Goal: Information Seeking & Learning: Learn about a topic

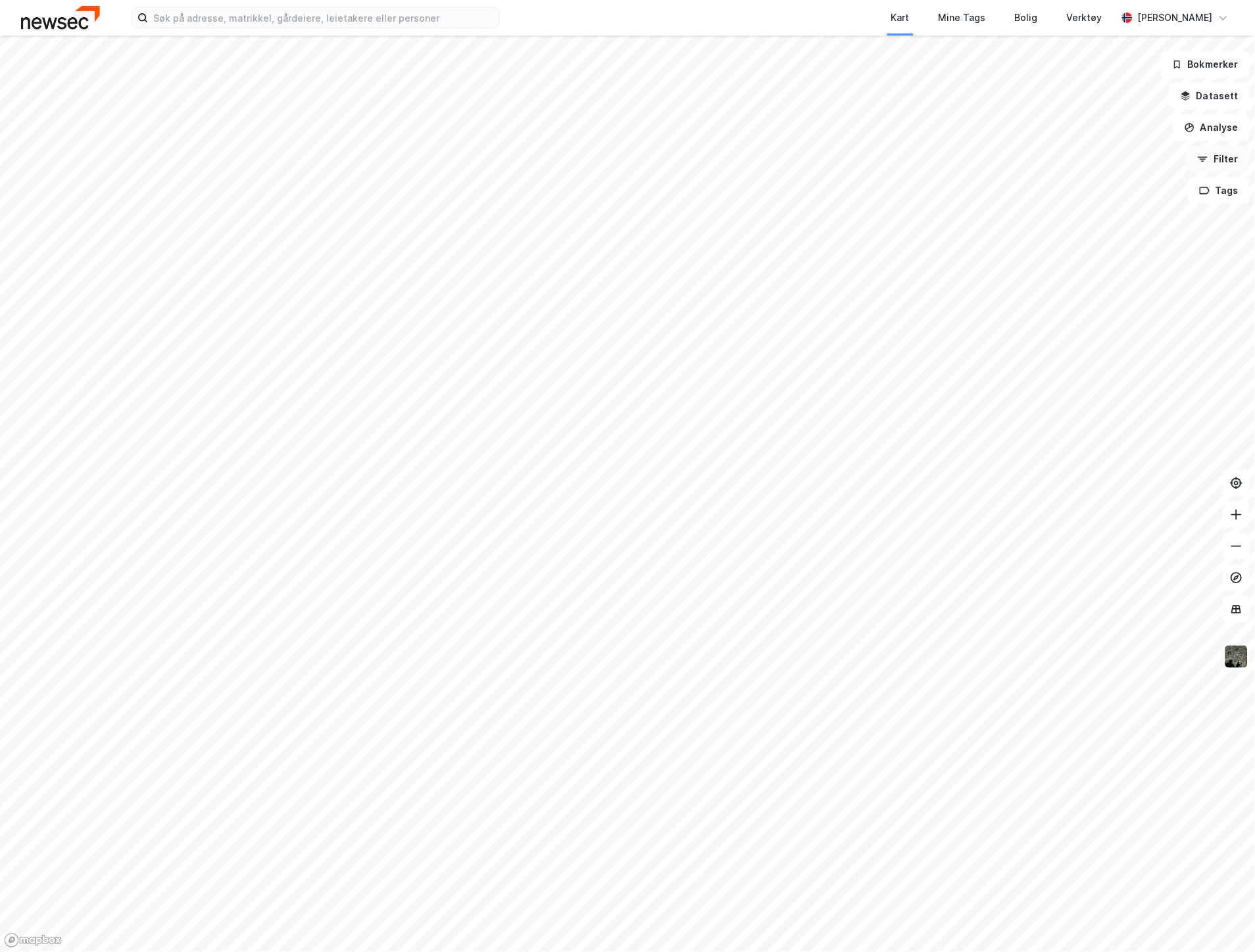
click at [1221, 163] on button "Filter" at bounding box center [1219, 159] width 63 height 26
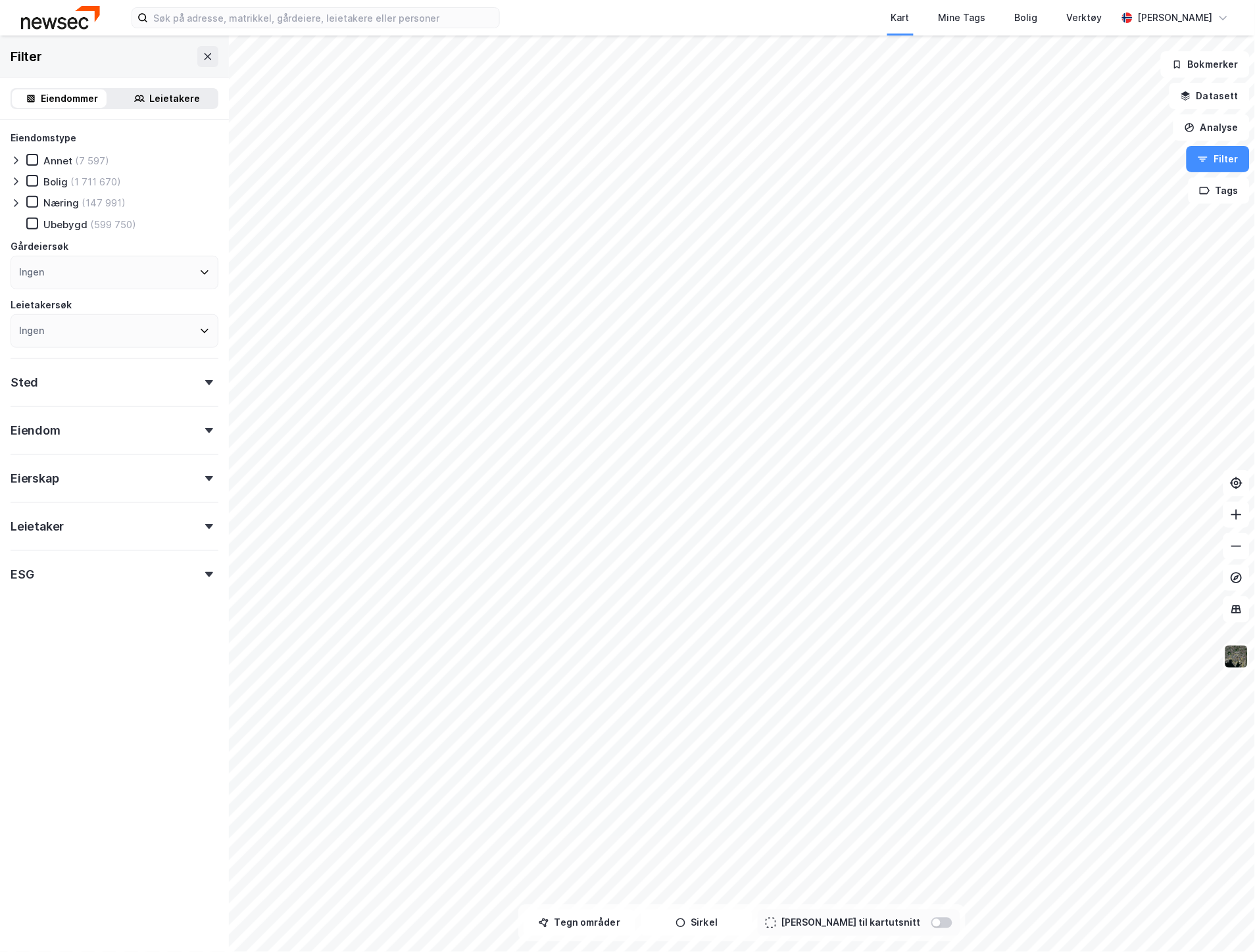
click at [102, 279] on div "Ingen" at bounding box center [114, 272] width 208 height 33
click at [77, 624] on form "Eiendomstype Annet (7 597) Bolig (1 711 670) Næring (147 991) Ubebygd (599 750)…" at bounding box center [114, 391] width 208 height 523
click at [113, 492] on div "Eiendomstype Annet (7 597) Bolig (1 711 670) Næring (147 991) Ubebygd (599 750)…" at bounding box center [114, 359] width 208 height 457
click at [119, 475] on div "Eierskap" at bounding box center [114, 473] width 208 height 37
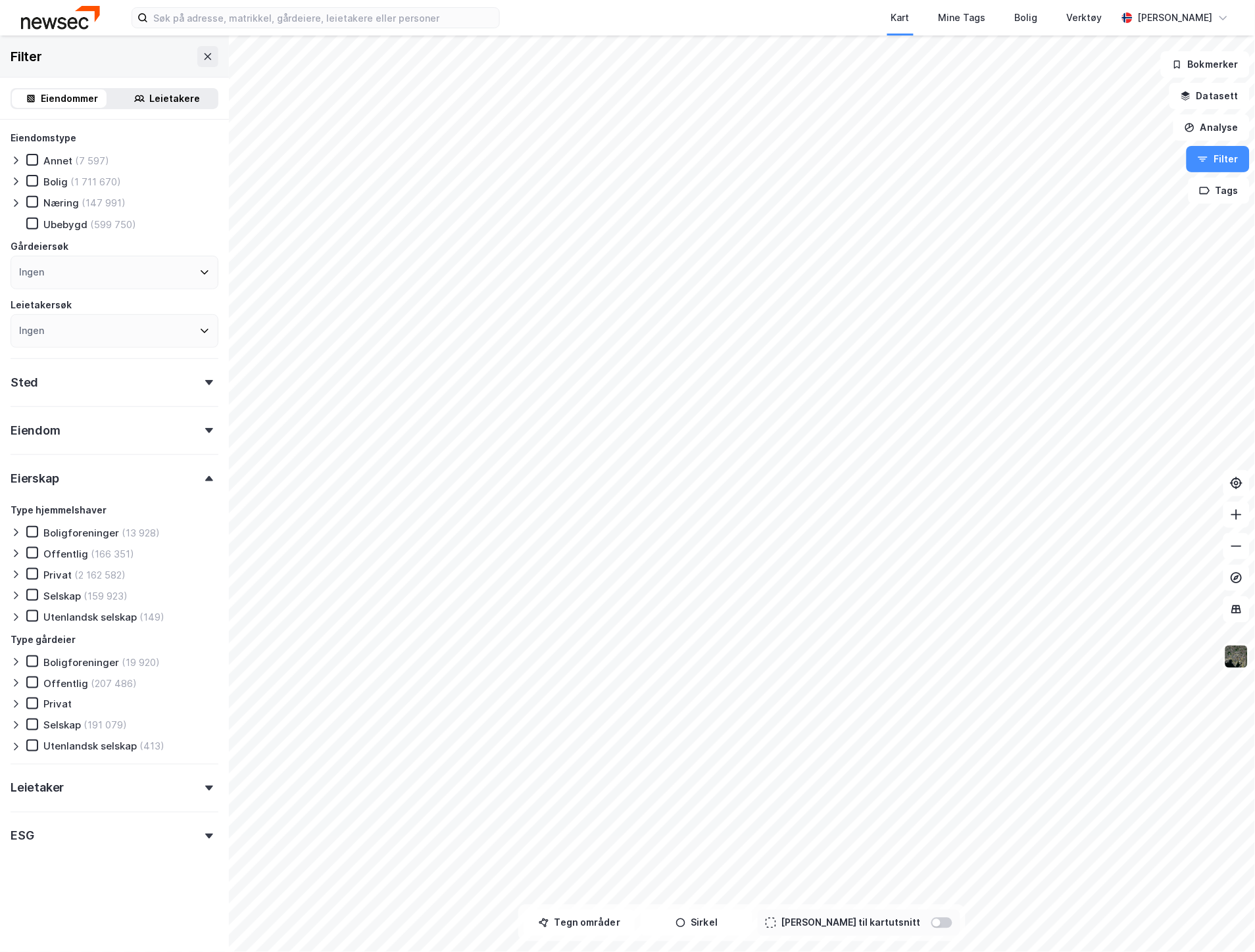
click at [117, 475] on div "Eierskap" at bounding box center [114, 473] width 208 height 37
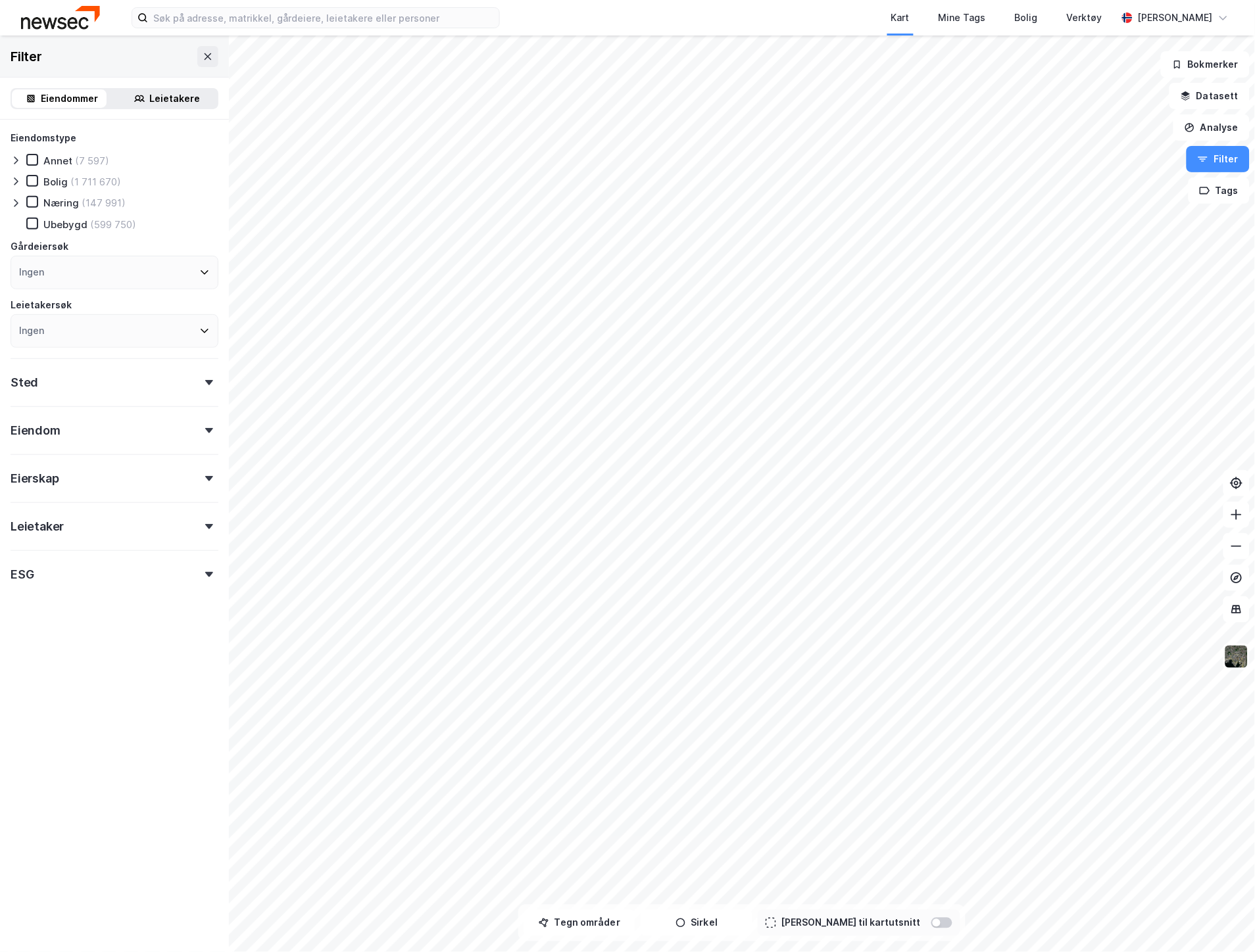
click at [117, 444] on div "Eiendomstype Annet (7 597) Bolig (1 711 670) Næring (147 991) Ubebygd (599 750)…" at bounding box center [114, 359] width 208 height 457
click at [122, 424] on div "Eiendom" at bounding box center [114, 425] width 208 height 37
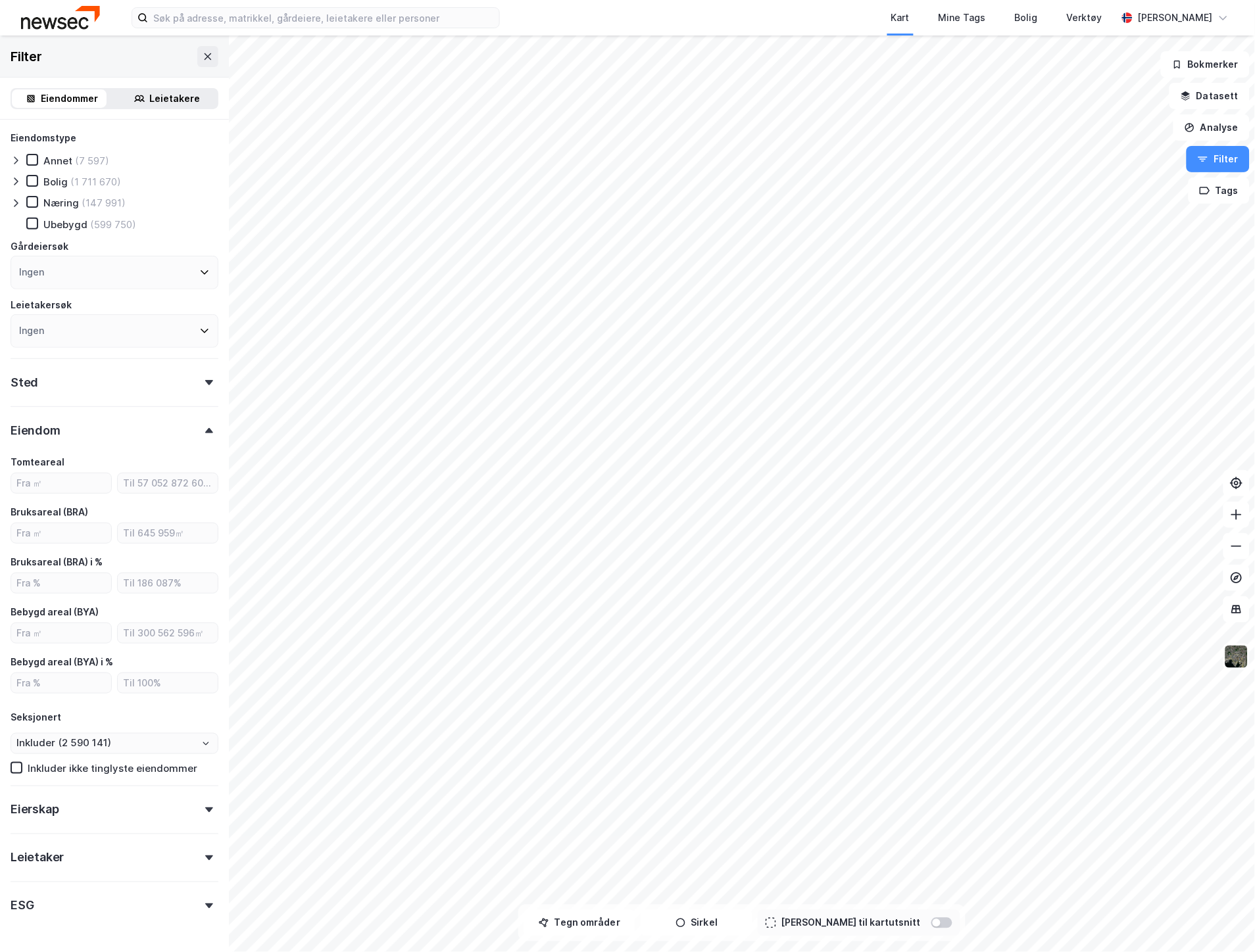
click at [122, 424] on div "Eiendom" at bounding box center [114, 425] width 208 height 37
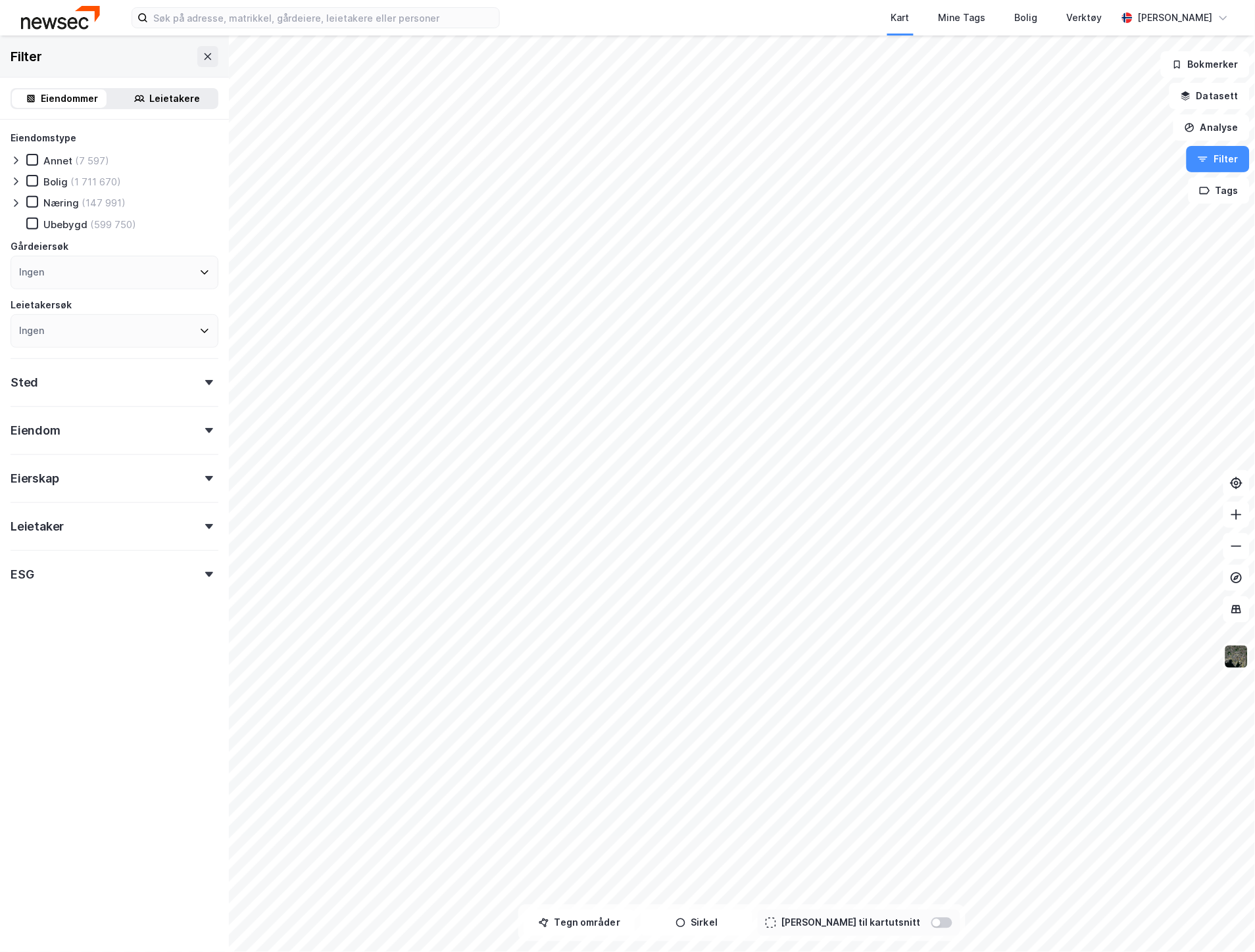
click at [107, 390] on div "Sted" at bounding box center [114, 377] width 208 height 37
click at [107, 387] on div "Sted" at bounding box center [114, 377] width 208 height 37
click at [108, 429] on div "Eiendom" at bounding box center [114, 425] width 208 height 37
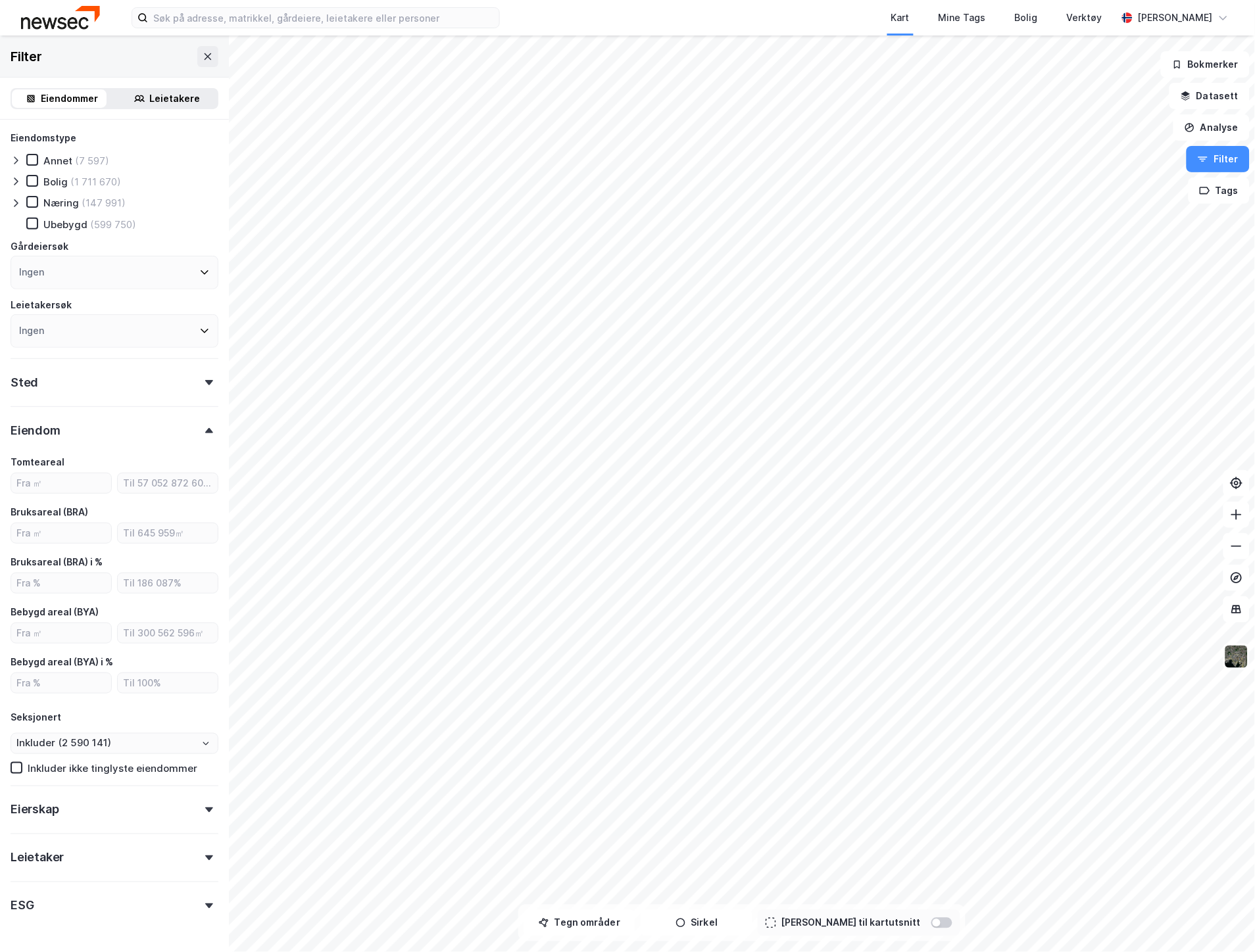
click at [108, 429] on div "Eiendom" at bounding box center [114, 425] width 208 height 37
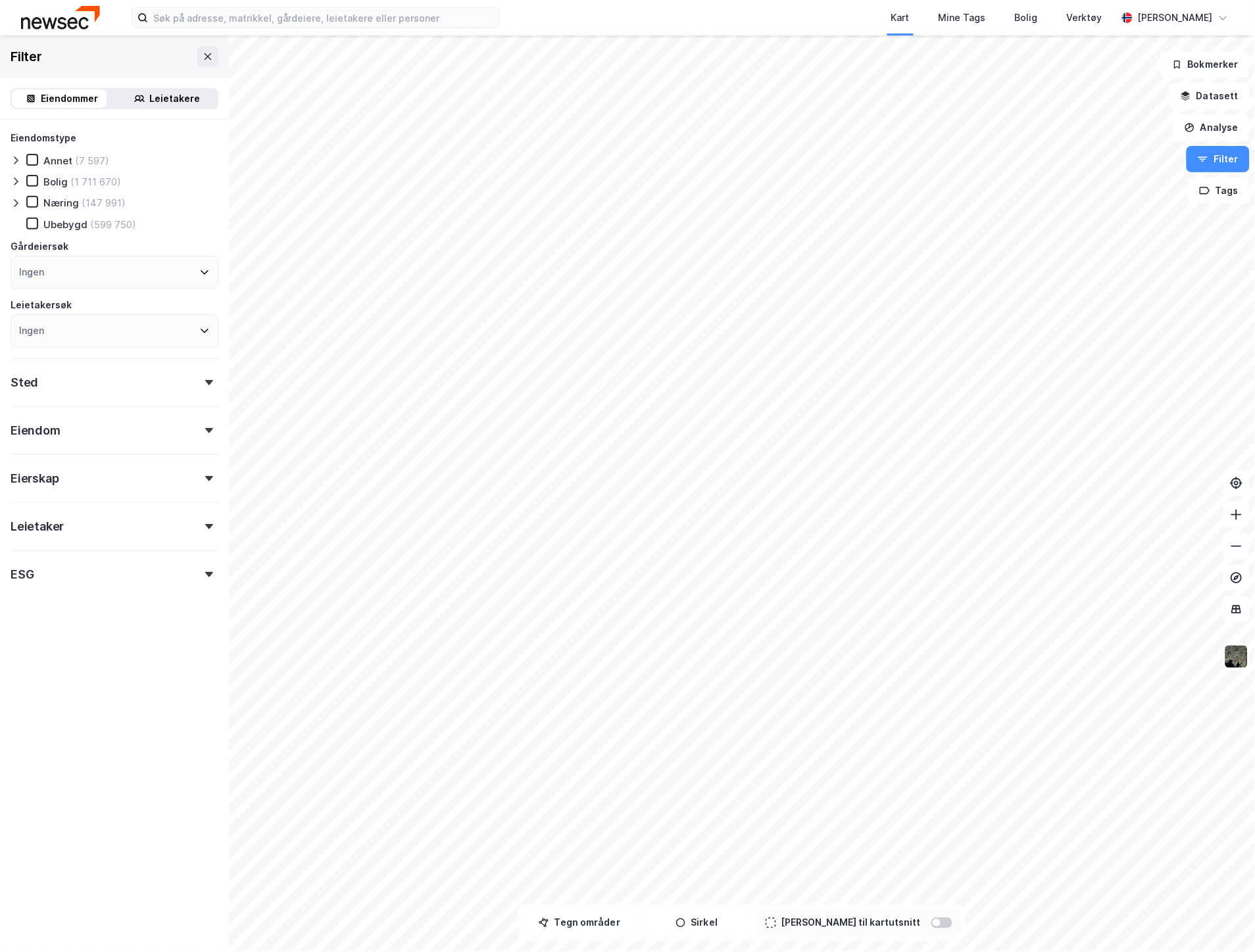
click at [102, 480] on div "Eierskap" at bounding box center [114, 473] width 208 height 37
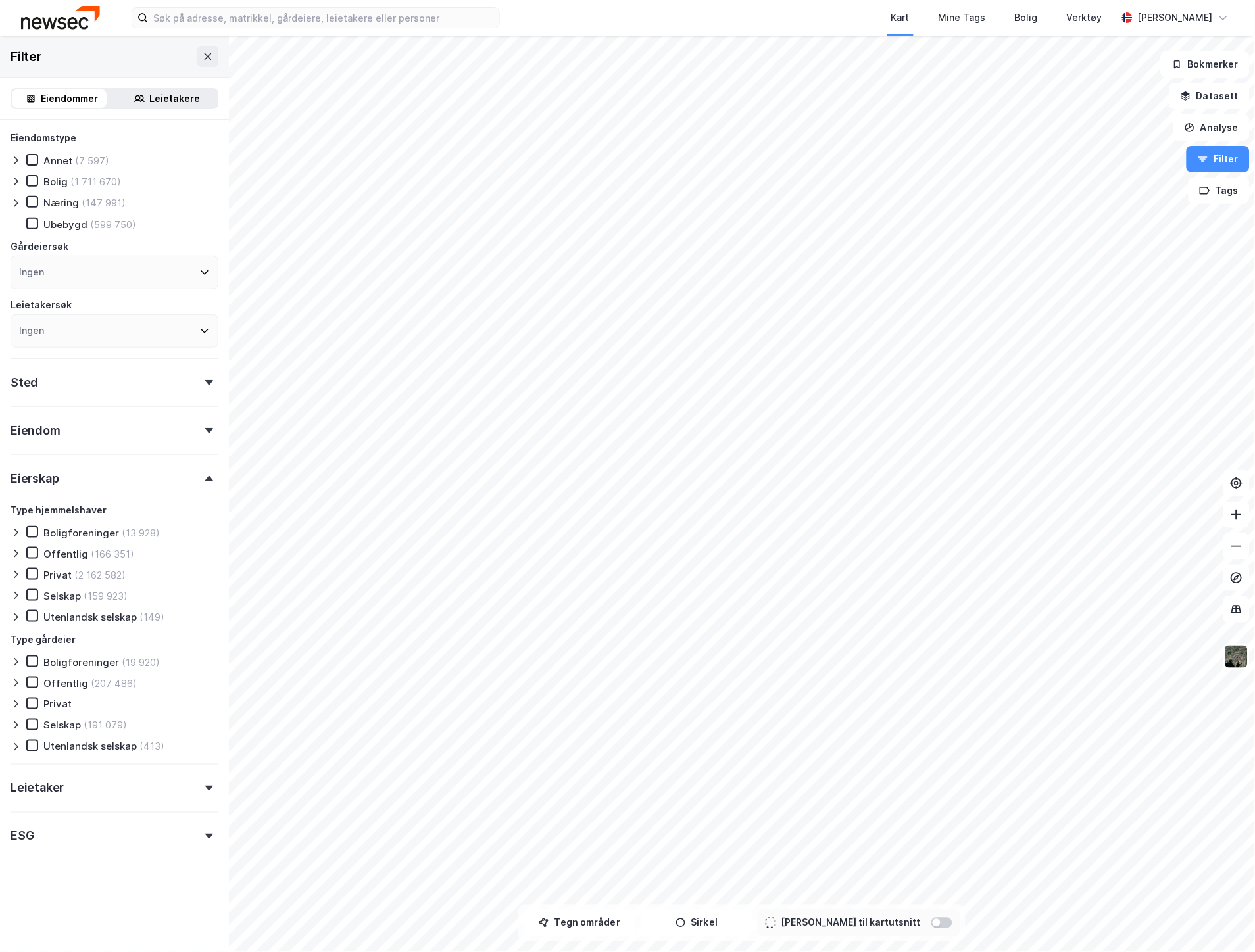
click at [15, 551] on icon at bounding box center [15, 553] width 11 height 11
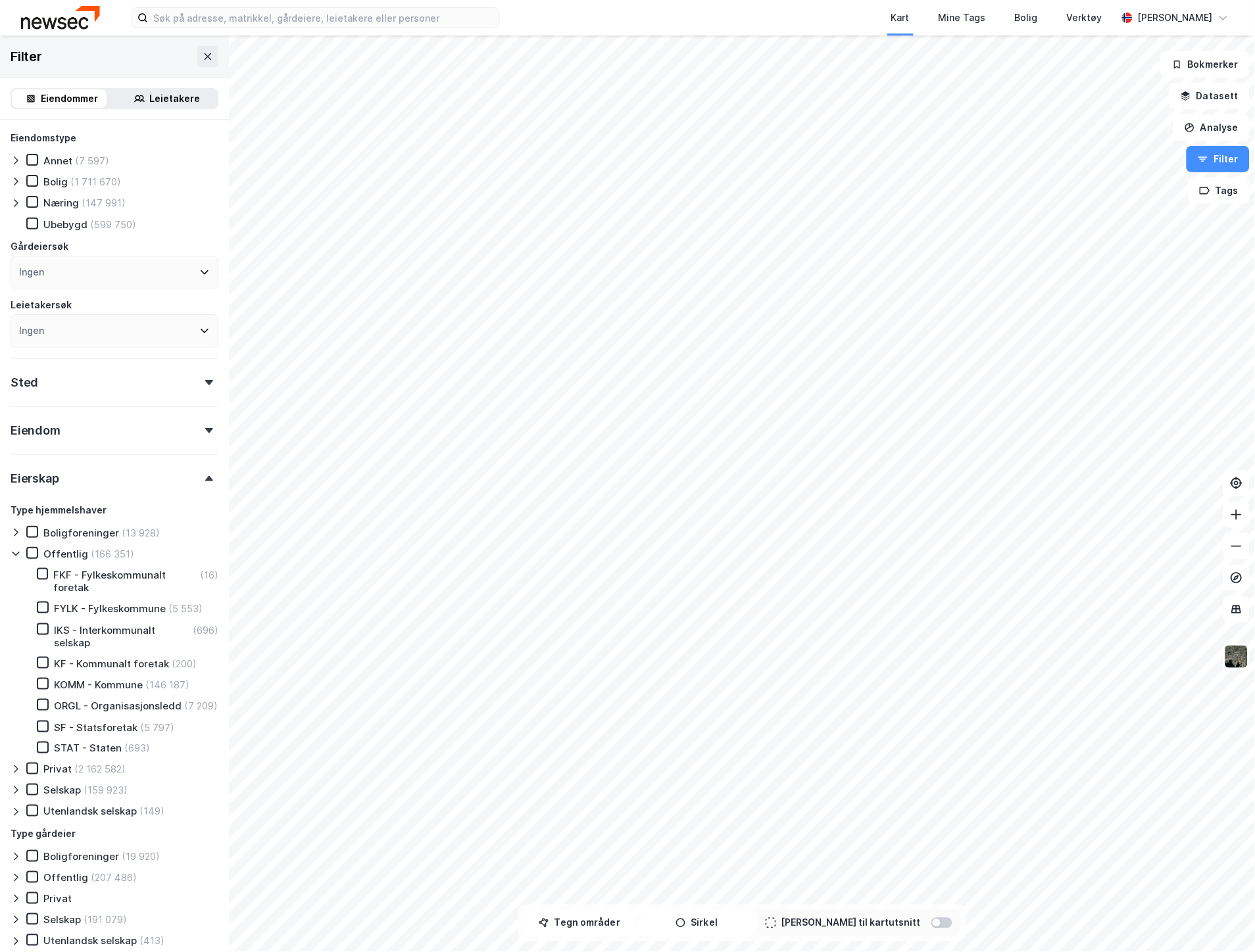
click at [15, 551] on icon at bounding box center [15, 553] width 11 height 11
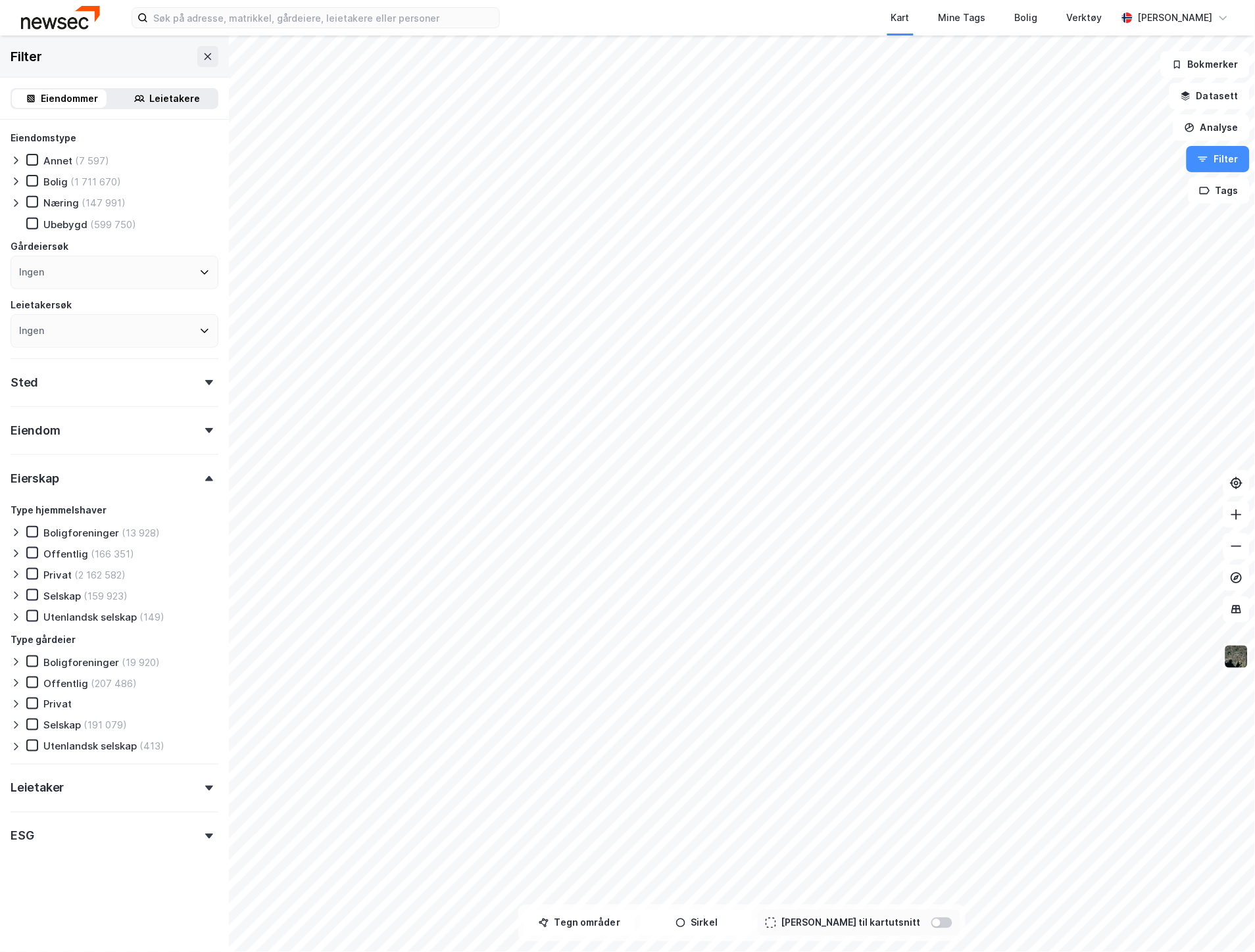
click at [66, 780] on div "Leietaker" at bounding box center [114, 783] width 208 height 37
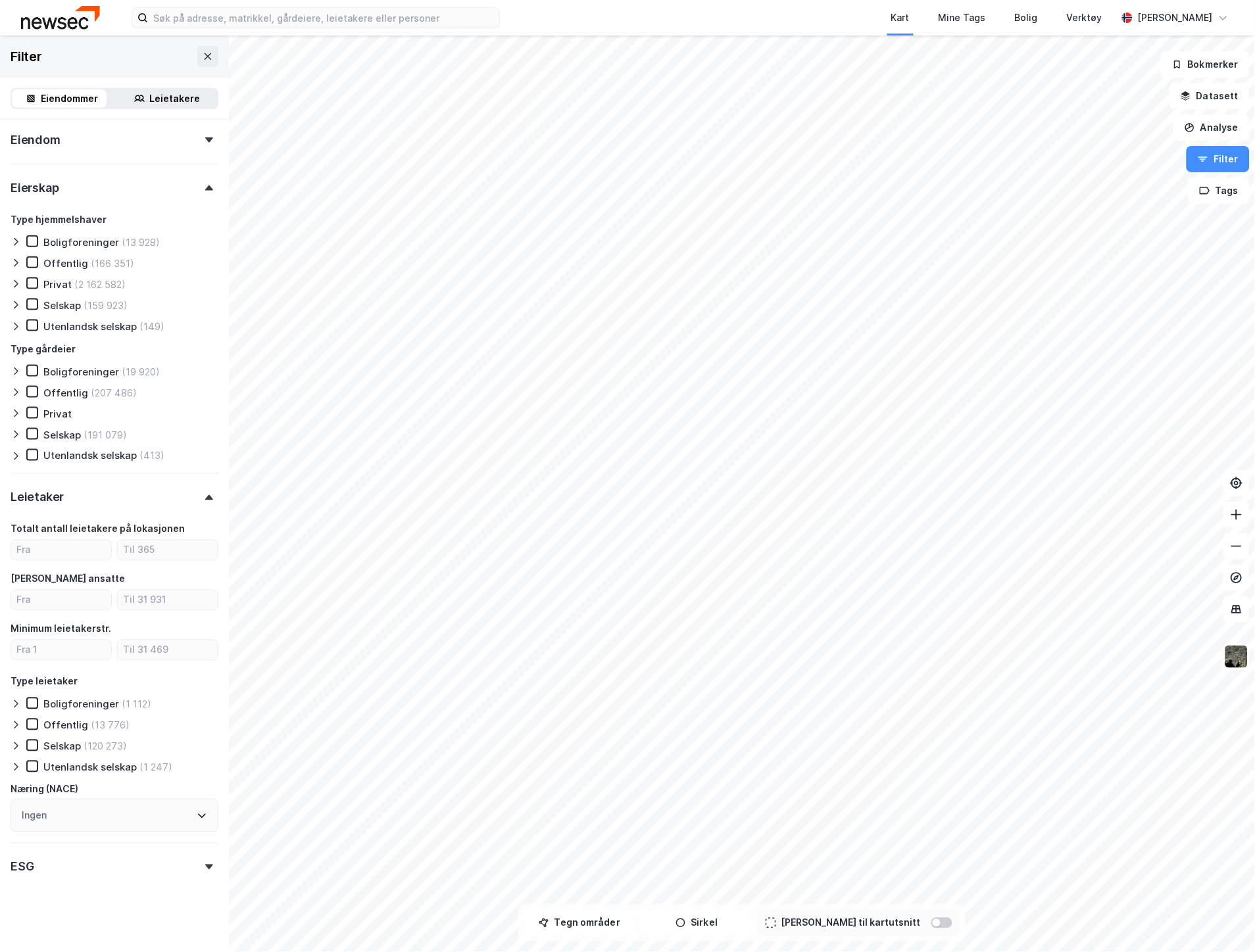
click at [83, 864] on div "ESG" at bounding box center [114, 861] width 208 height 37
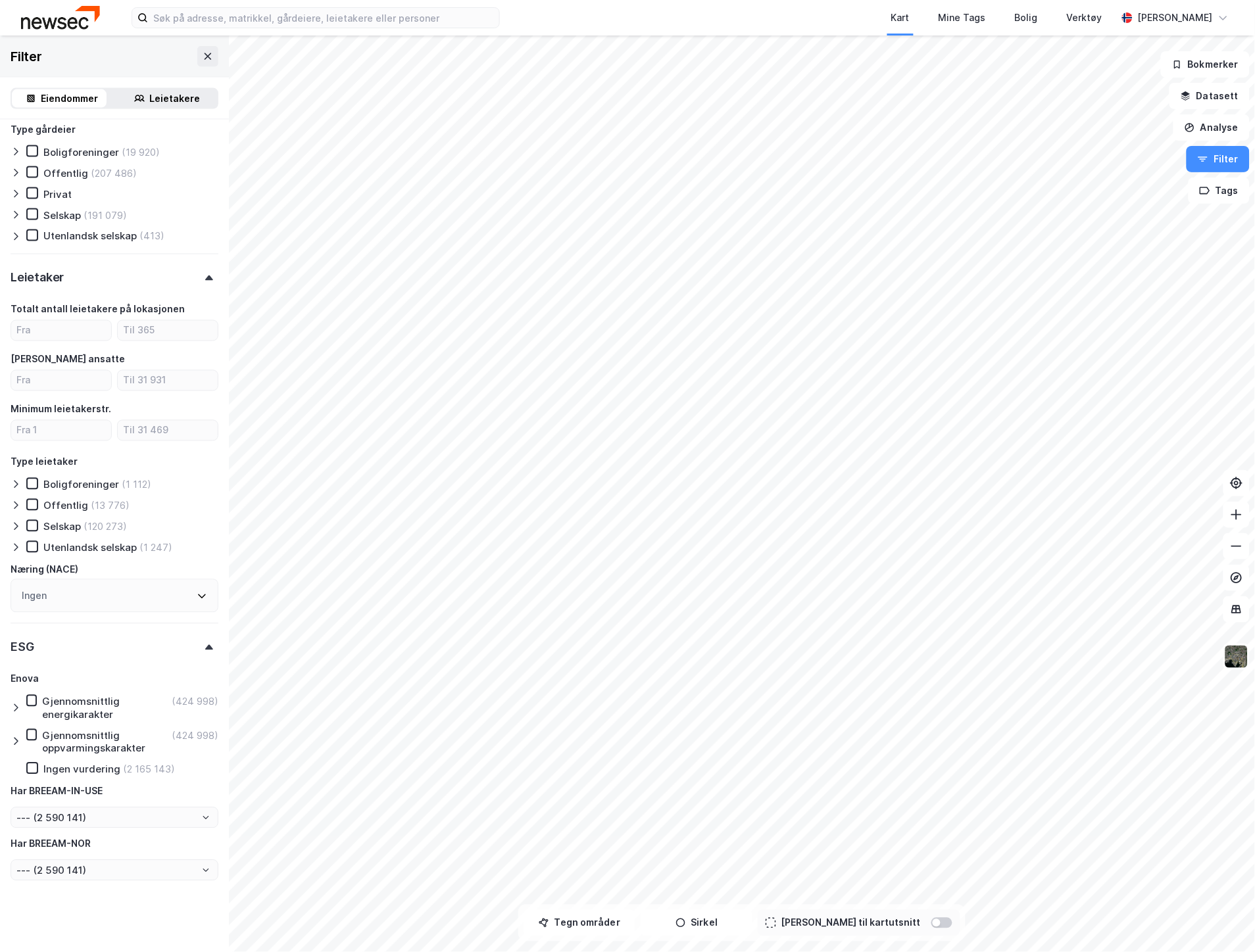
scroll to position [0, 0]
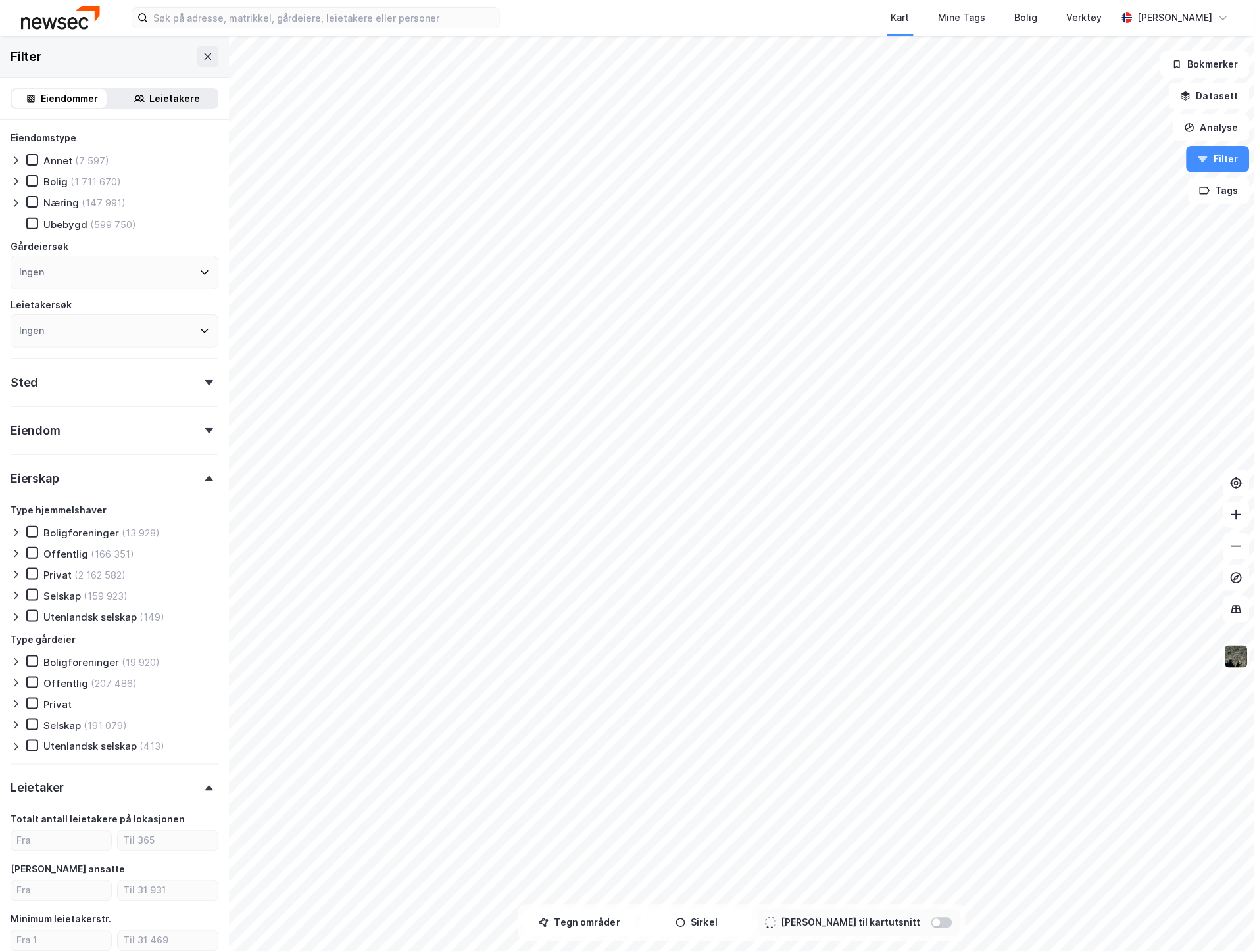
click at [64, 465] on div "Eierskap" at bounding box center [114, 473] width 208 height 37
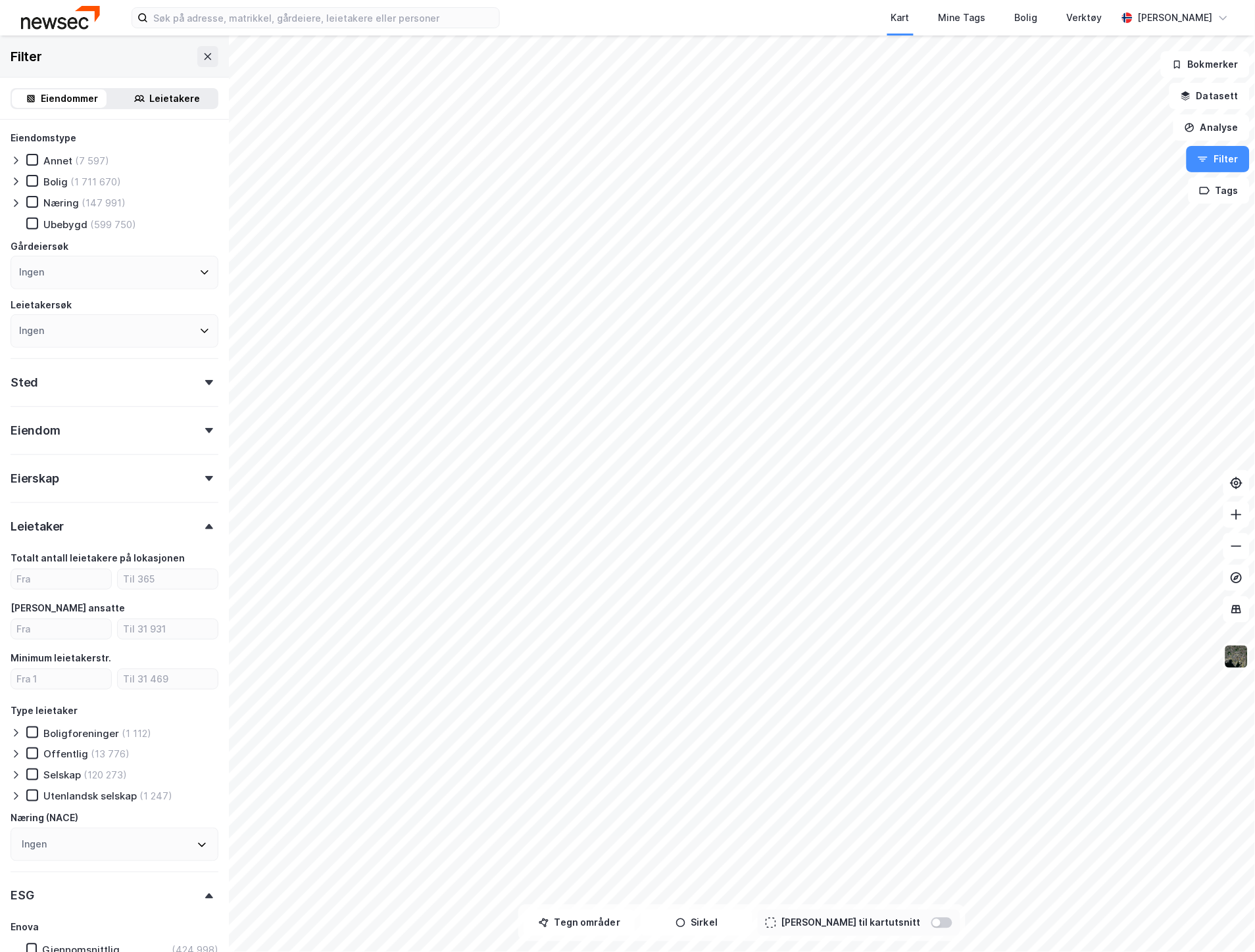
click at [64, 434] on div "Eiendom" at bounding box center [114, 425] width 208 height 37
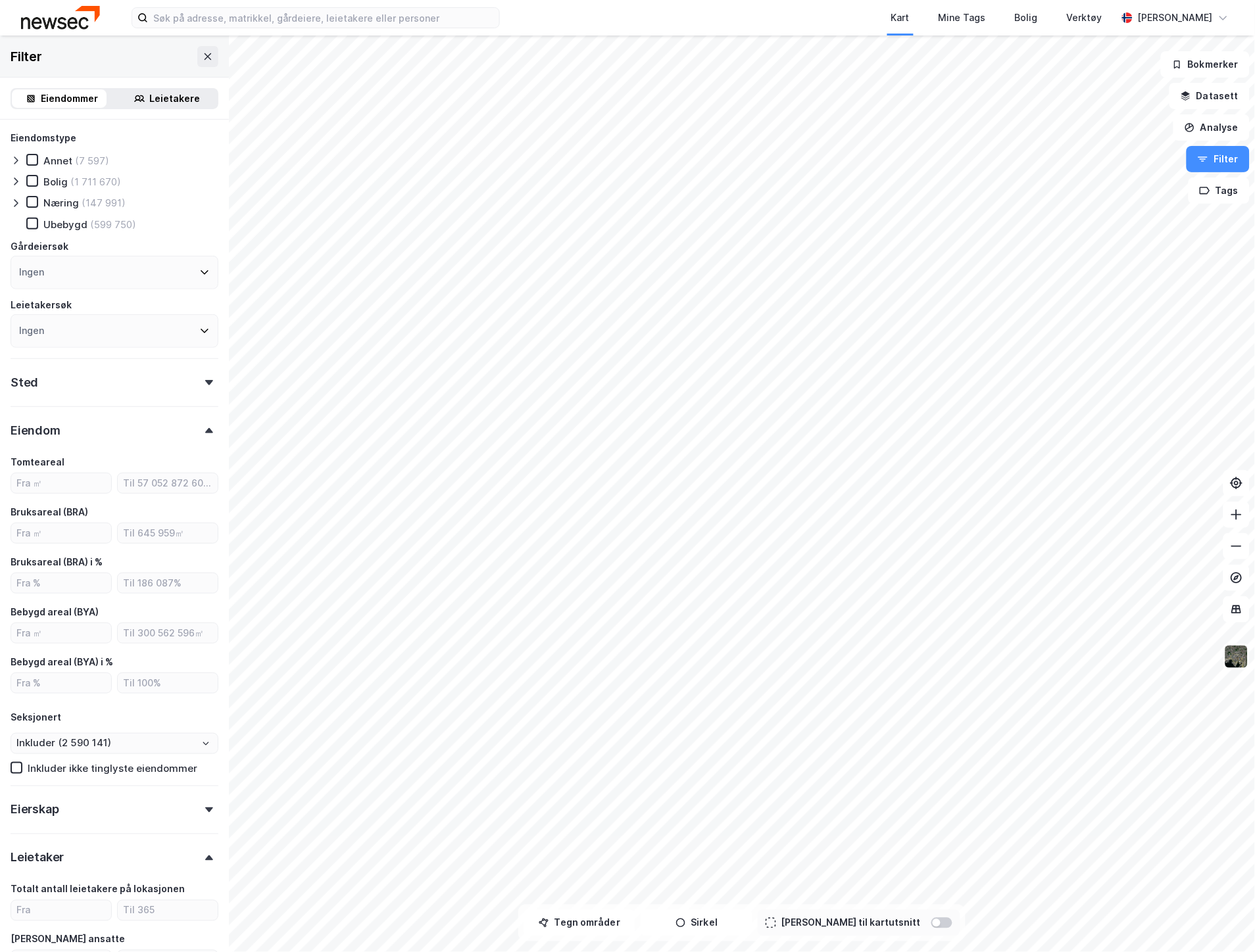
click at [71, 396] on div "Eiendomstype Annet (7 597) Bolig (1 711 670) Næring (147 991) Ubebygd (599 750)…" at bounding box center [114, 796] width 208 height 1332
click at [74, 386] on div "Sted" at bounding box center [114, 377] width 208 height 37
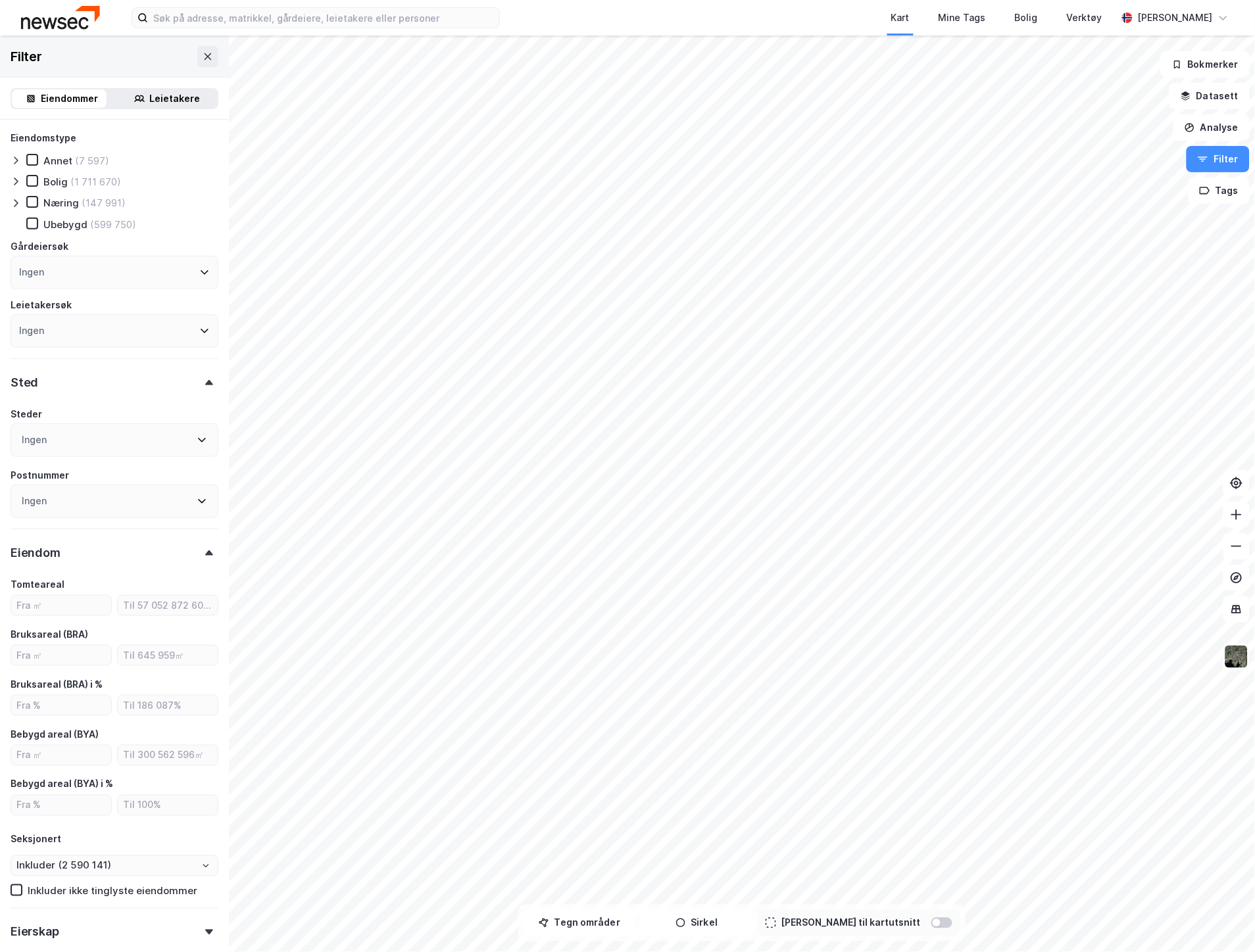
click at [61, 264] on div "Ingen" at bounding box center [114, 272] width 208 height 33
click at [71, 307] on input at bounding box center [122, 308] width 172 height 18
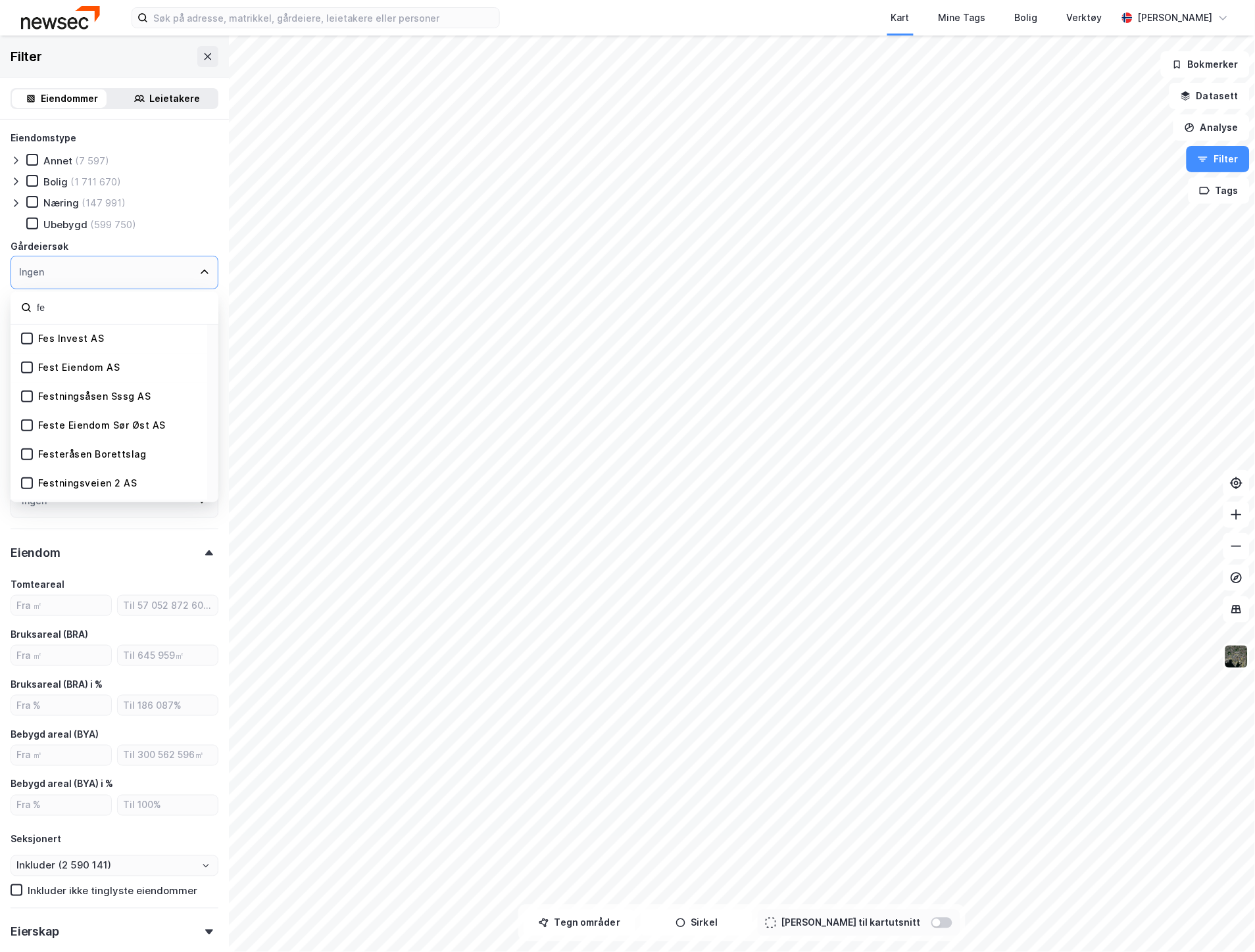
type input "f"
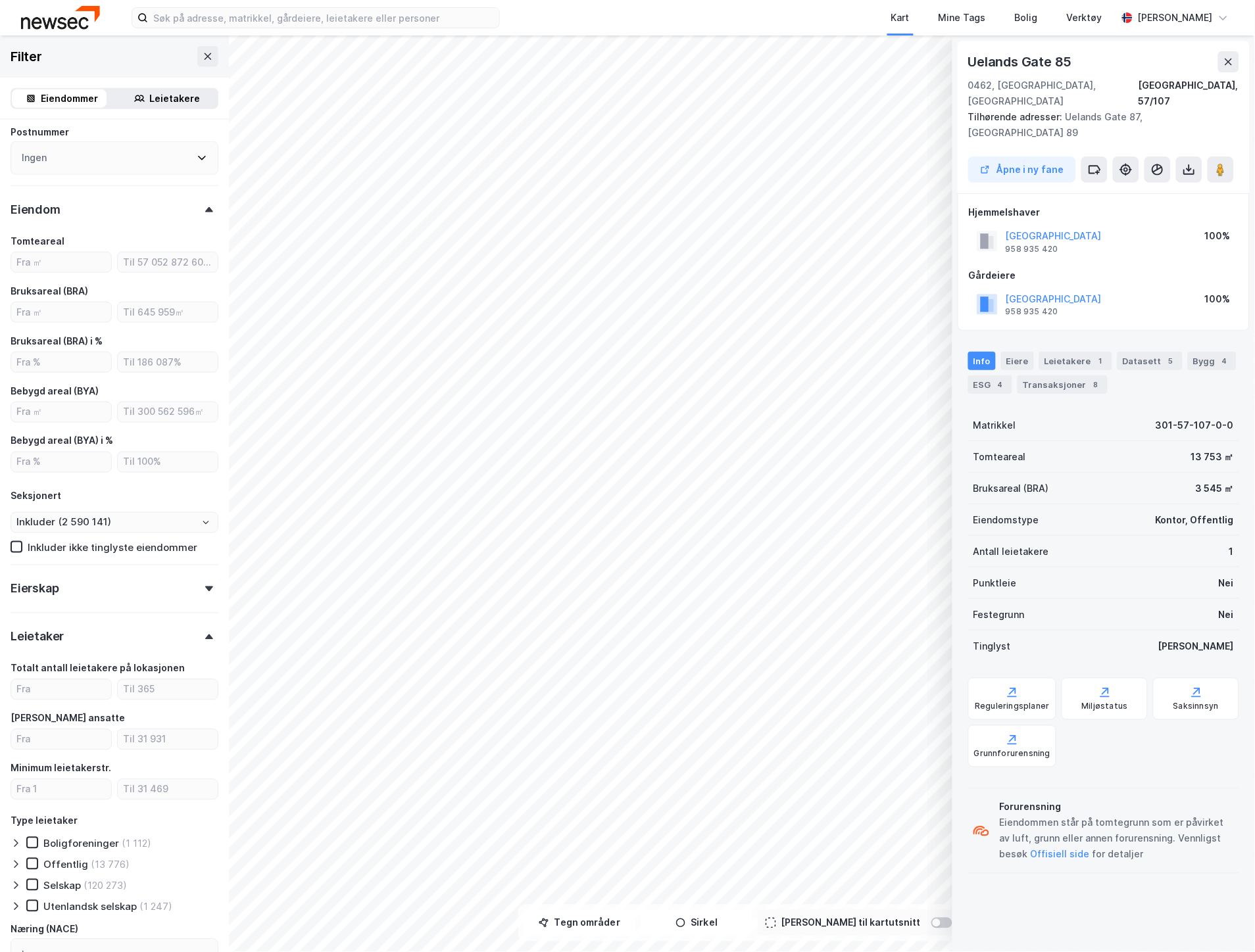
scroll to position [339, 0]
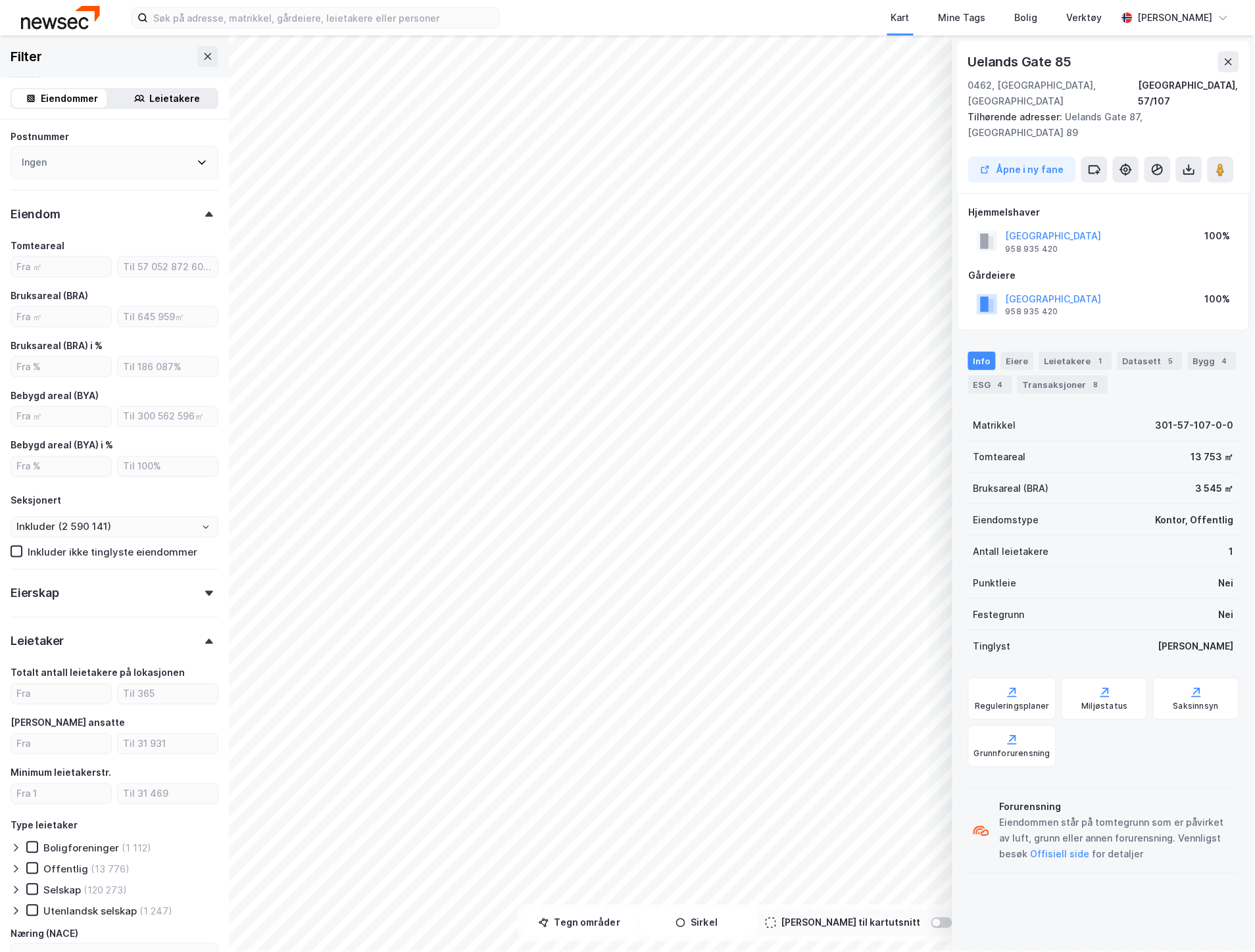
click at [99, 599] on div "Eierskap" at bounding box center [114, 587] width 208 height 37
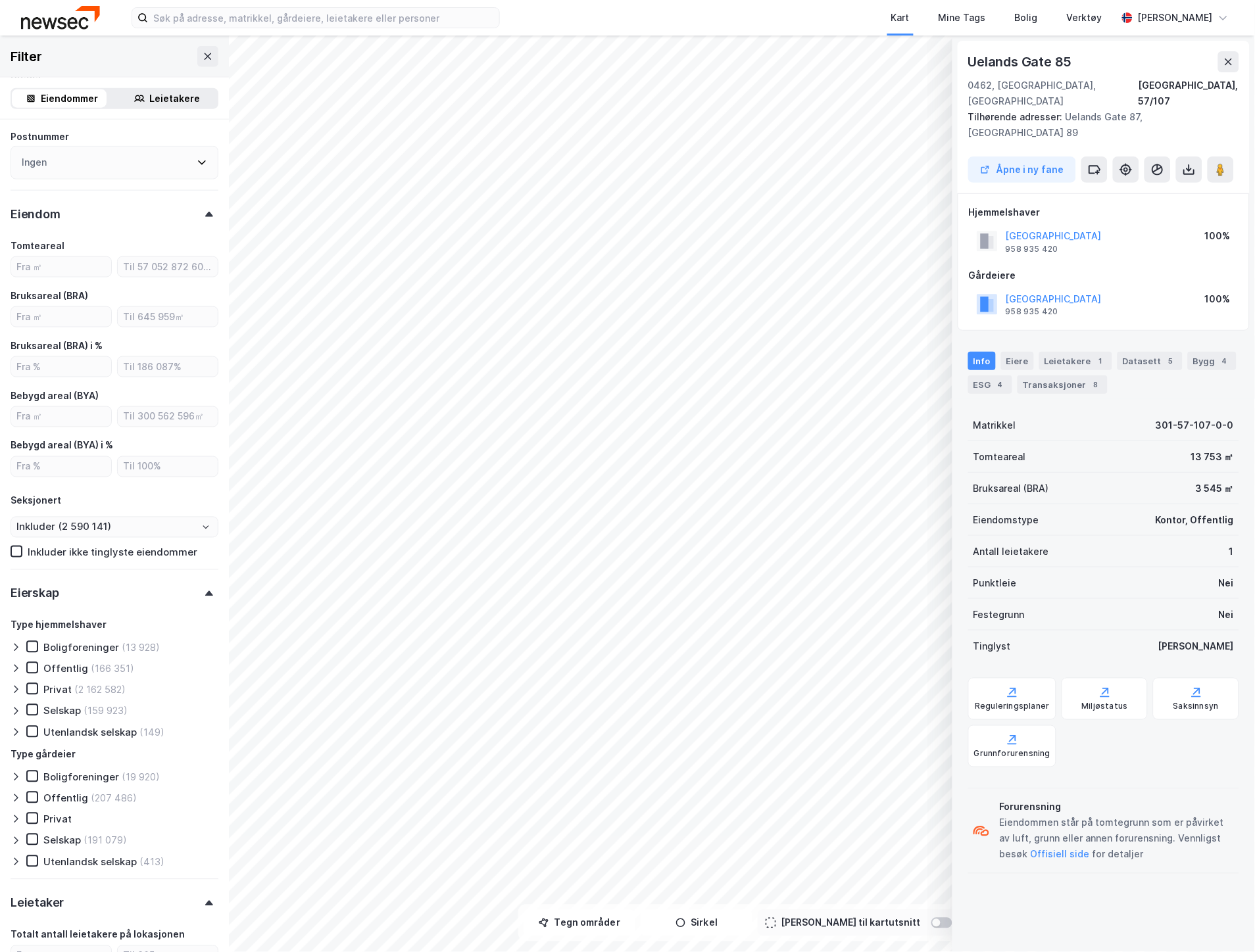
click at [15, 710] on icon at bounding box center [15, 711] width 11 height 11
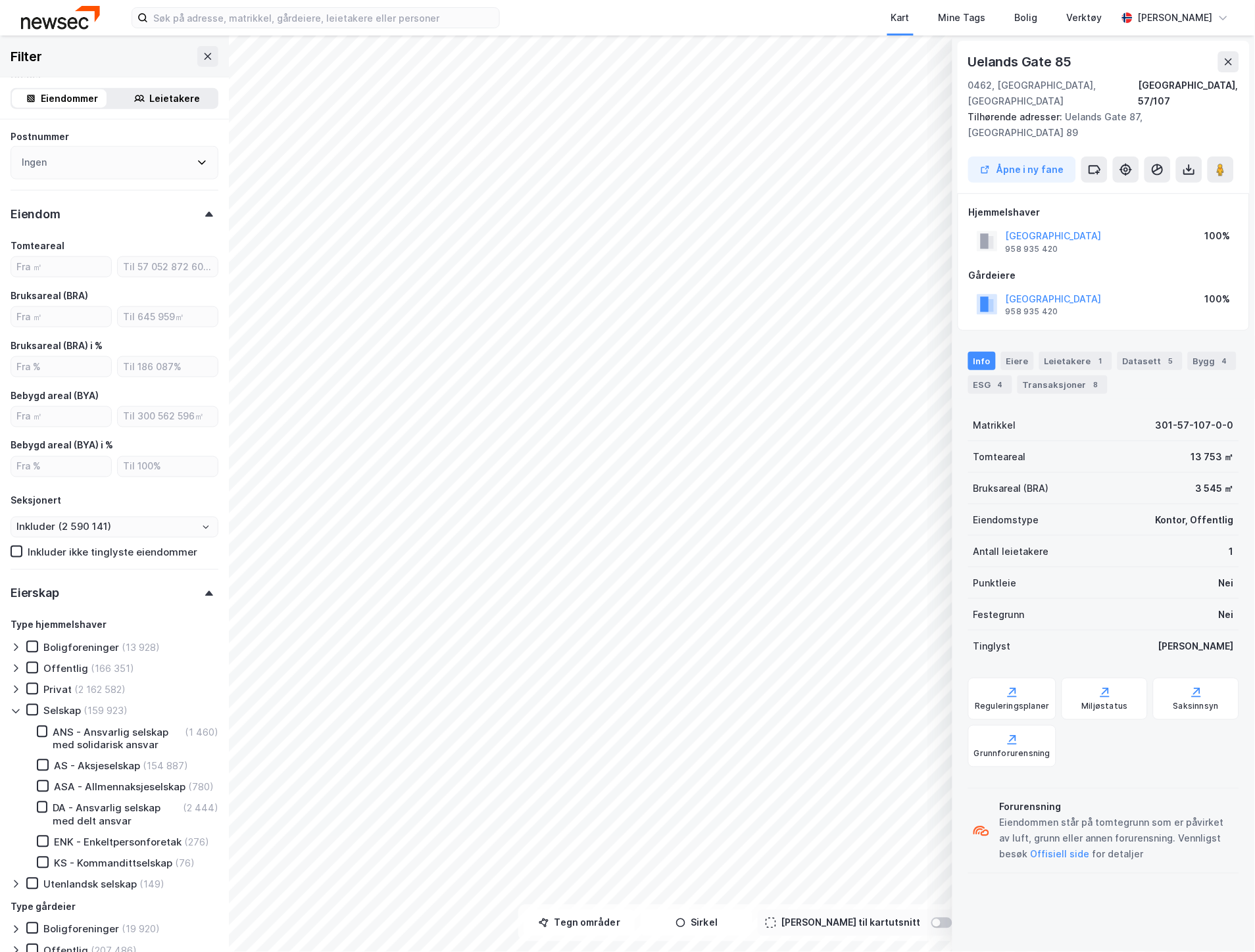
click at [15, 710] on icon at bounding box center [15, 712] width 8 height 5
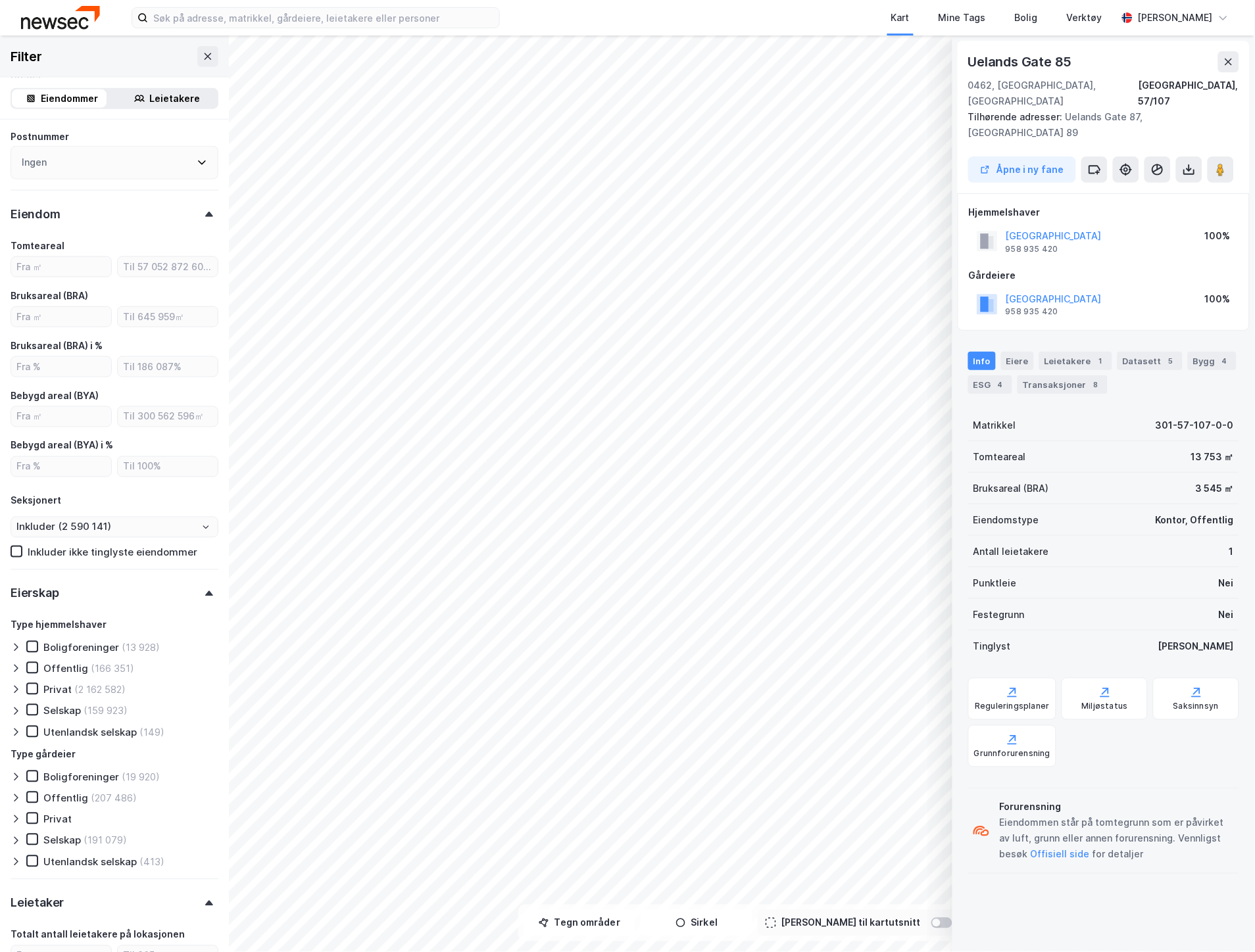
click at [15, 644] on icon at bounding box center [15, 648] width 4 height 8
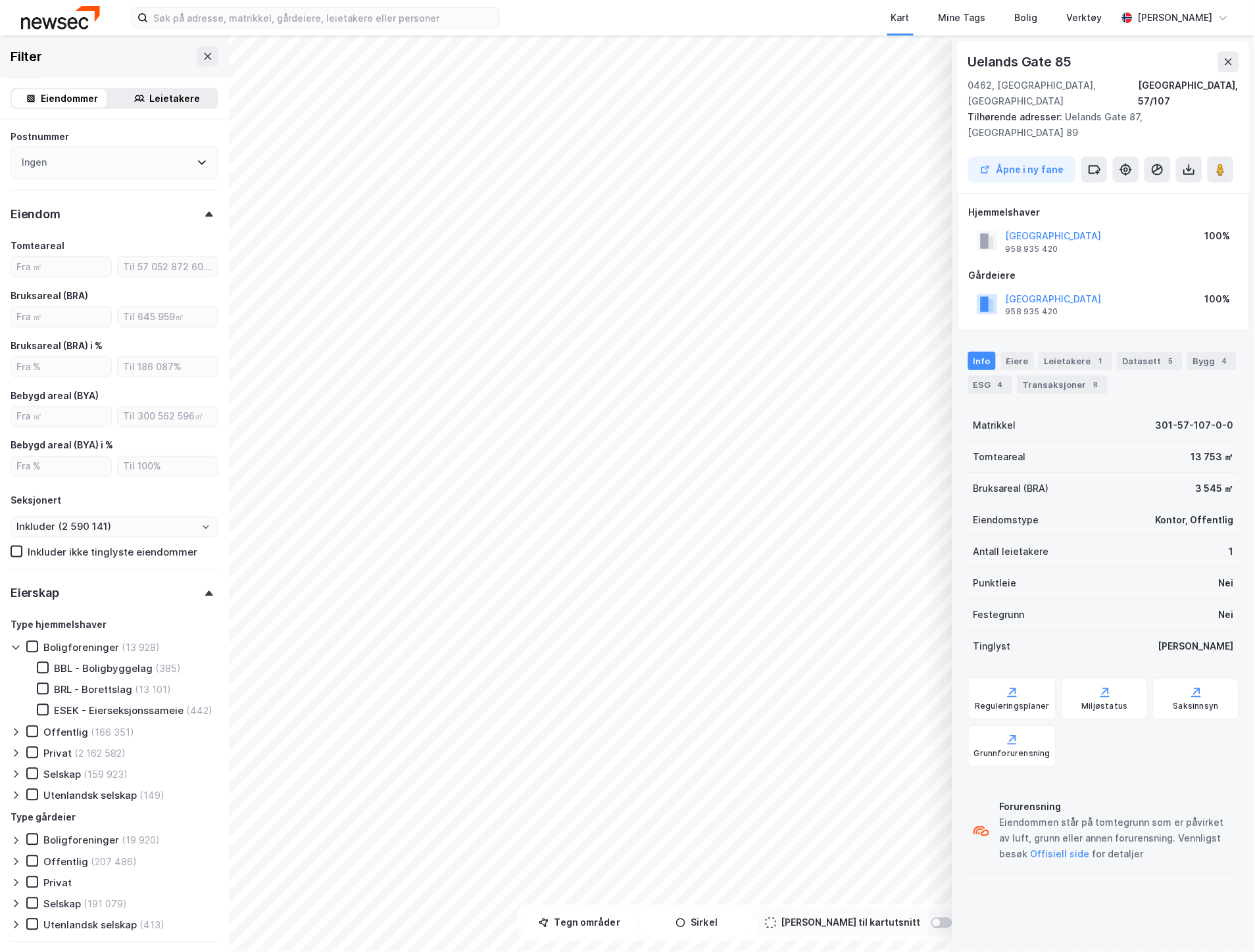
click at [15, 642] on icon at bounding box center [15, 647] width 11 height 11
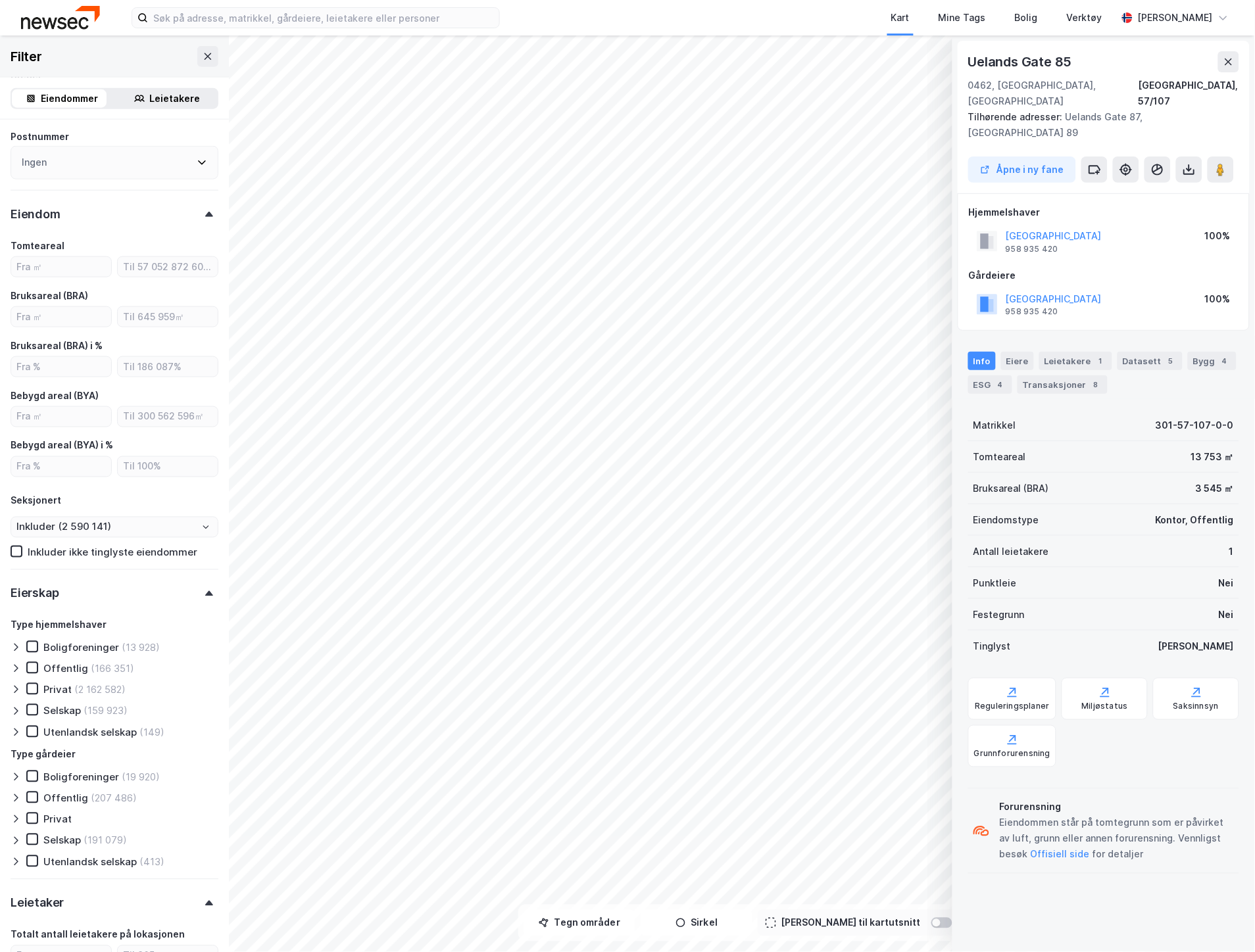
click at [18, 664] on icon at bounding box center [15, 668] width 11 height 11
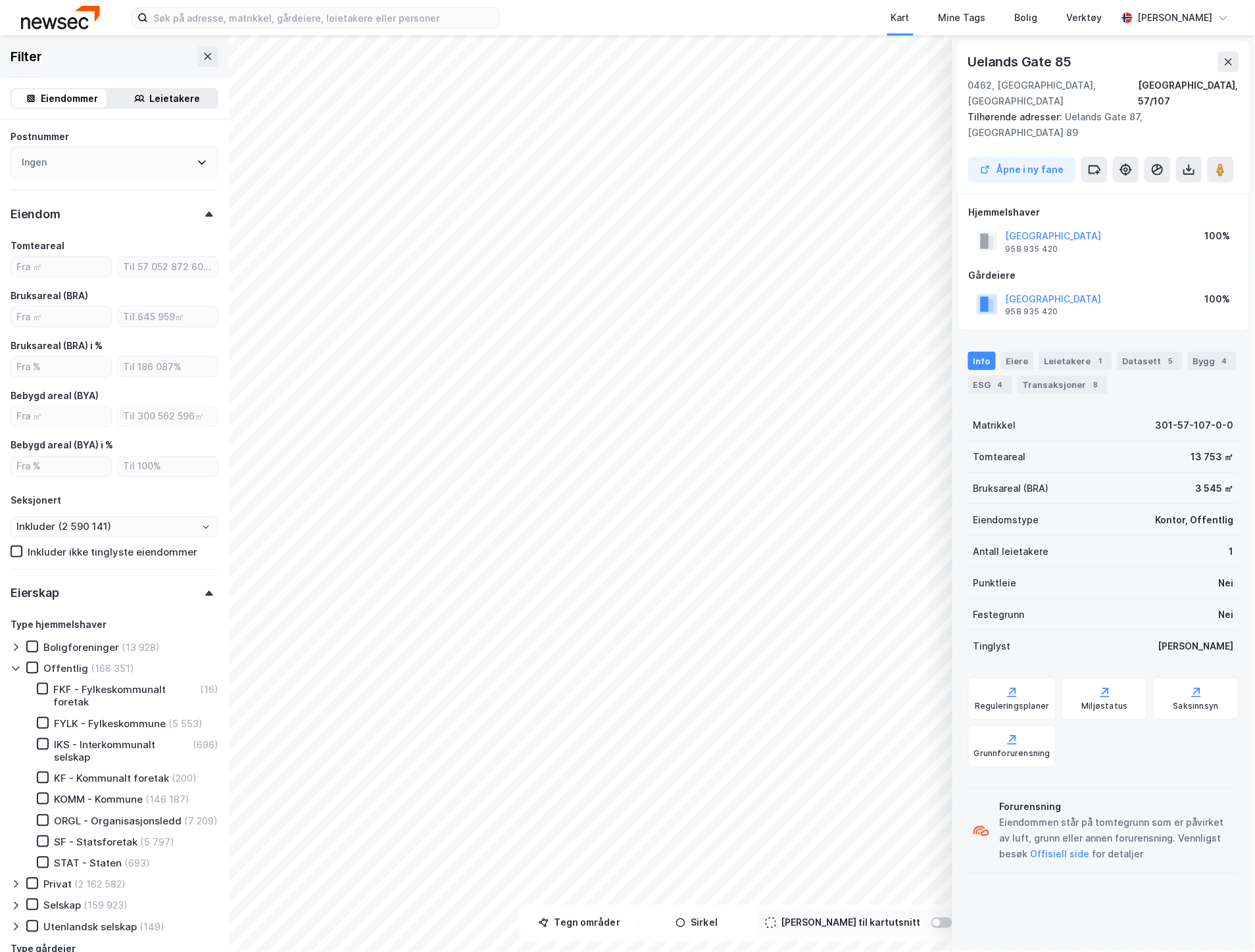
click at [18, 664] on icon at bounding box center [15, 668] width 11 height 11
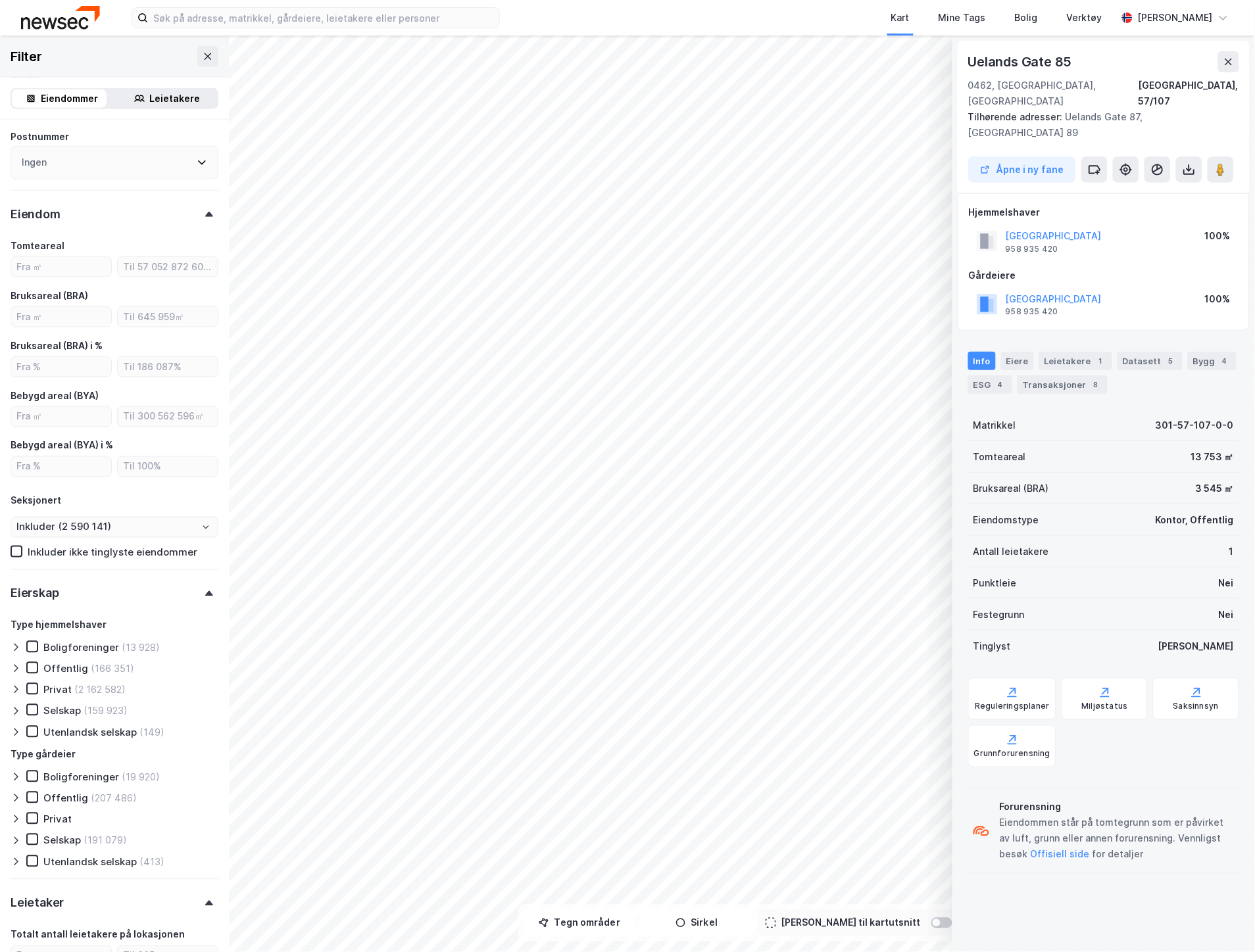
click at [17, 665] on icon at bounding box center [15, 668] width 11 height 11
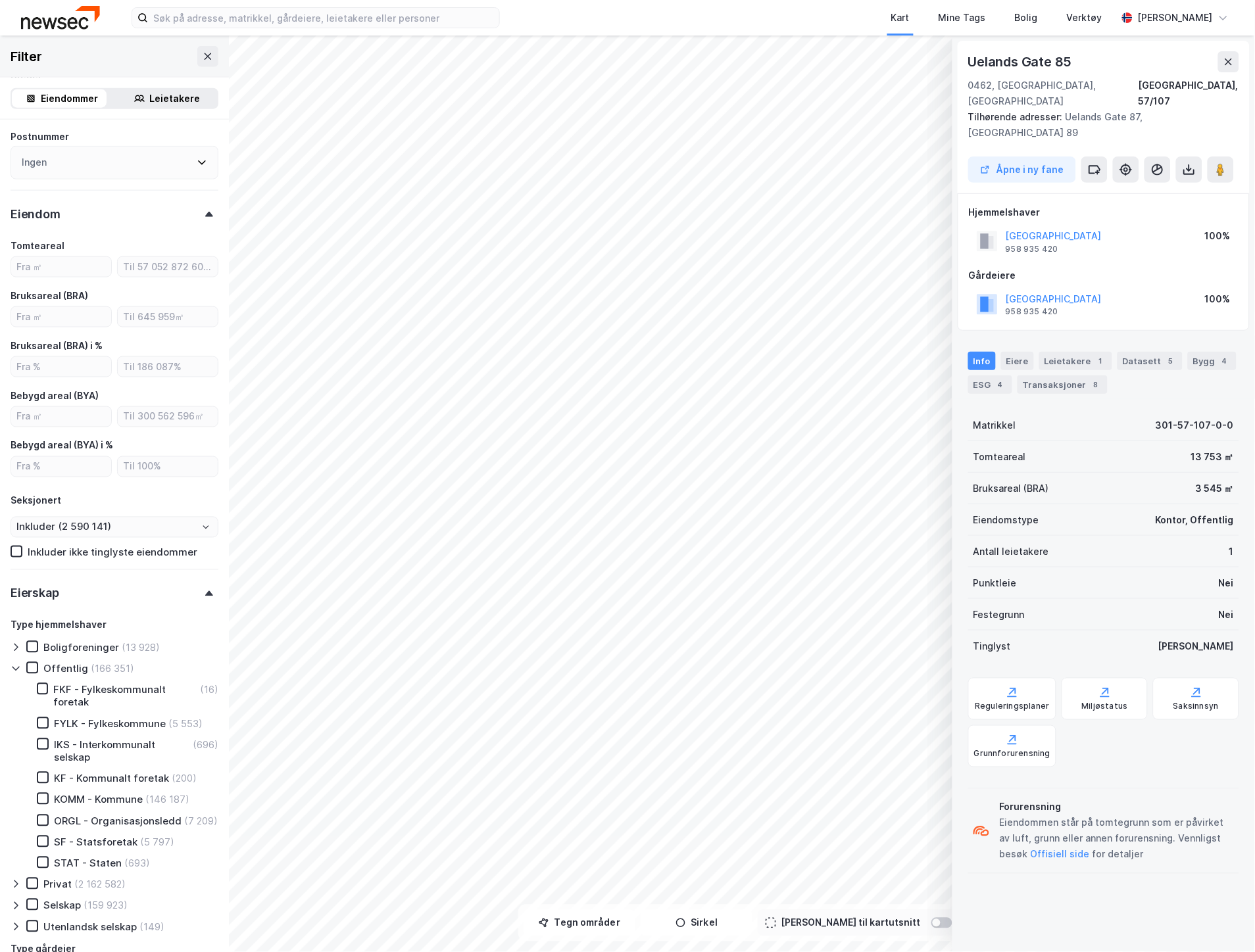
click at [15, 671] on icon at bounding box center [15, 668] width 11 height 11
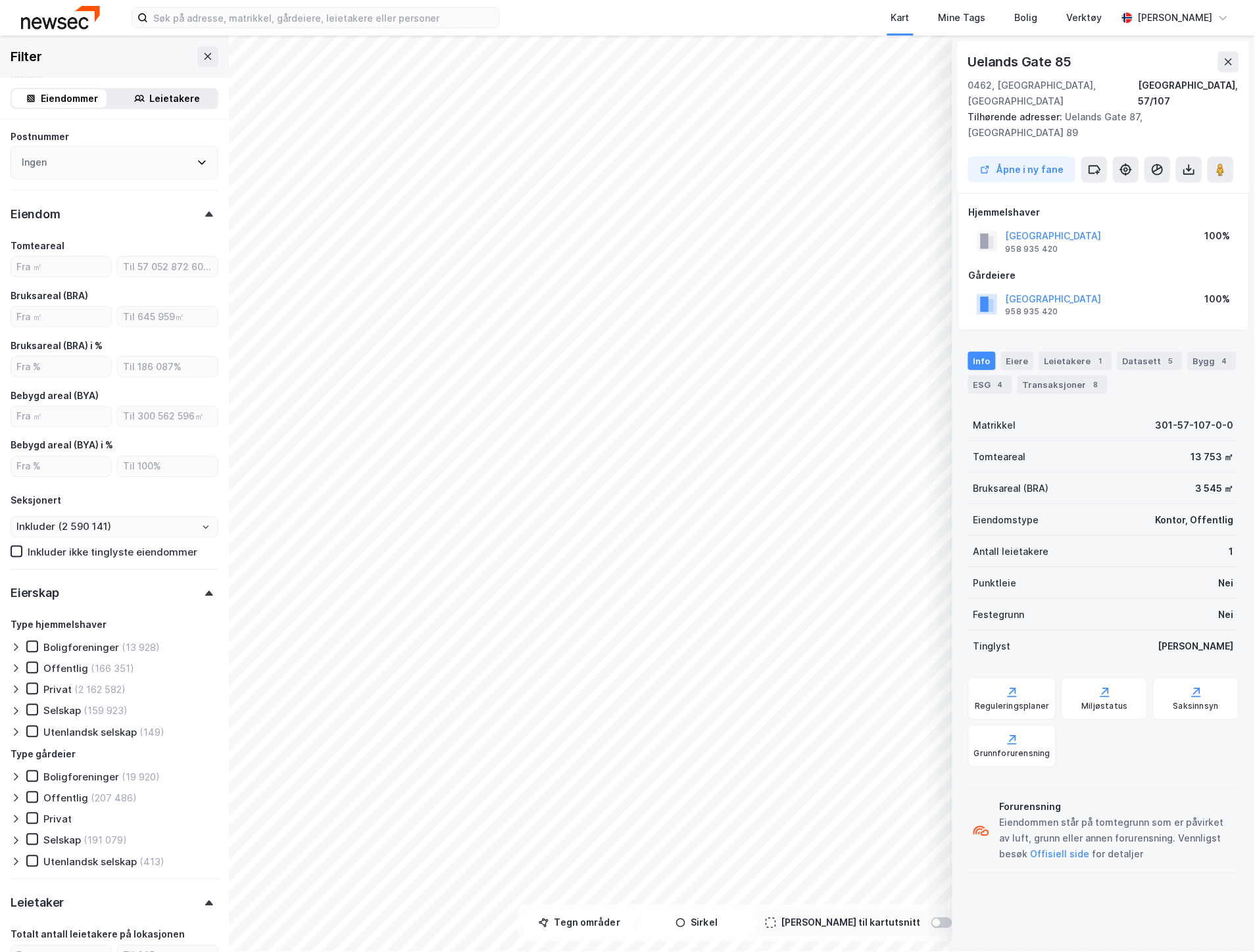
click at [15, 708] on icon at bounding box center [15, 711] width 11 height 11
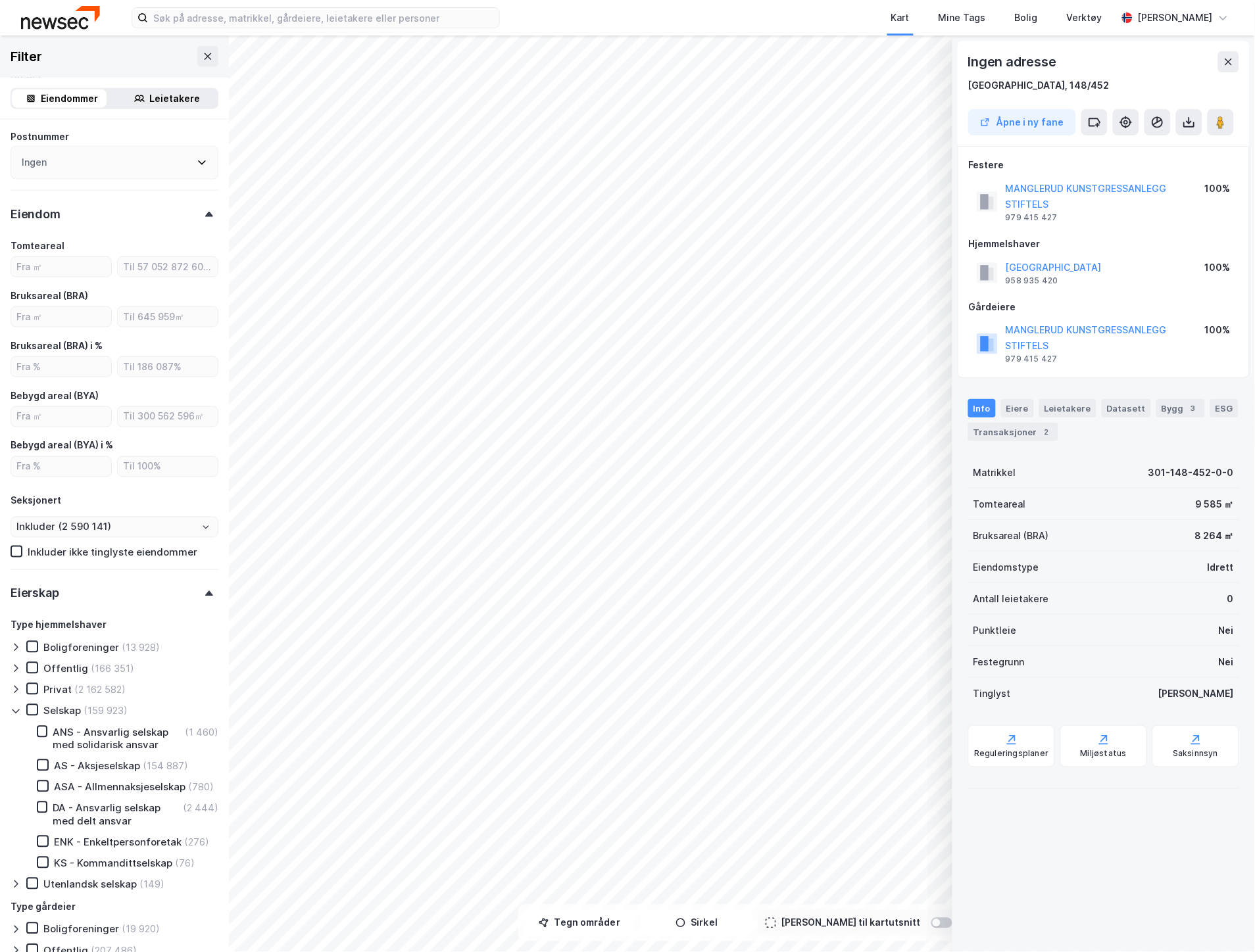
click at [17, 710] on icon at bounding box center [15, 712] width 8 height 5
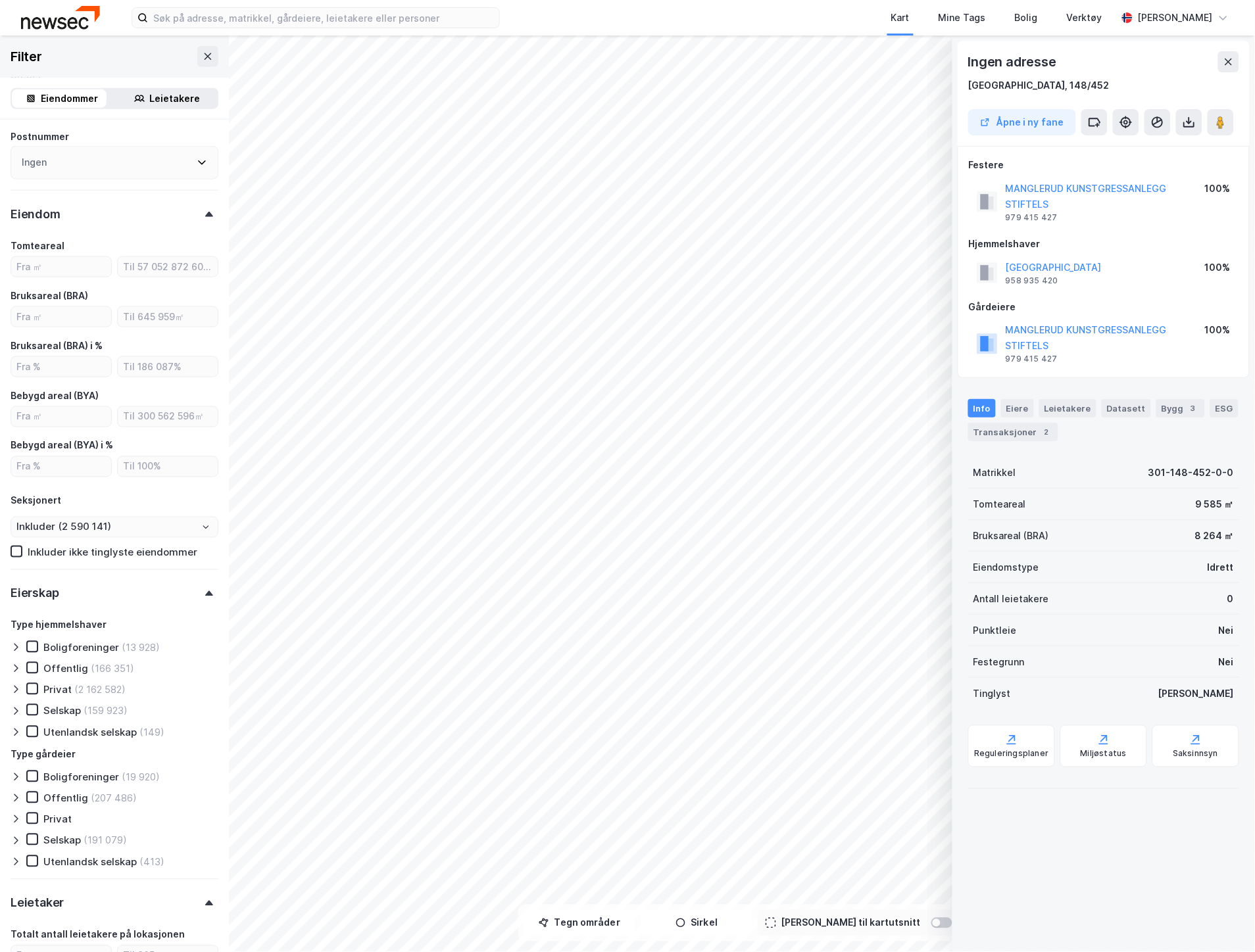
click at [15, 687] on icon at bounding box center [15, 691] width 4 height 8
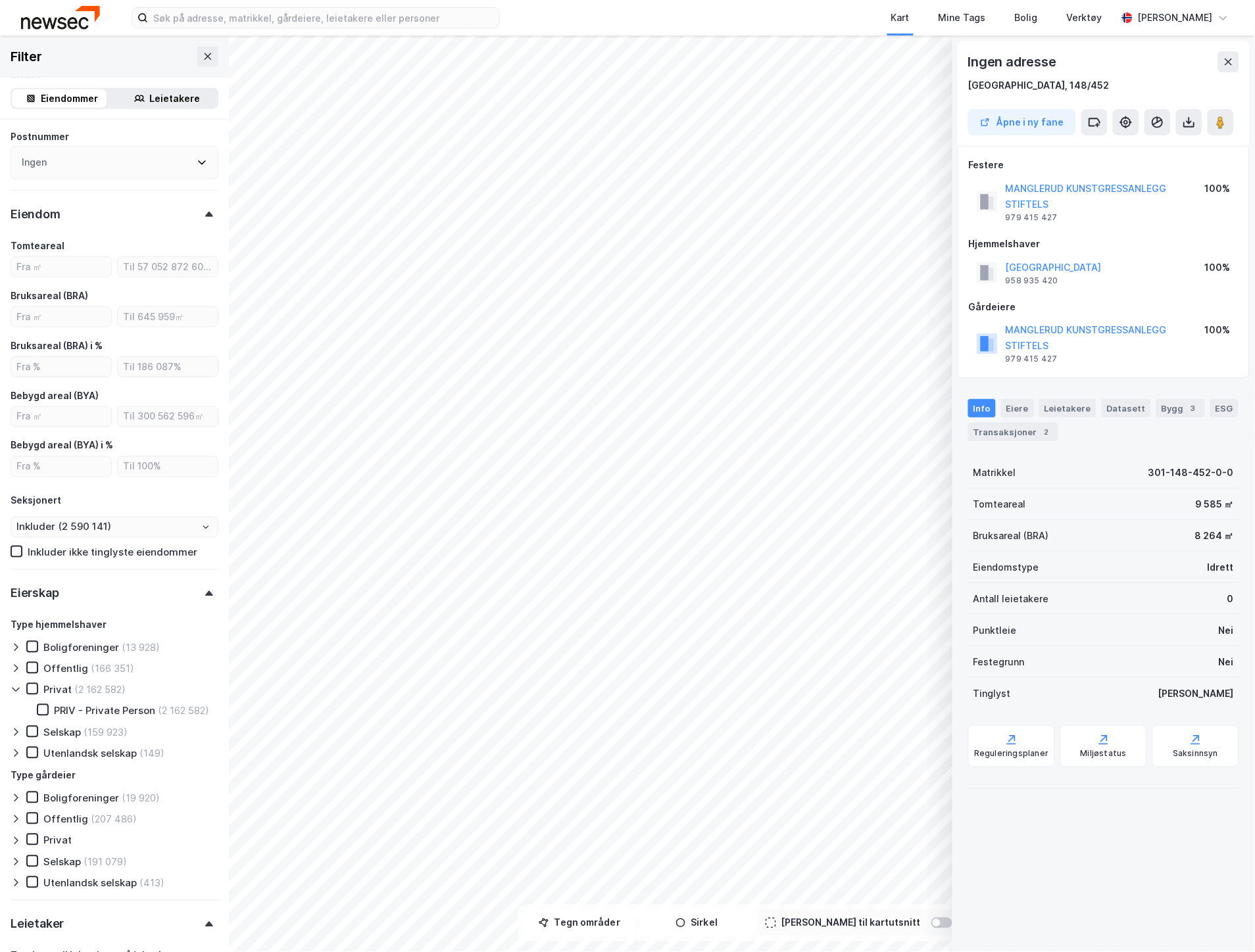
click at [15, 686] on icon at bounding box center [15, 689] width 11 height 11
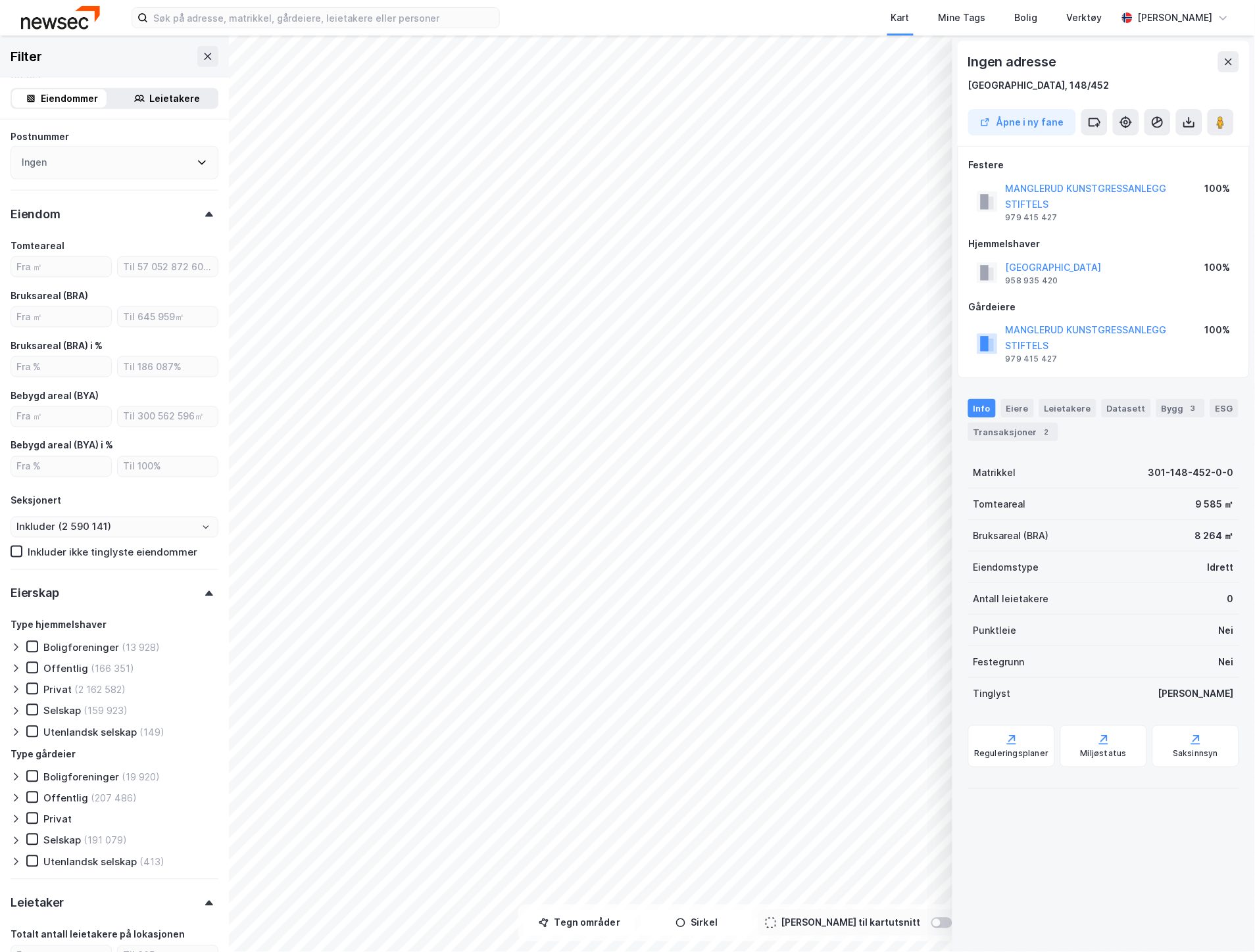
click at [16, 649] on icon at bounding box center [15, 647] width 11 height 11
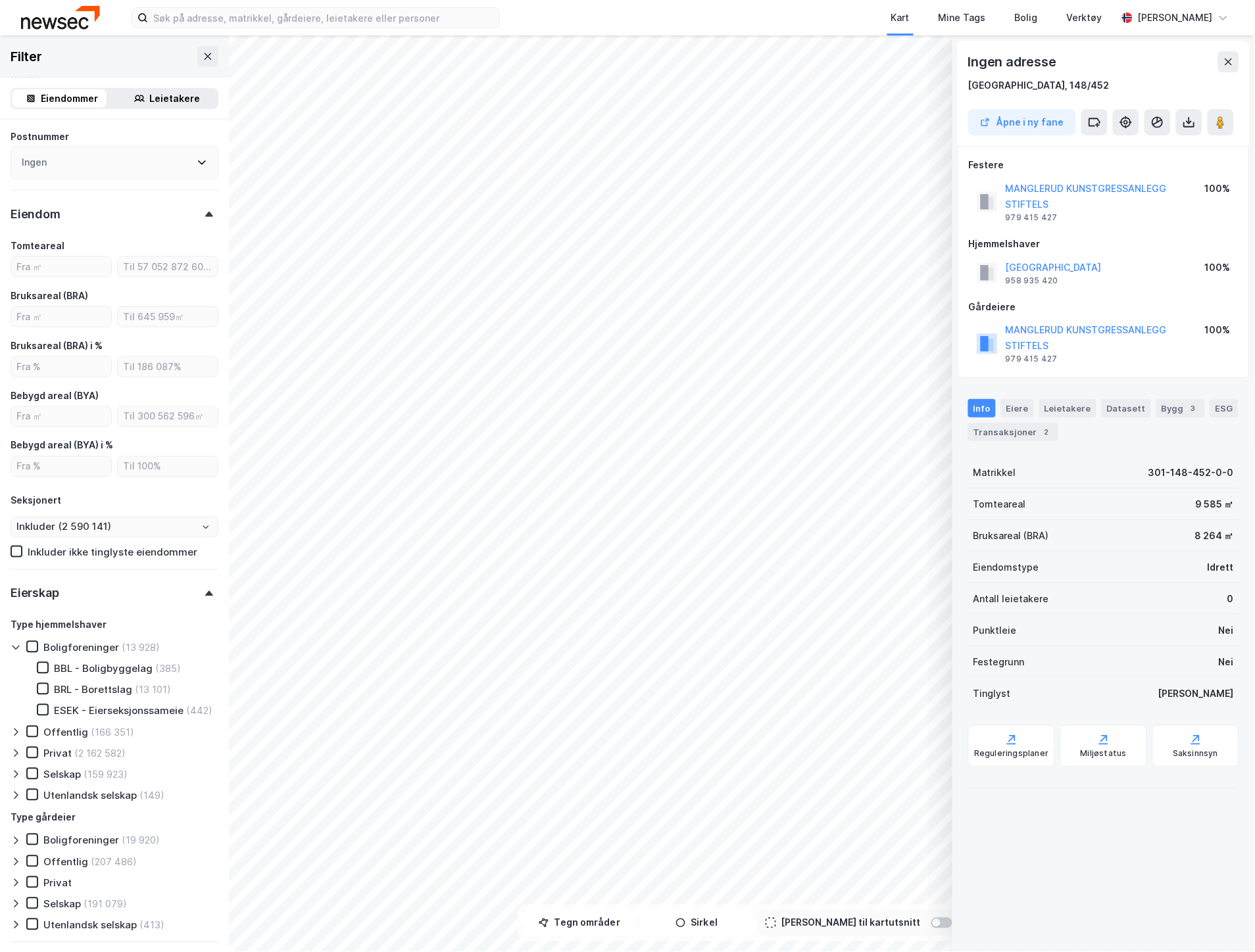
click at [16, 649] on icon at bounding box center [15, 647] width 11 height 11
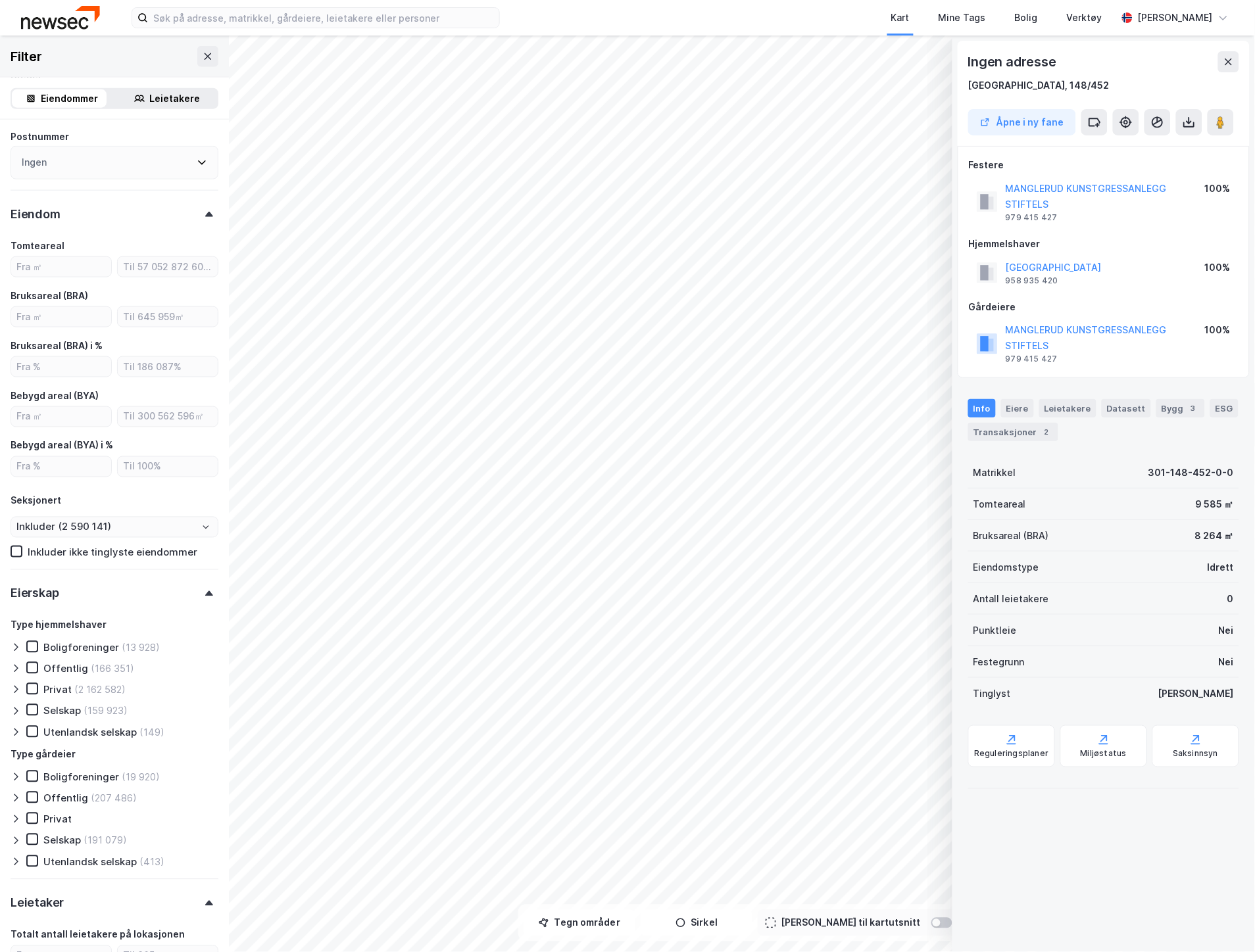
click at [15, 668] on icon at bounding box center [15, 668] width 11 height 11
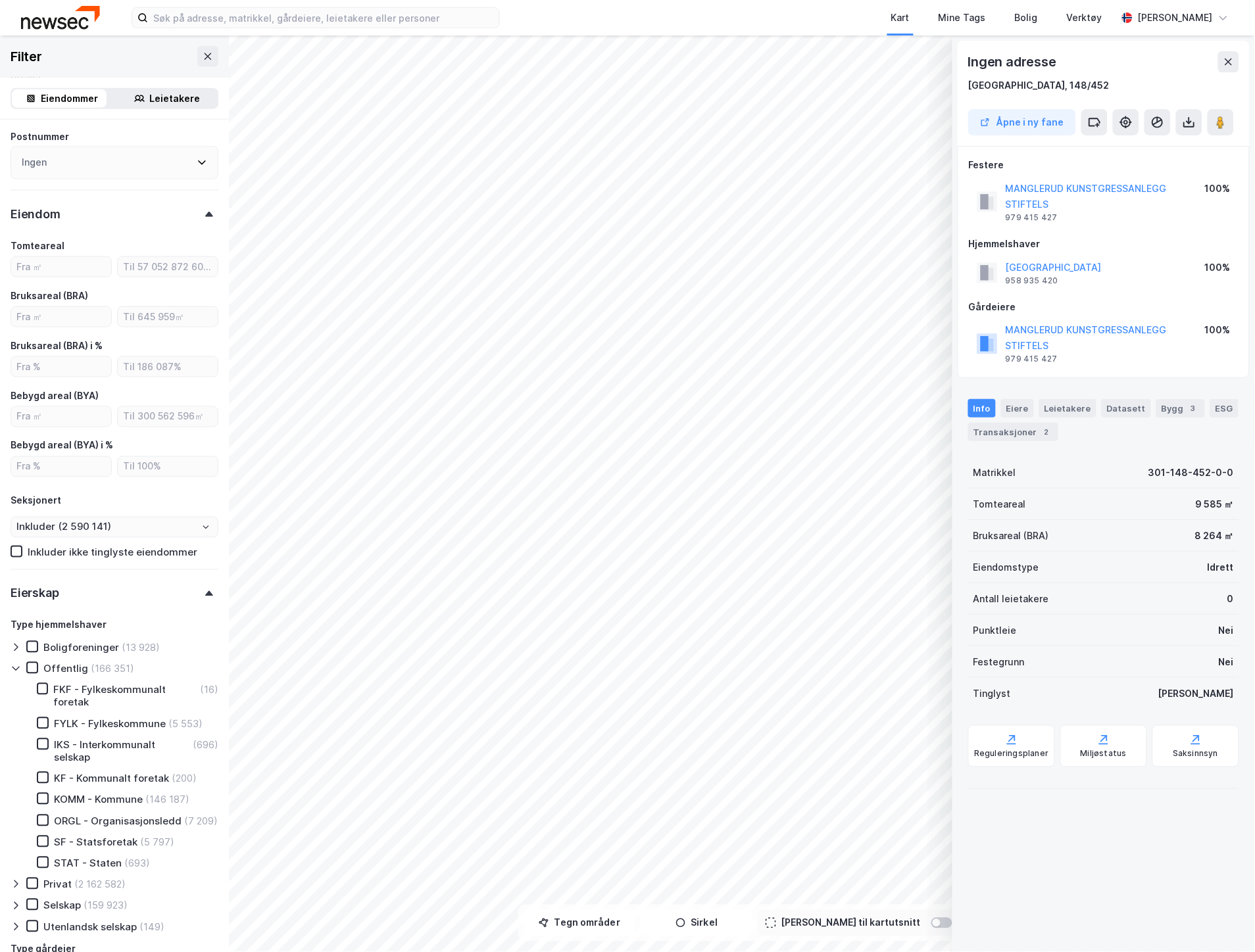
click at [17, 667] on icon at bounding box center [15, 669] width 8 height 5
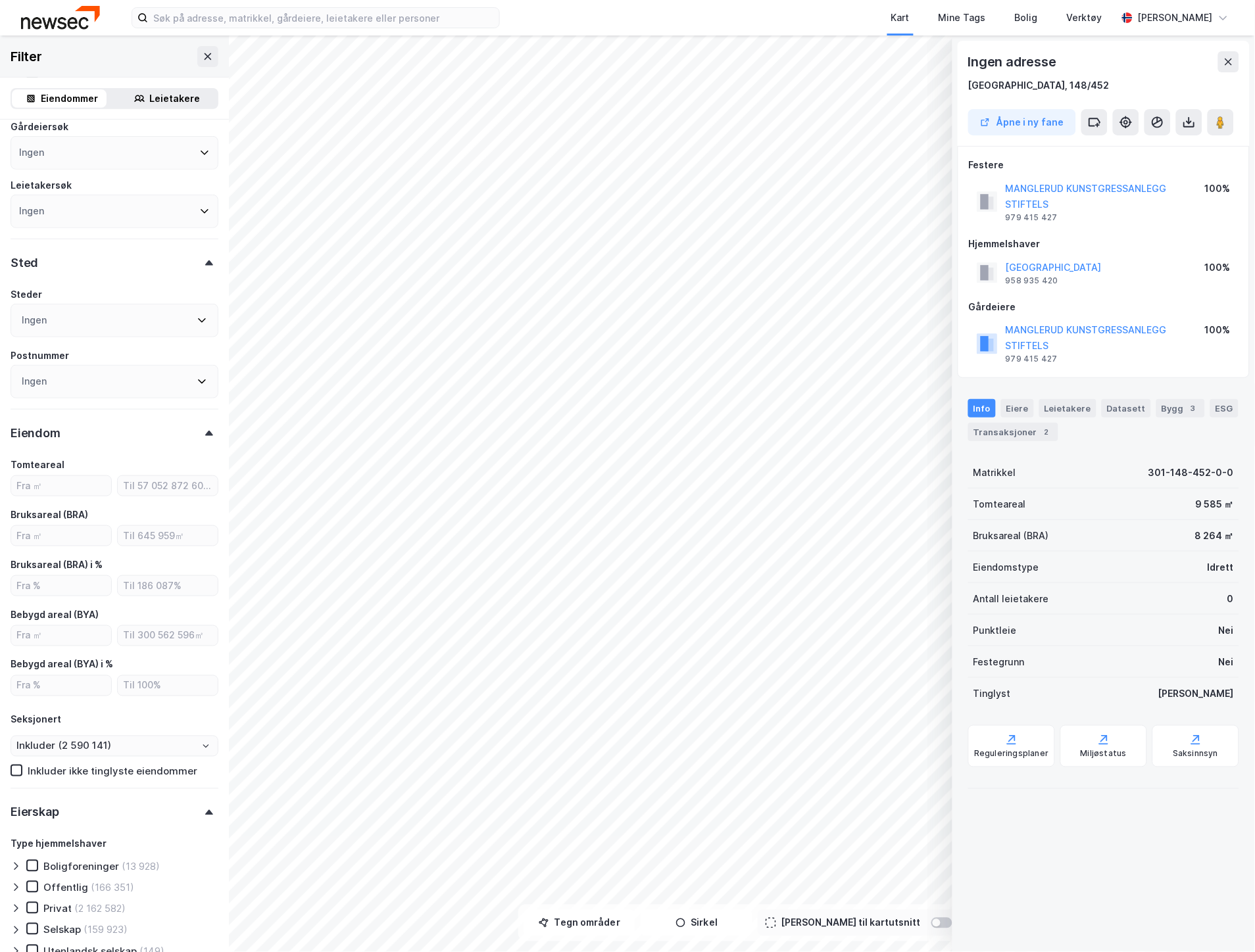
scroll to position [0, 0]
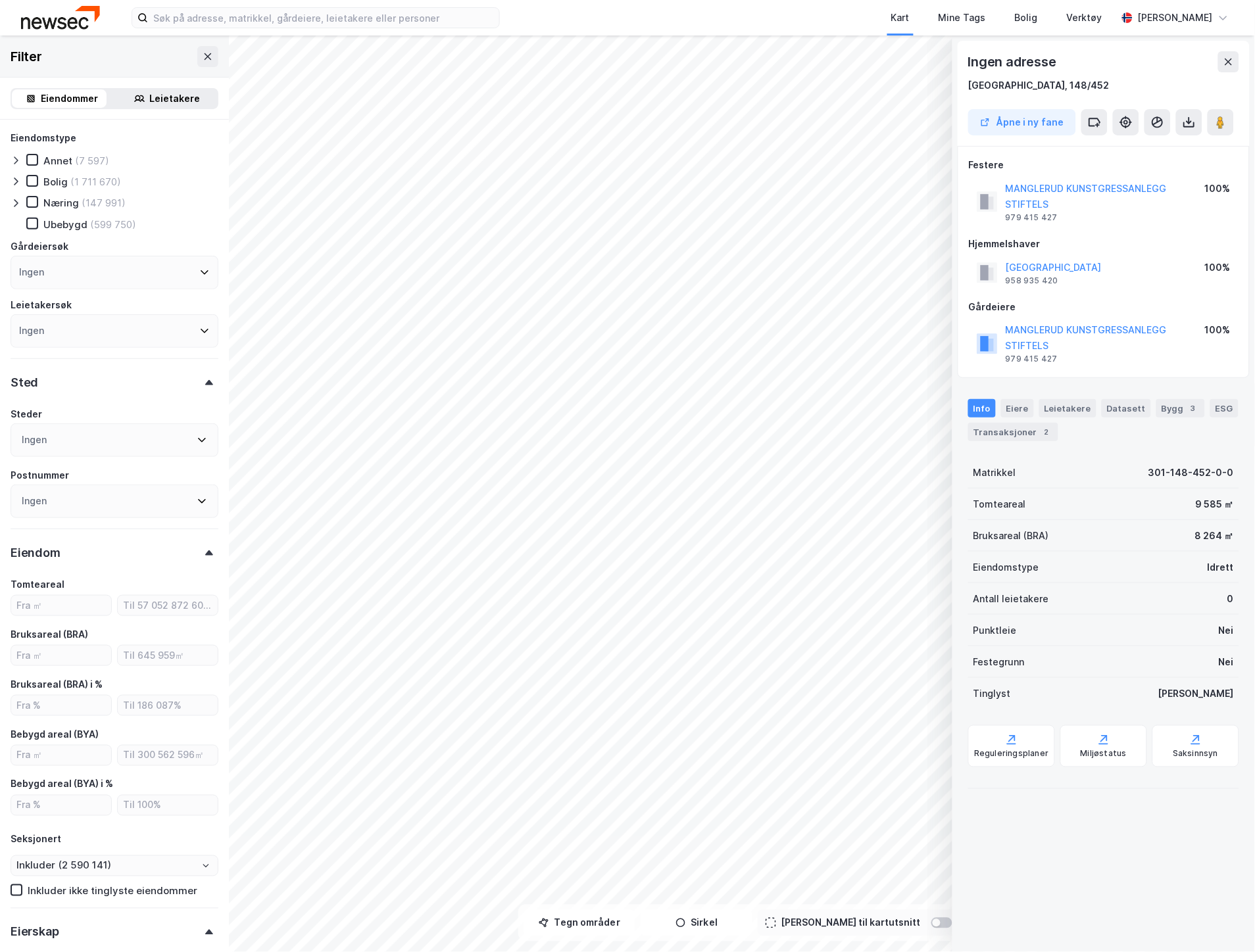
click at [74, 270] on div "Ingen" at bounding box center [114, 272] width 208 height 33
click at [64, 310] on input at bounding box center [122, 308] width 172 height 18
click at [75, 277] on div "Ingen" at bounding box center [114, 272] width 208 height 33
click at [13, 180] on icon at bounding box center [15, 181] width 11 height 11
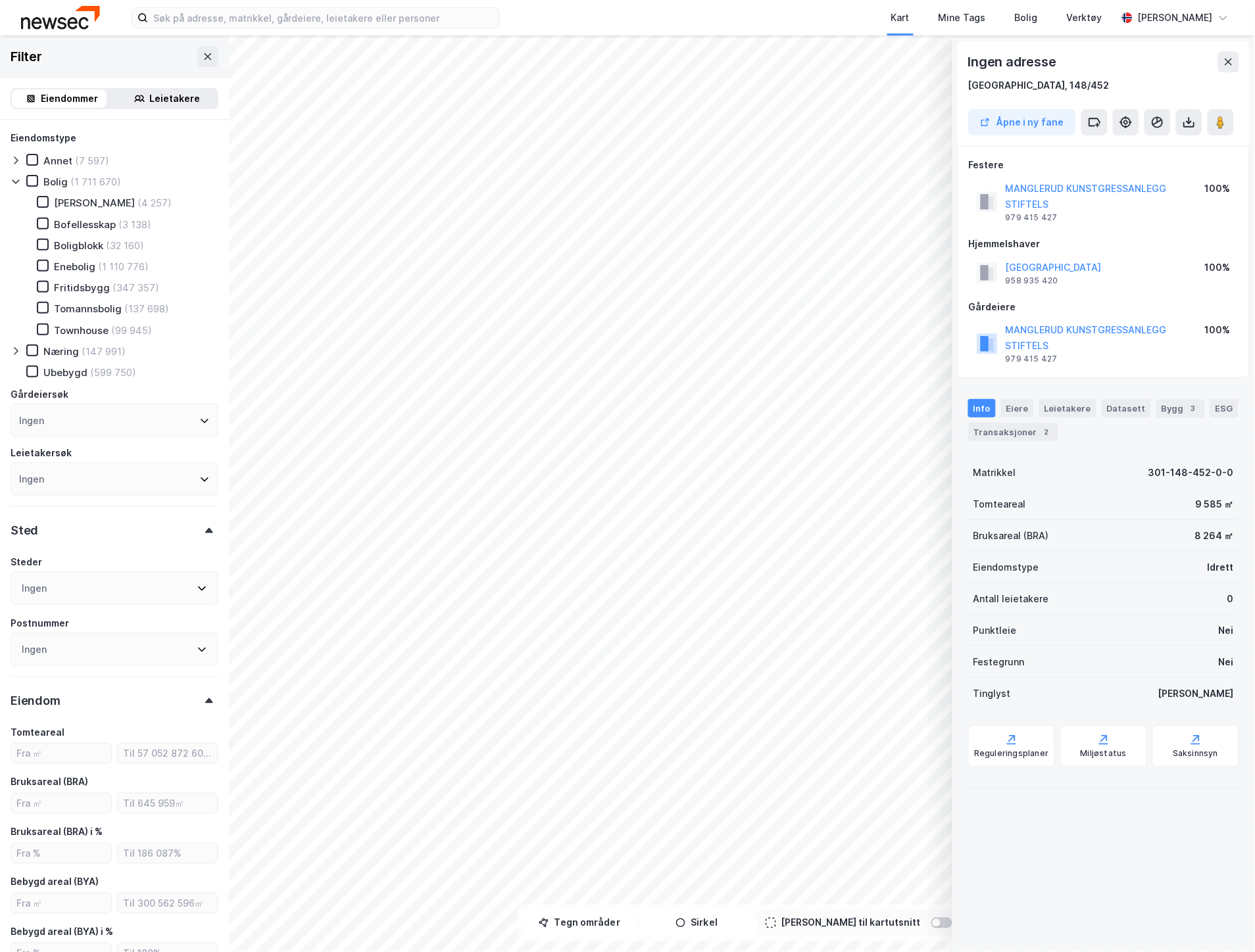
click at [13, 180] on icon at bounding box center [15, 181] width 11 height 11
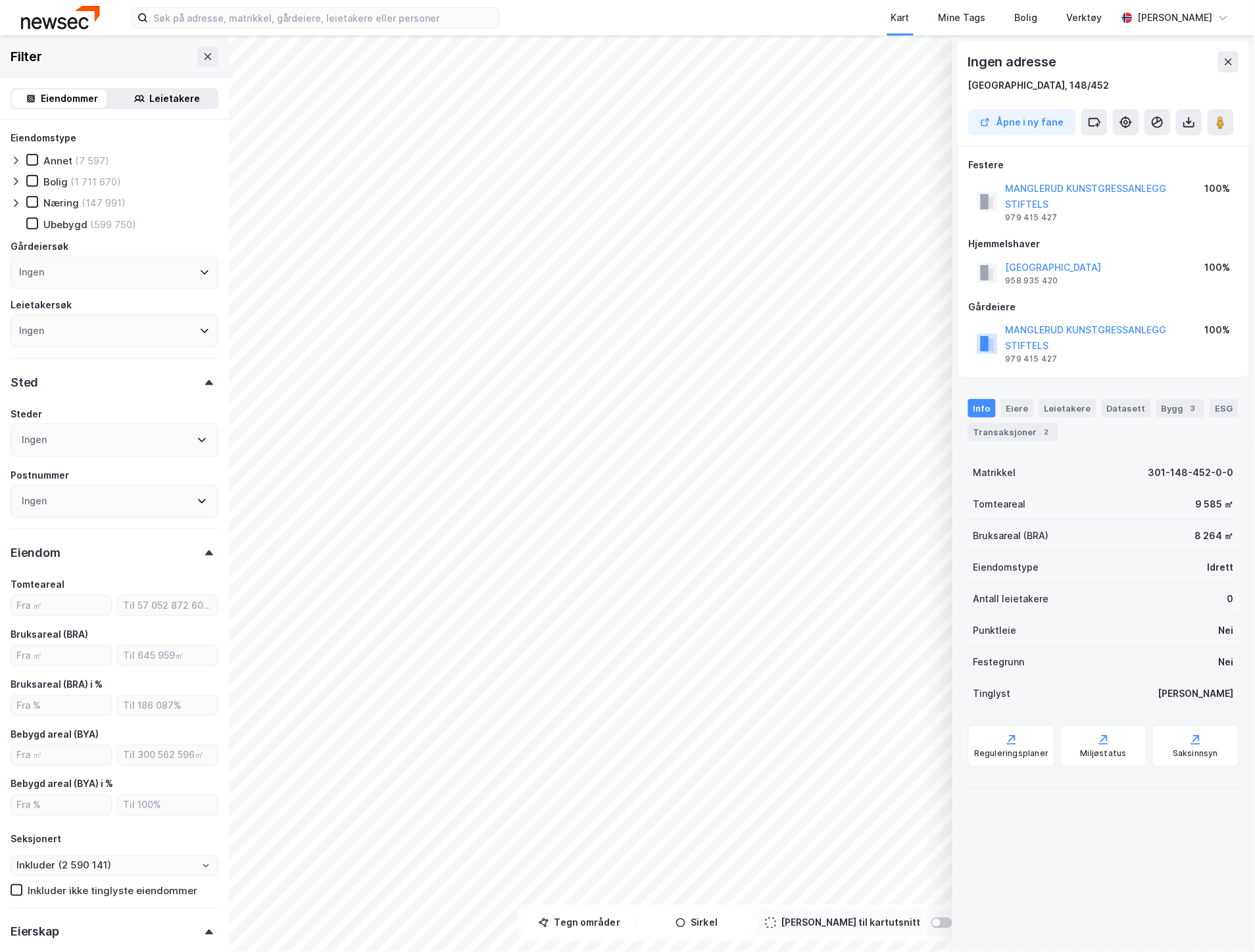
click at [15, 201] on icon at bounding box center [15, 203] width 11 height 11
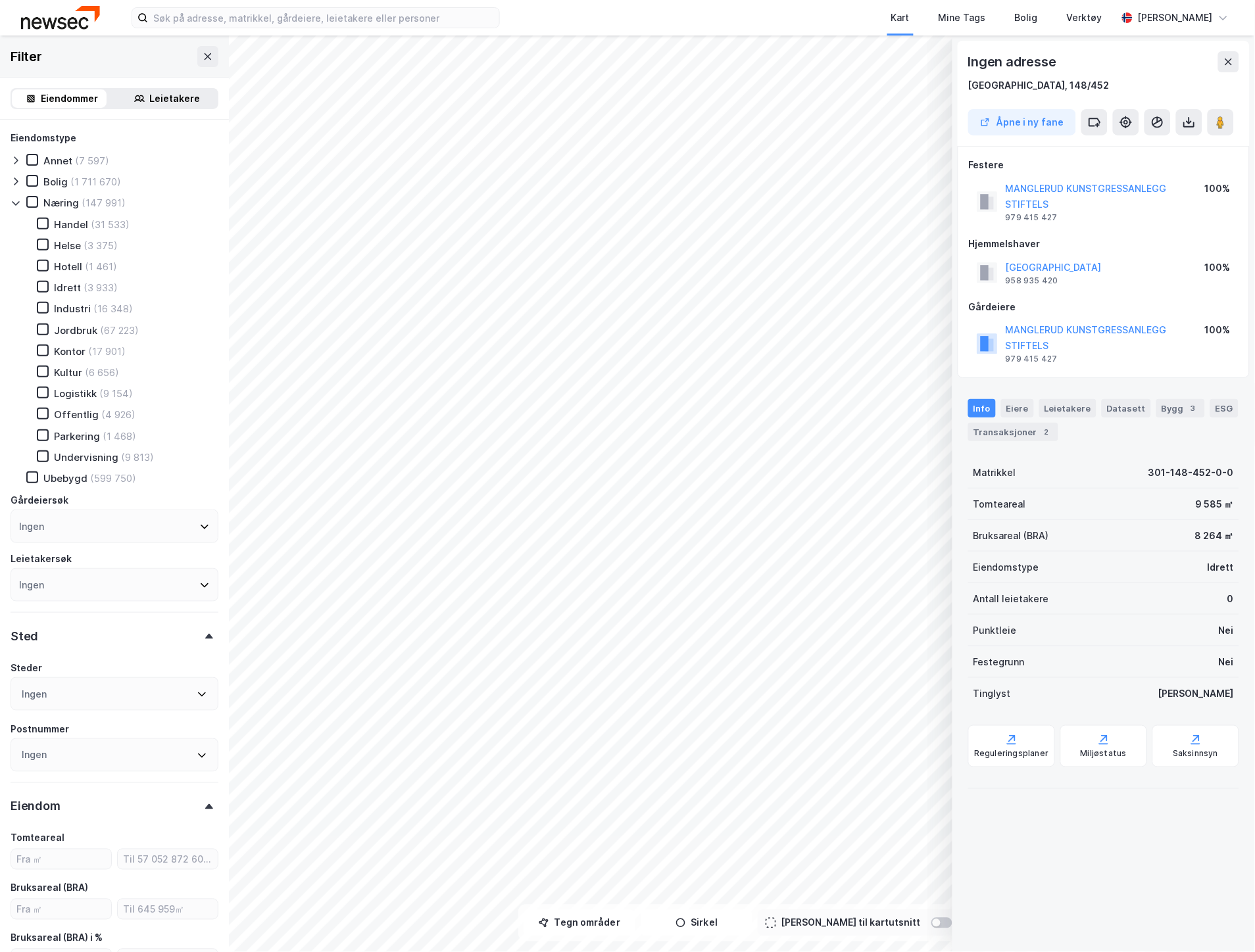
click at [15, 201] on icon at bounding box center [15, 203] width 11 height 11
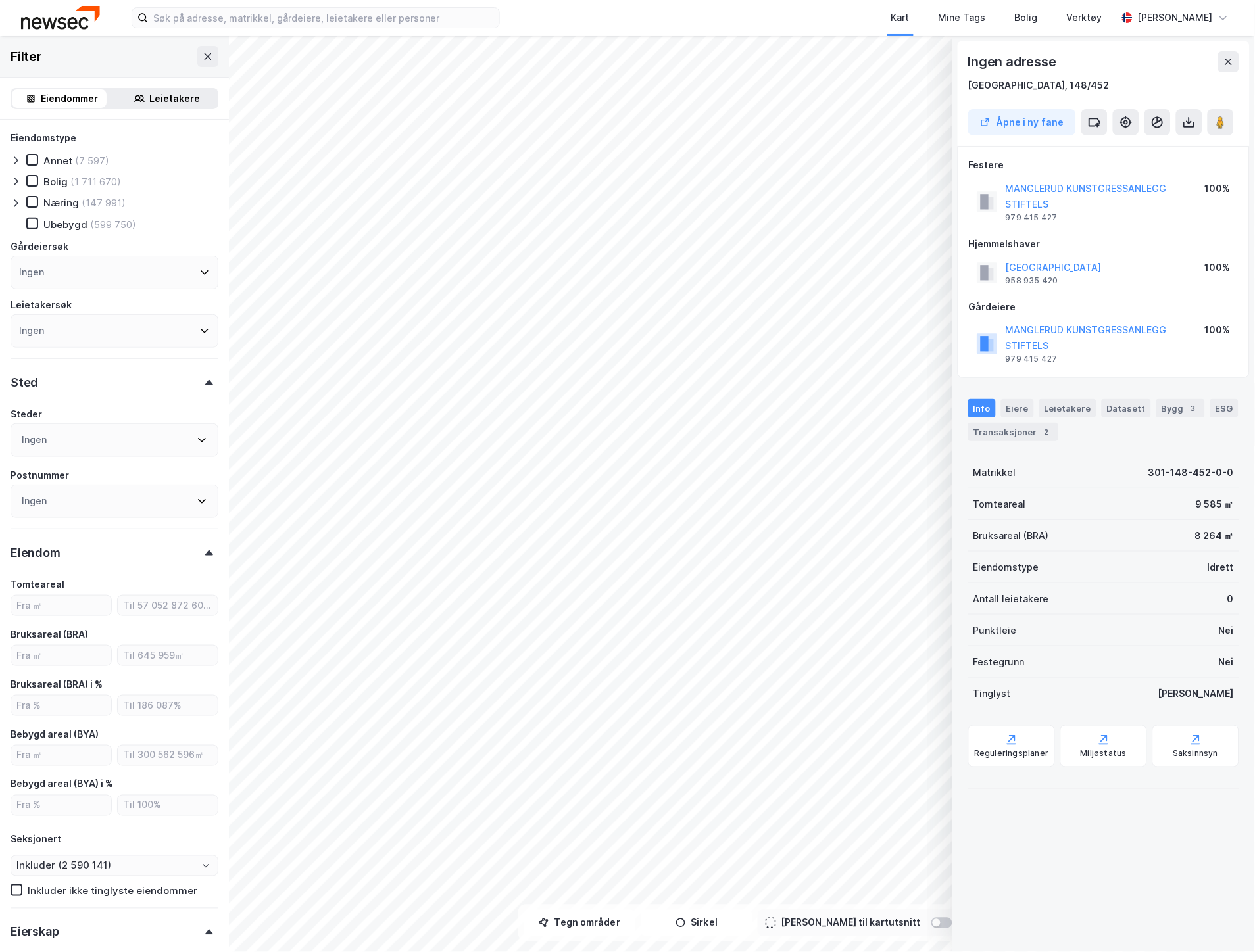
click at [140, 93] on div "Leietakere" at bounding box center [167, 98] width 100 height 18
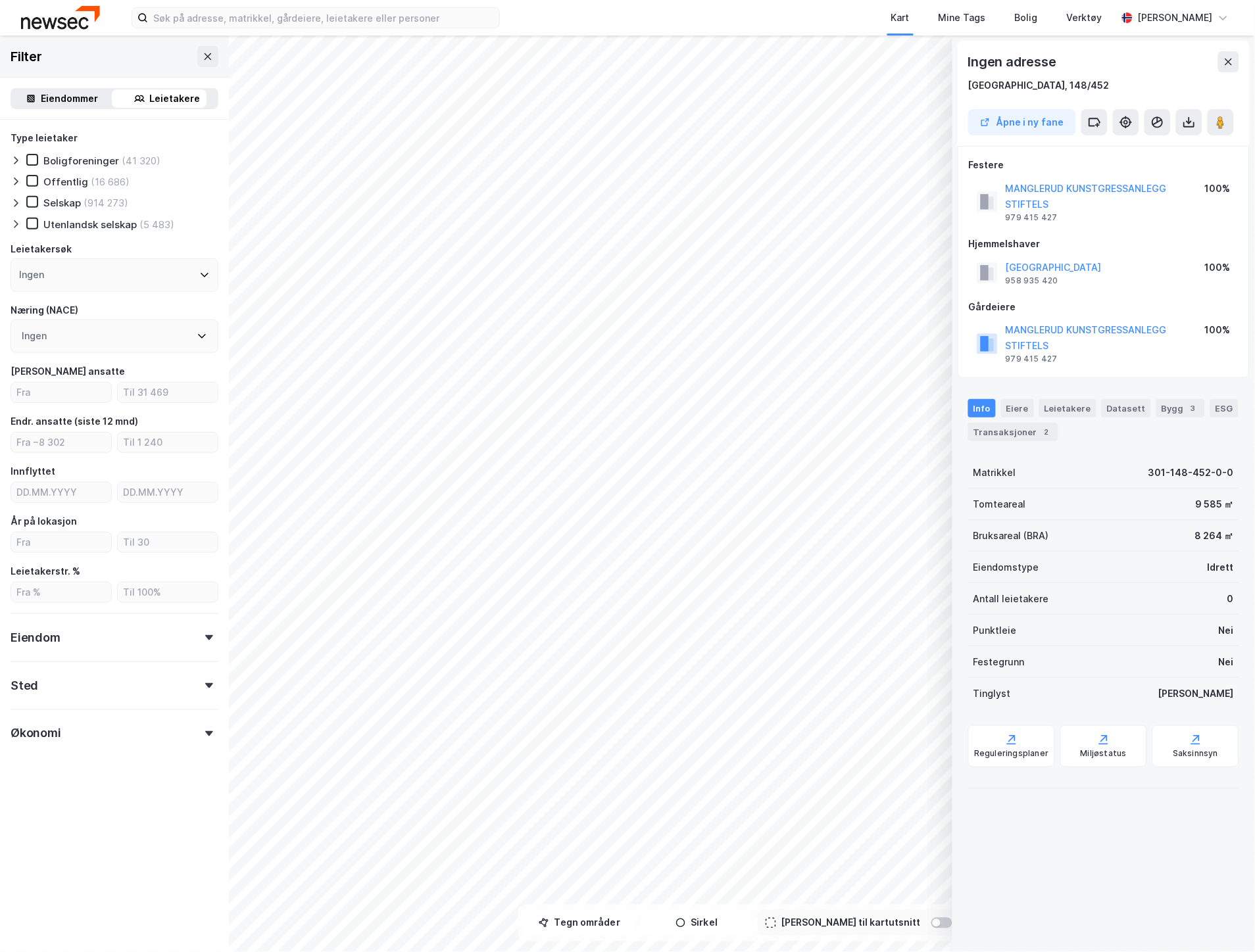
click at [88, 653] on div "Type leietaker Boligforeninger (41 320) Offentlig (16 686) Selskap (914 273) Ut…" at bounding box center [114, 438] width 208 height 617
click at [87, 633] on div "Eiendom" at bounding box center [114, 631] width 208 height 37
click at [66, 100] on div "Eiendommer" at bounding box center [70, 99] width 57 height 15
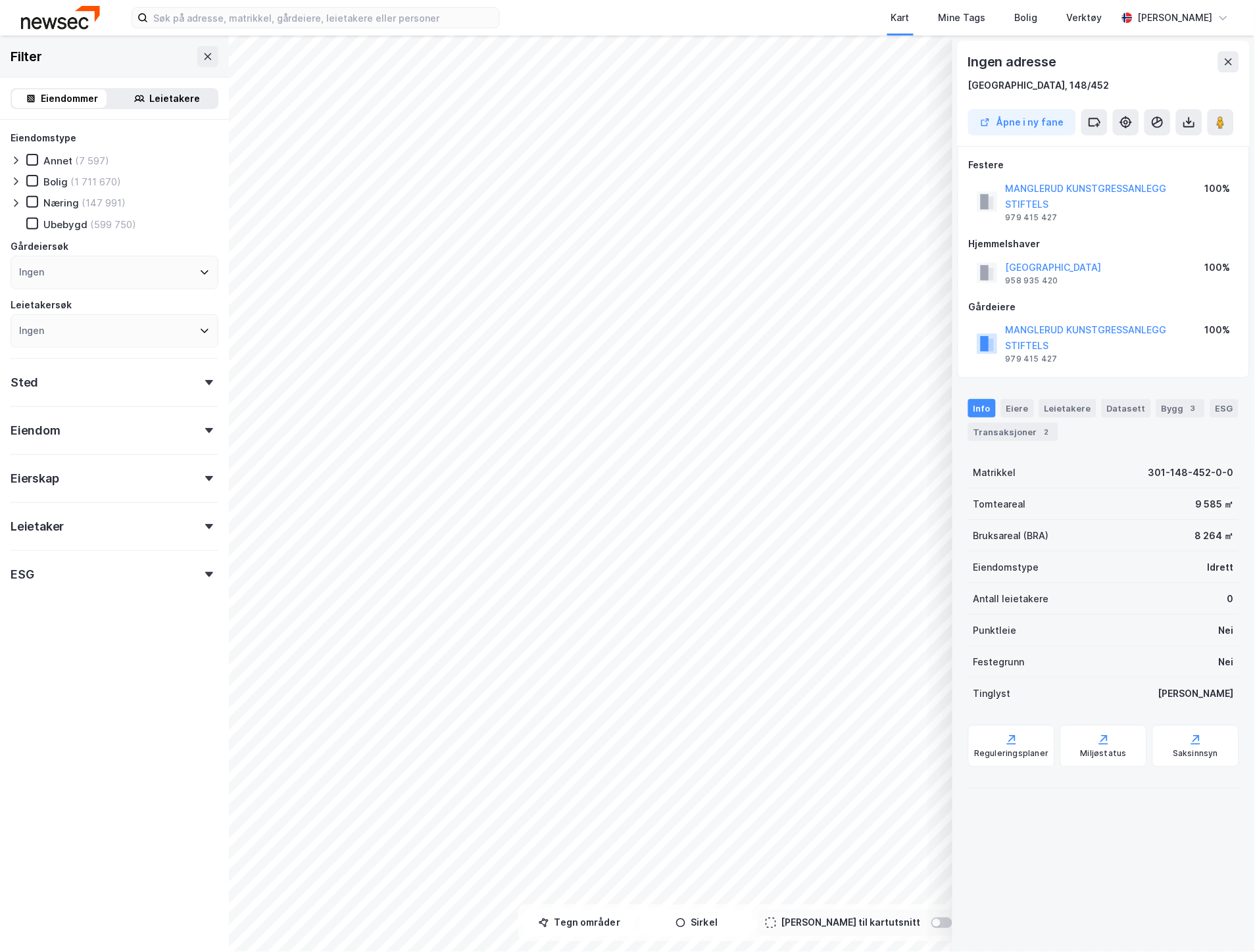
click at [60, 416] on div "Eiendom" at bounding box center [114, 425] width 208 height 37
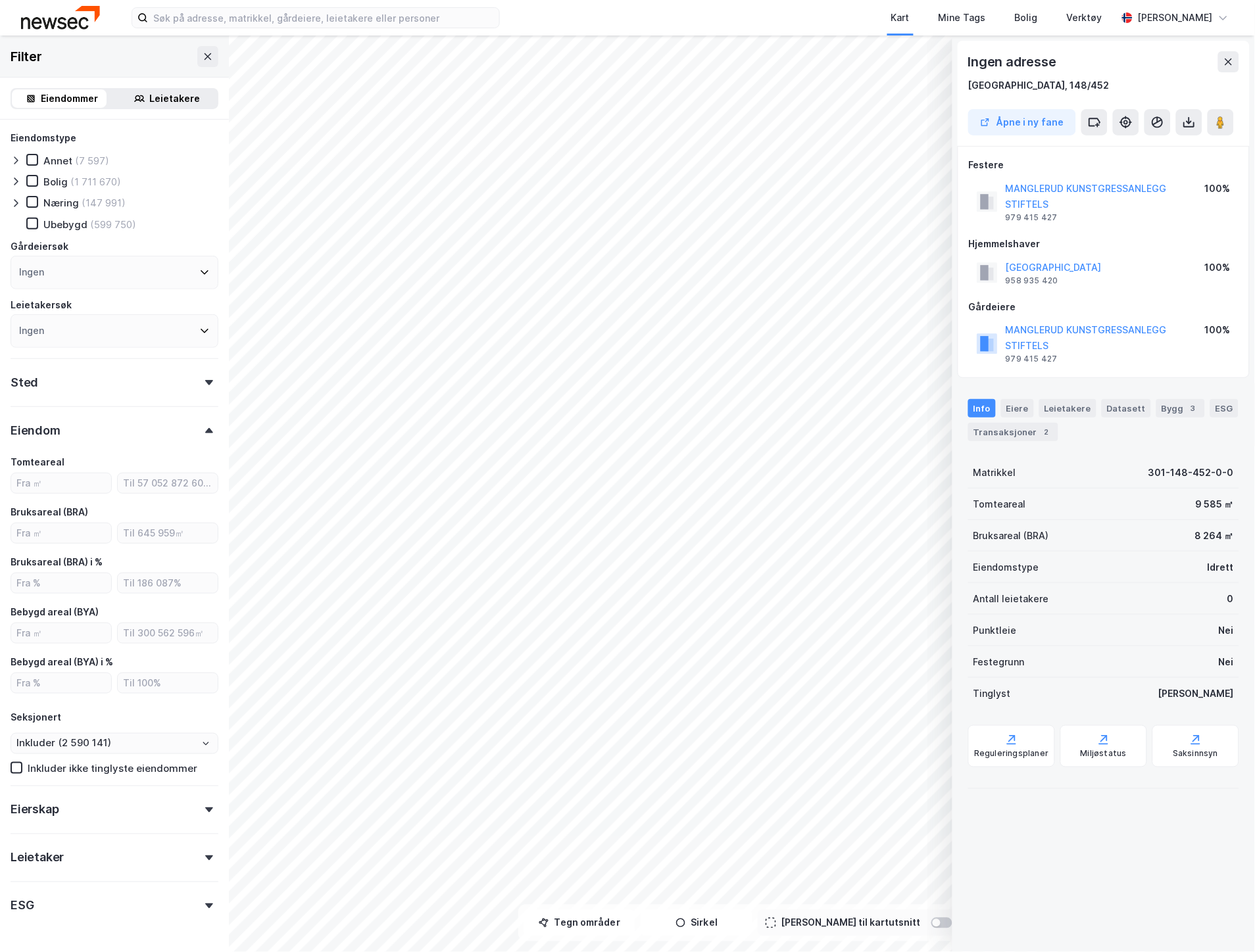
click at [91, 431] on div "Eiendom" at bounding box center [114, 425] width 208 height 37
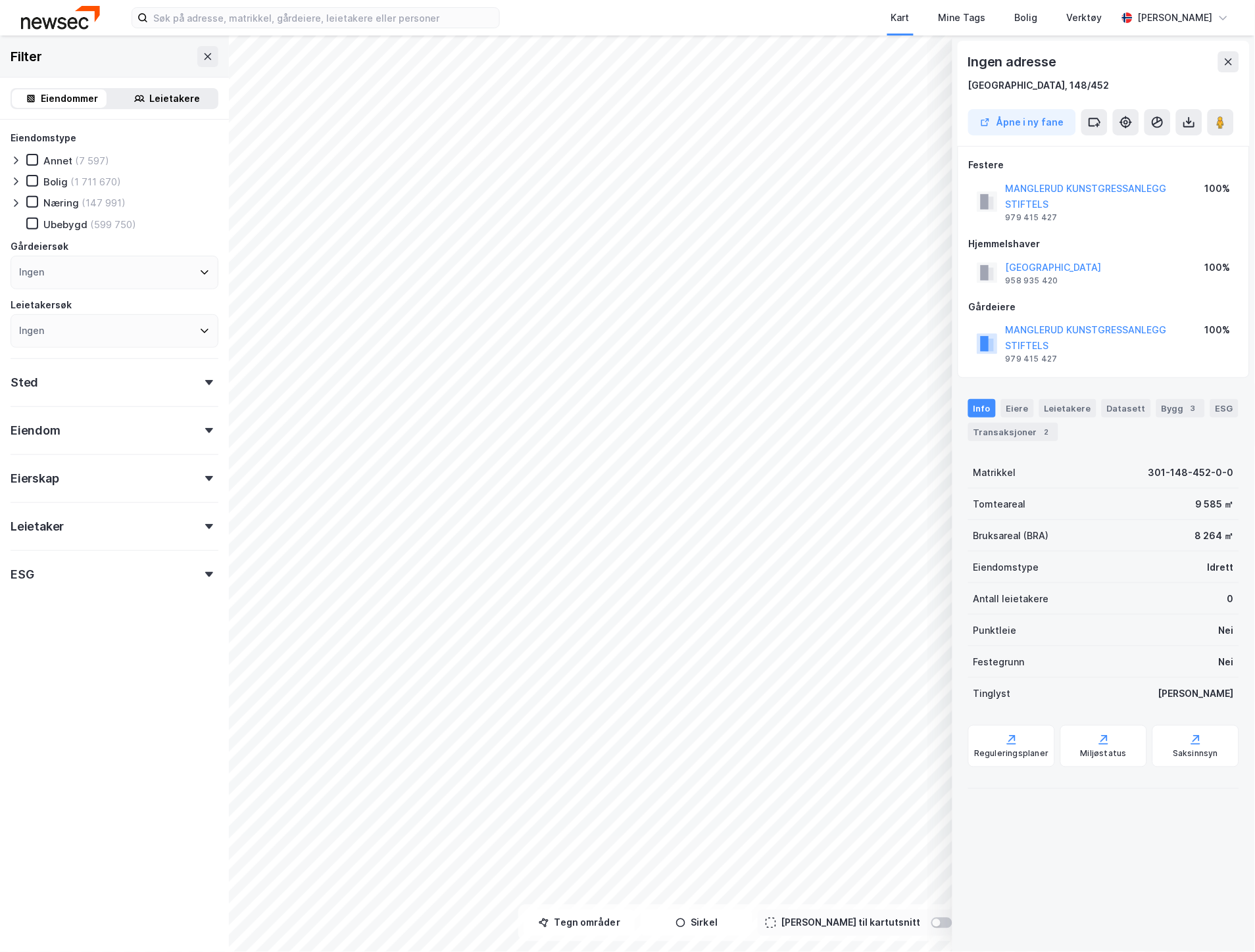
click at [85, 470] on div "Eierskap" at bounding box center [114, 473] width 208 height 37
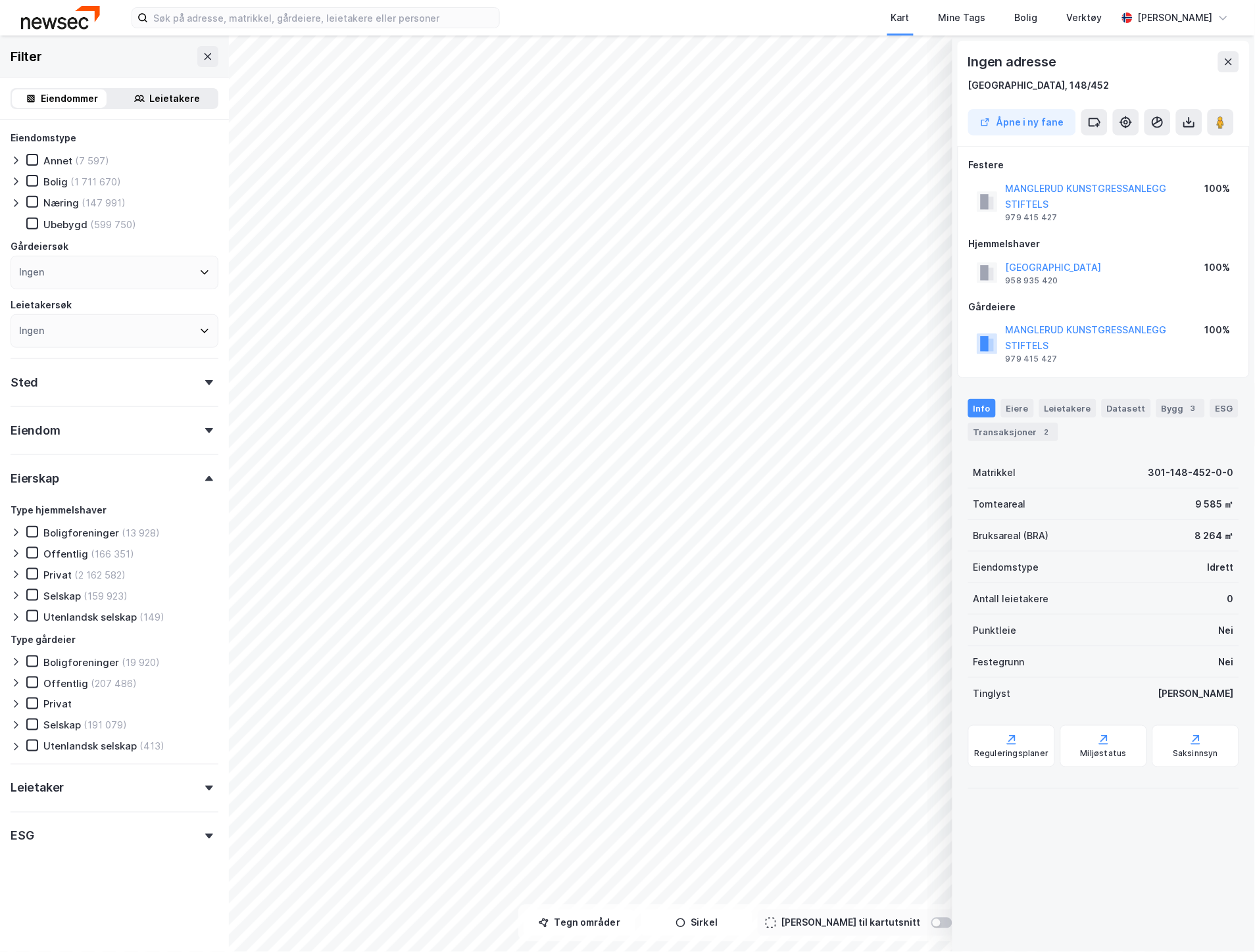
click at [20, 552] on icon at bounding box center [15, 553] width 11 height 11
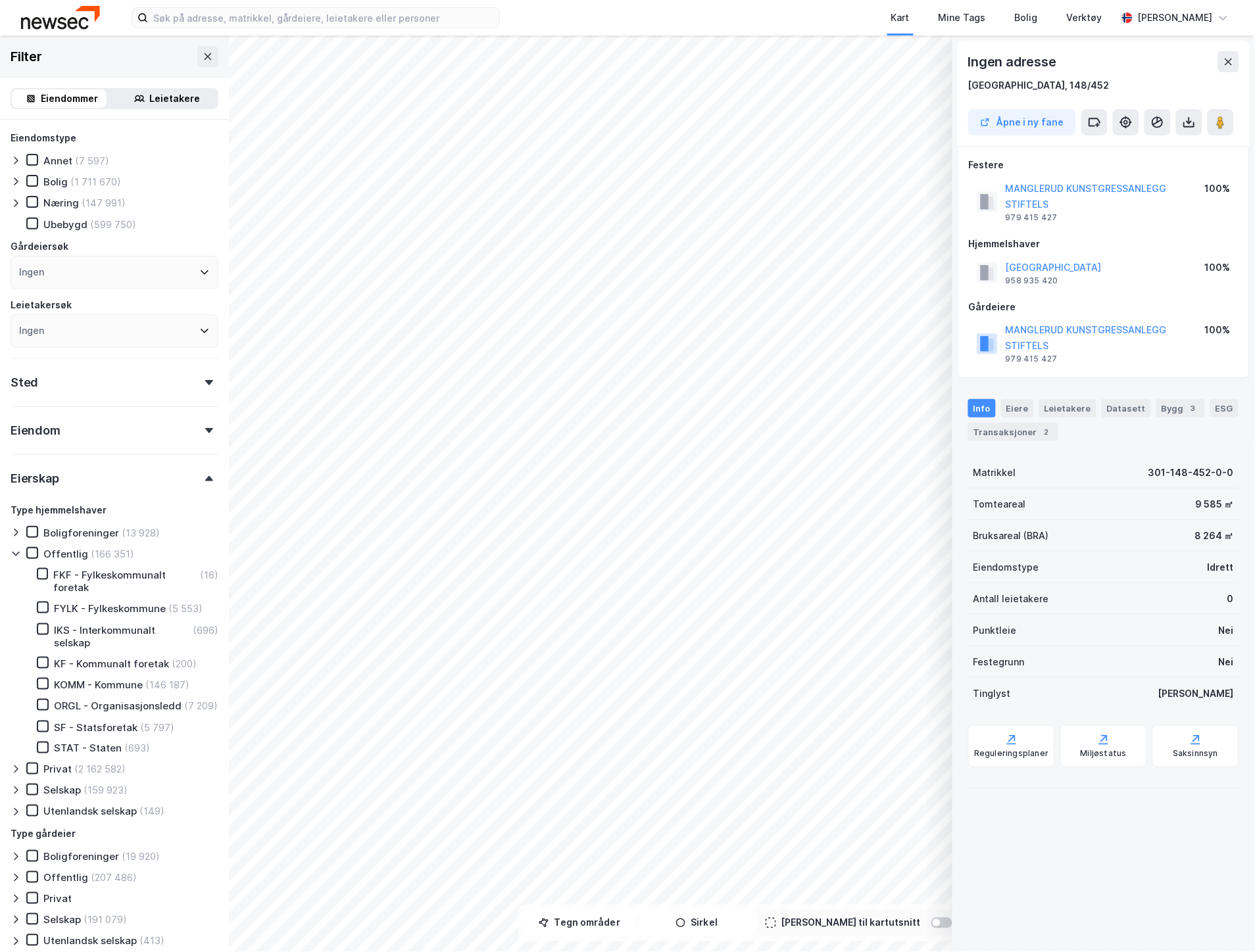
click at [20, 552] on icon at bounding box center [15, 553] width 11 height 11
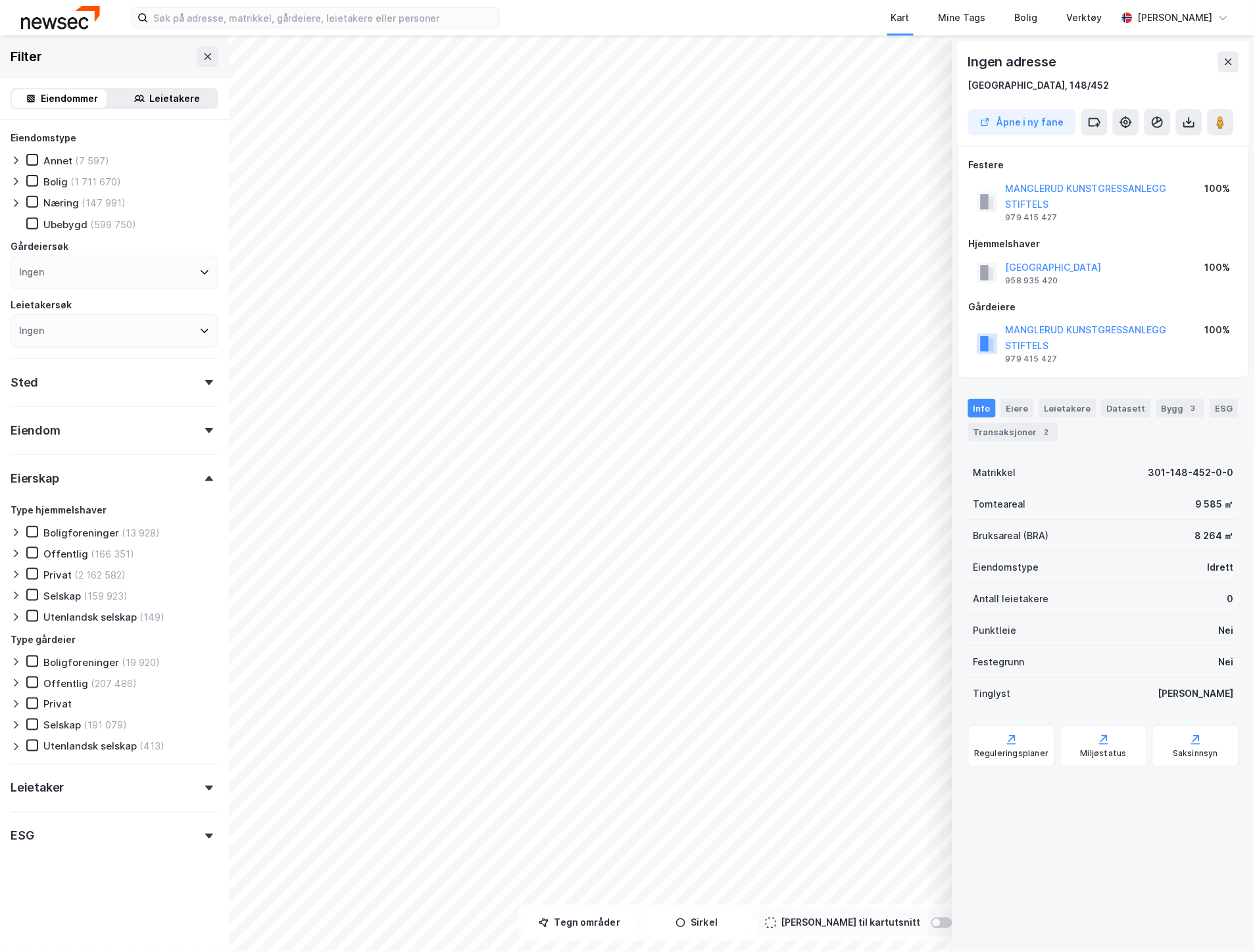
click at [20, 568] on div at bounding box center [18, 575] width 15 height 13
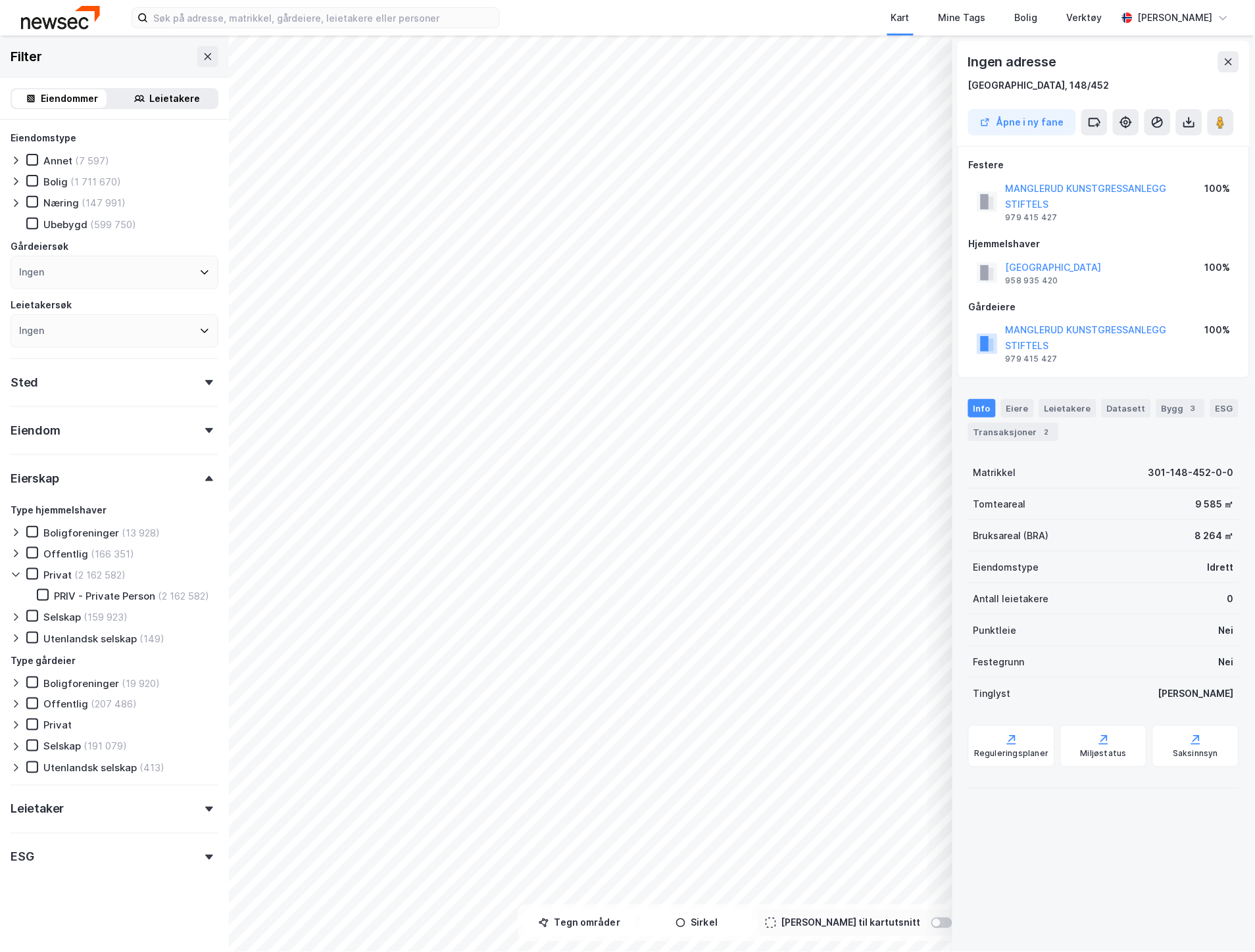
click at [20, 569] on icon at bounding box center [15, 574] width 11 height 11
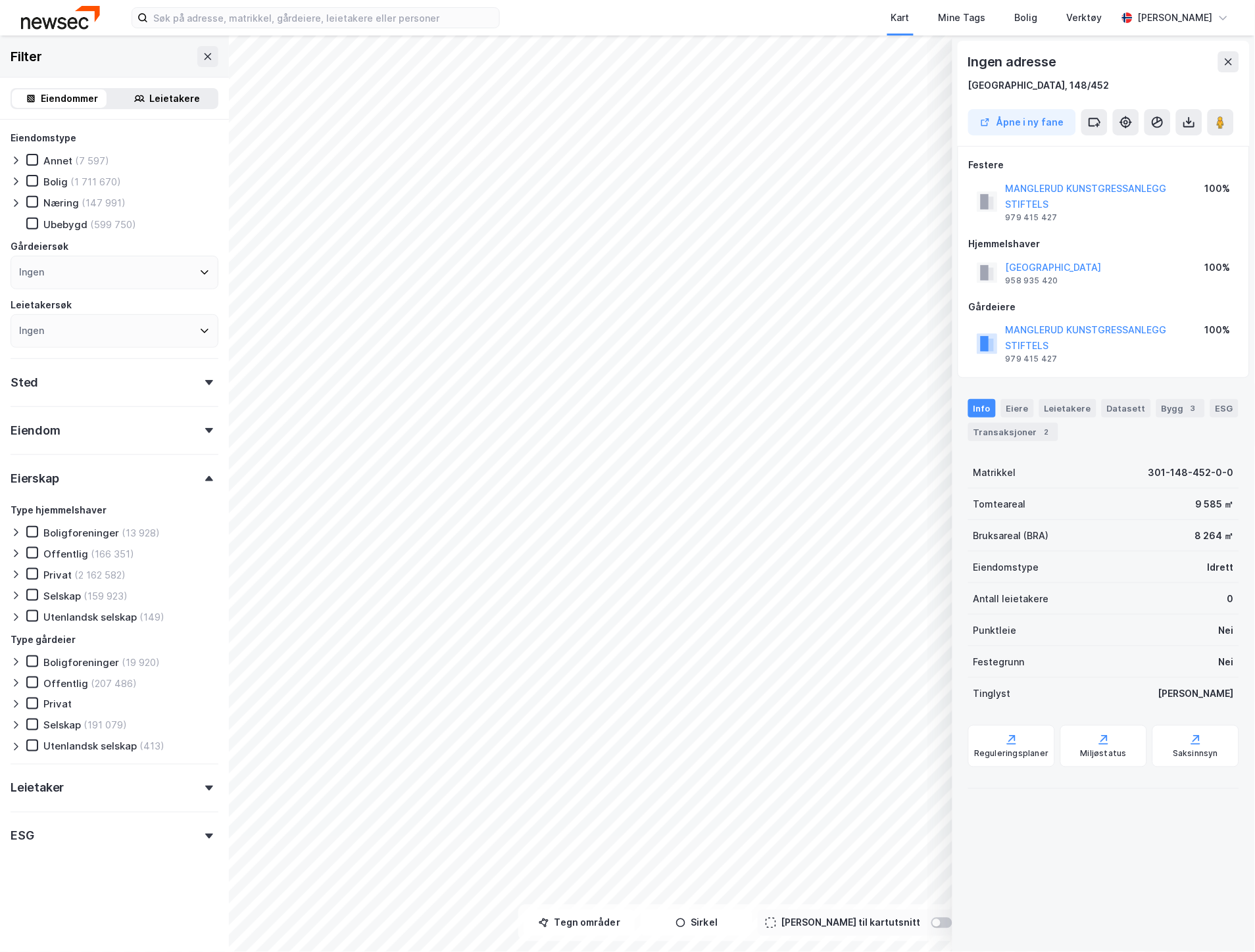
click at [20, 590] on icon at bounding box center [15, 595] width 11 height 11
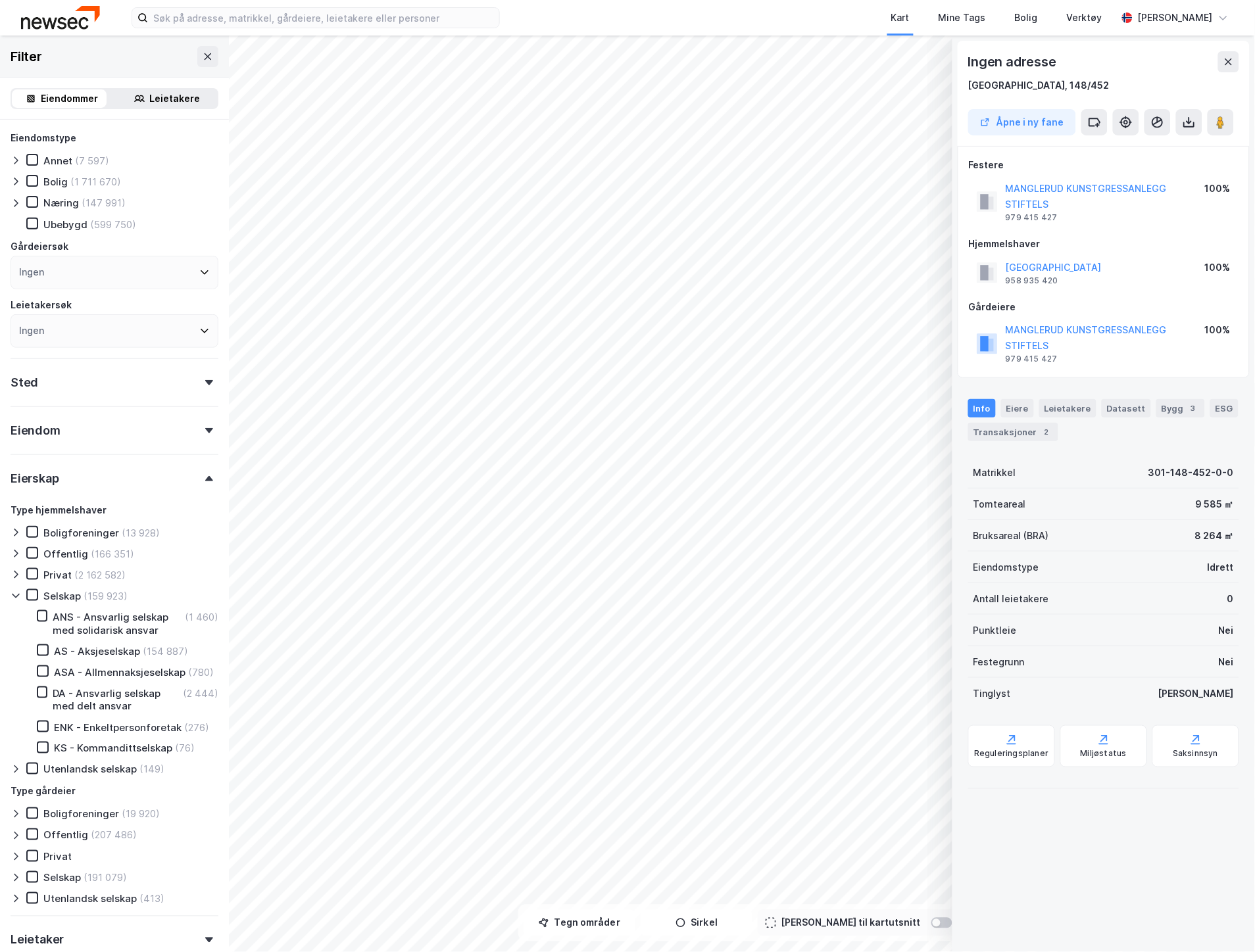
click at [17, 589] on div at bounding box center [18, 596] width 15 height 13
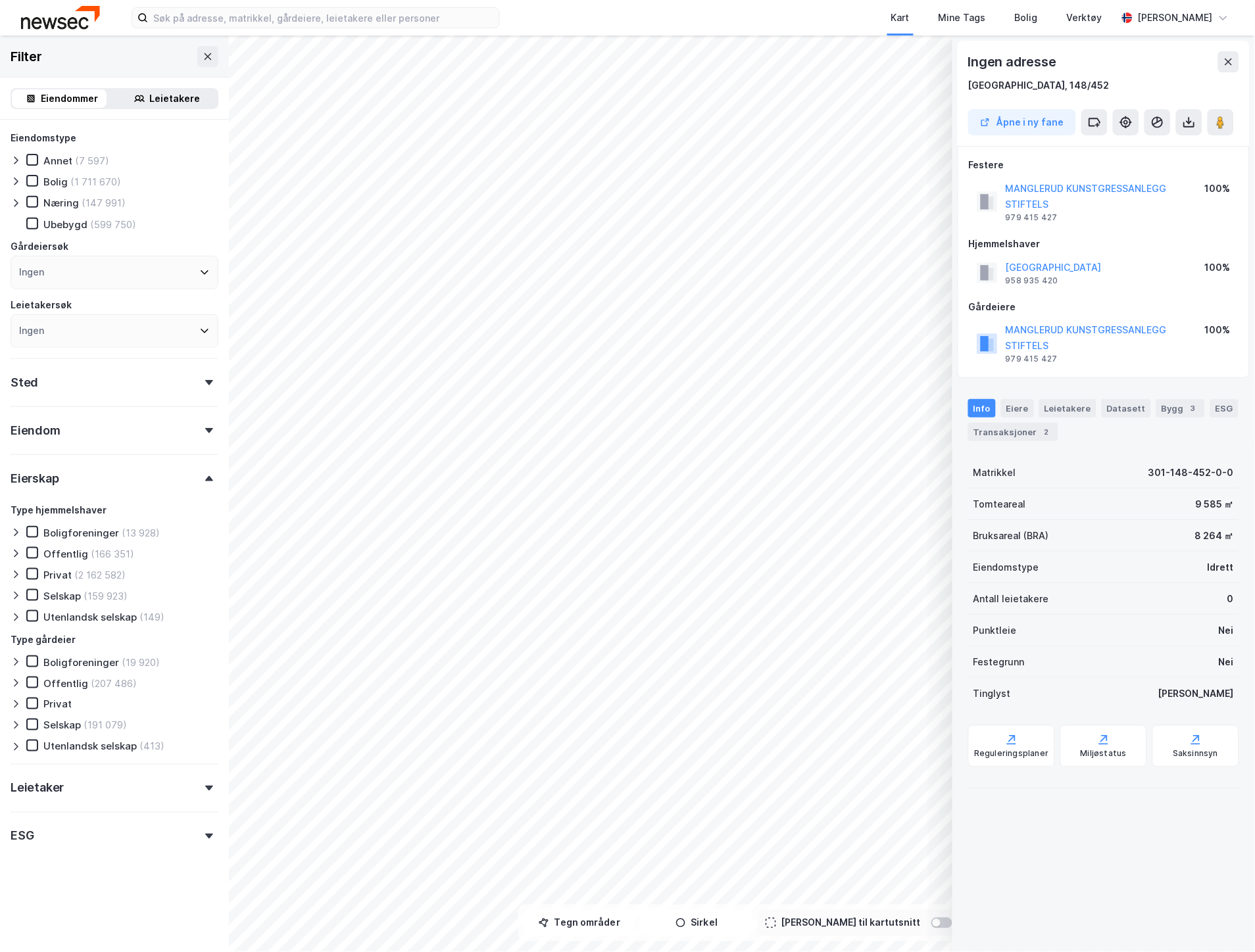
click at [8, 616] on div "Eiendomstype Annet (7 597) Bolig (1 711 670) Næring (147 991) Ubebygd (599 750)…" at bounding box center [114, 522] width 229 height 807
click at [13, 616] on icon at bounding box center [15, 617] width 11 height 11
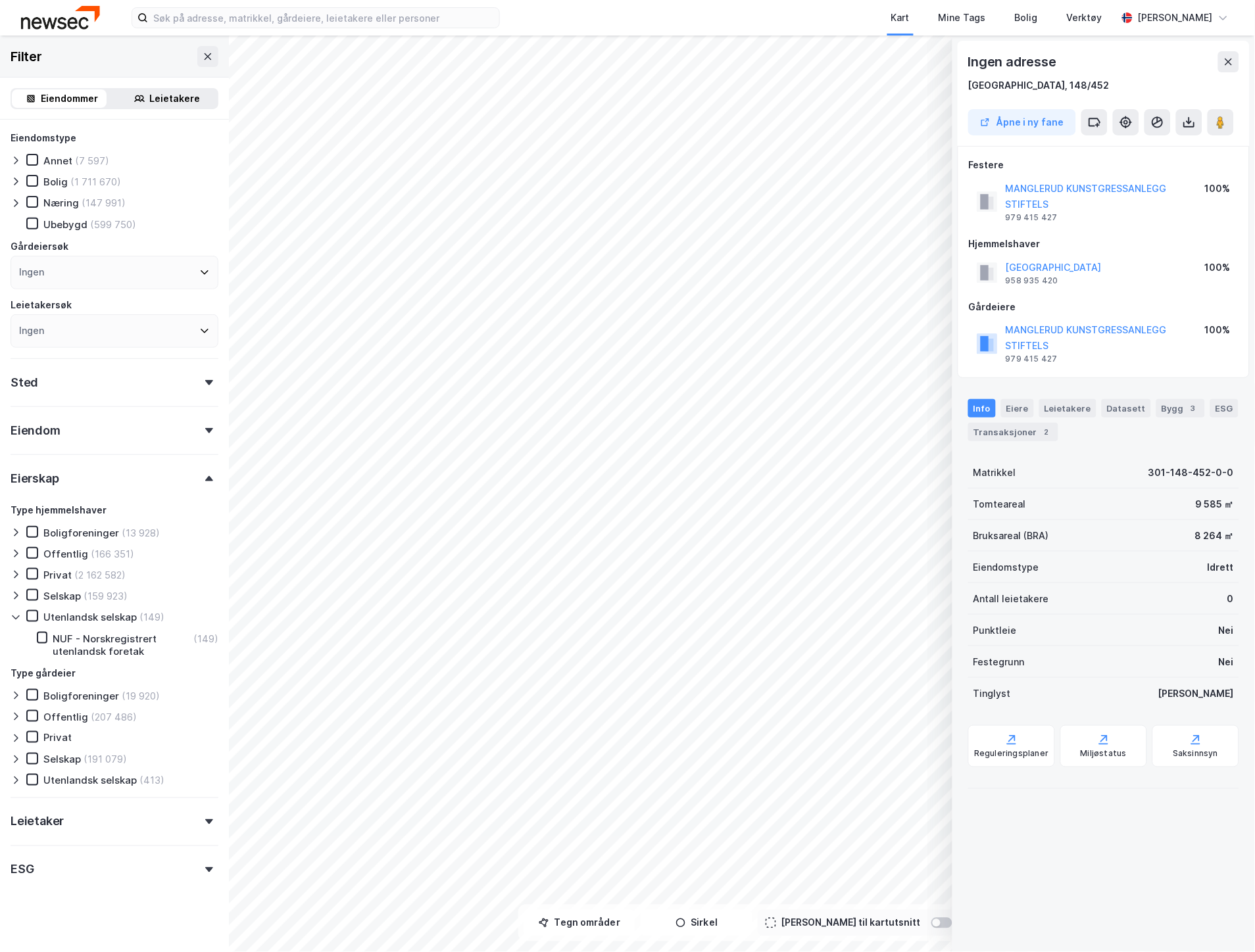
click at [13, 616] on icon at bounding box center [15, 617] width 11 height 11
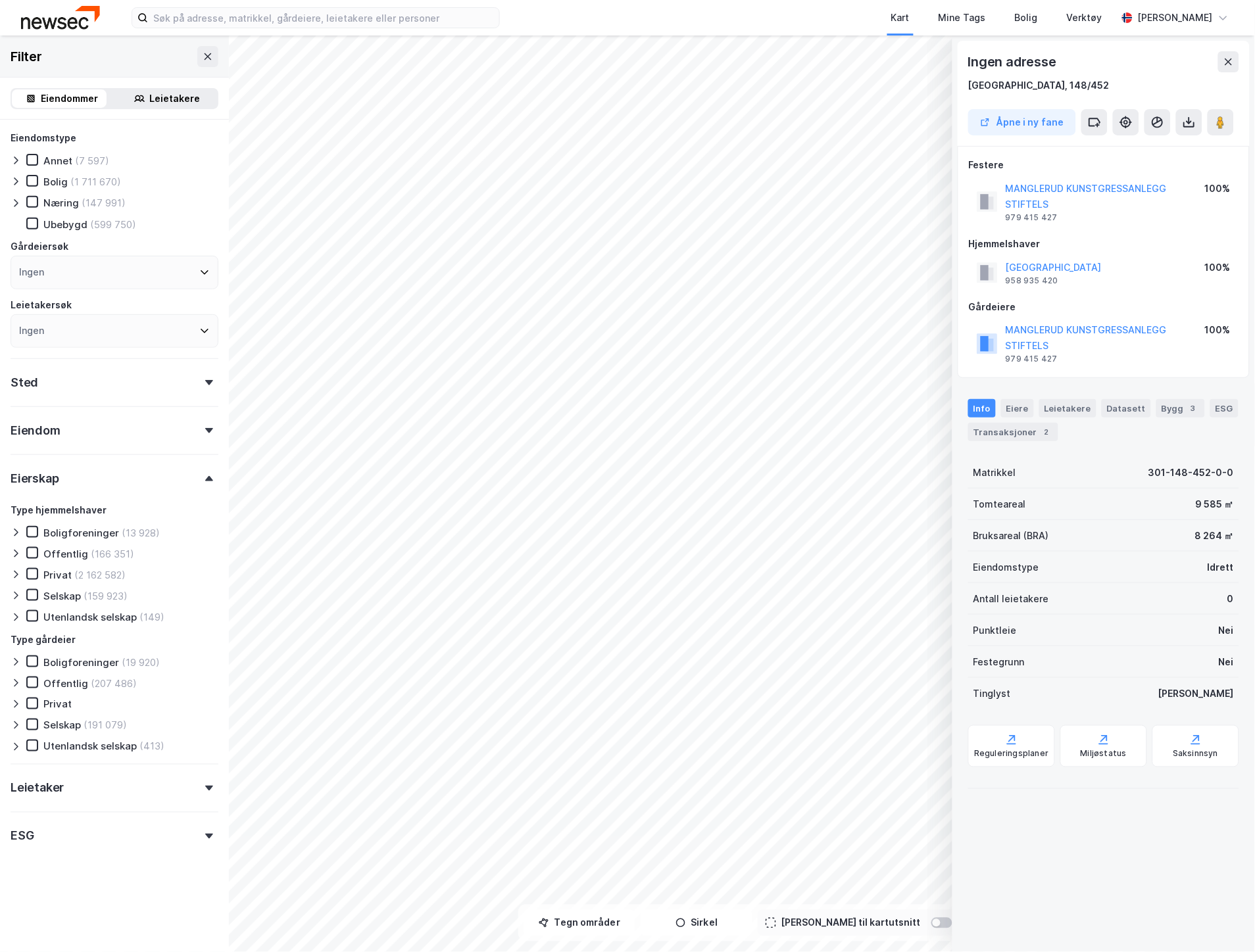
click at [18, 661] on icon at bounding box center [15, 662] width 11 height 11
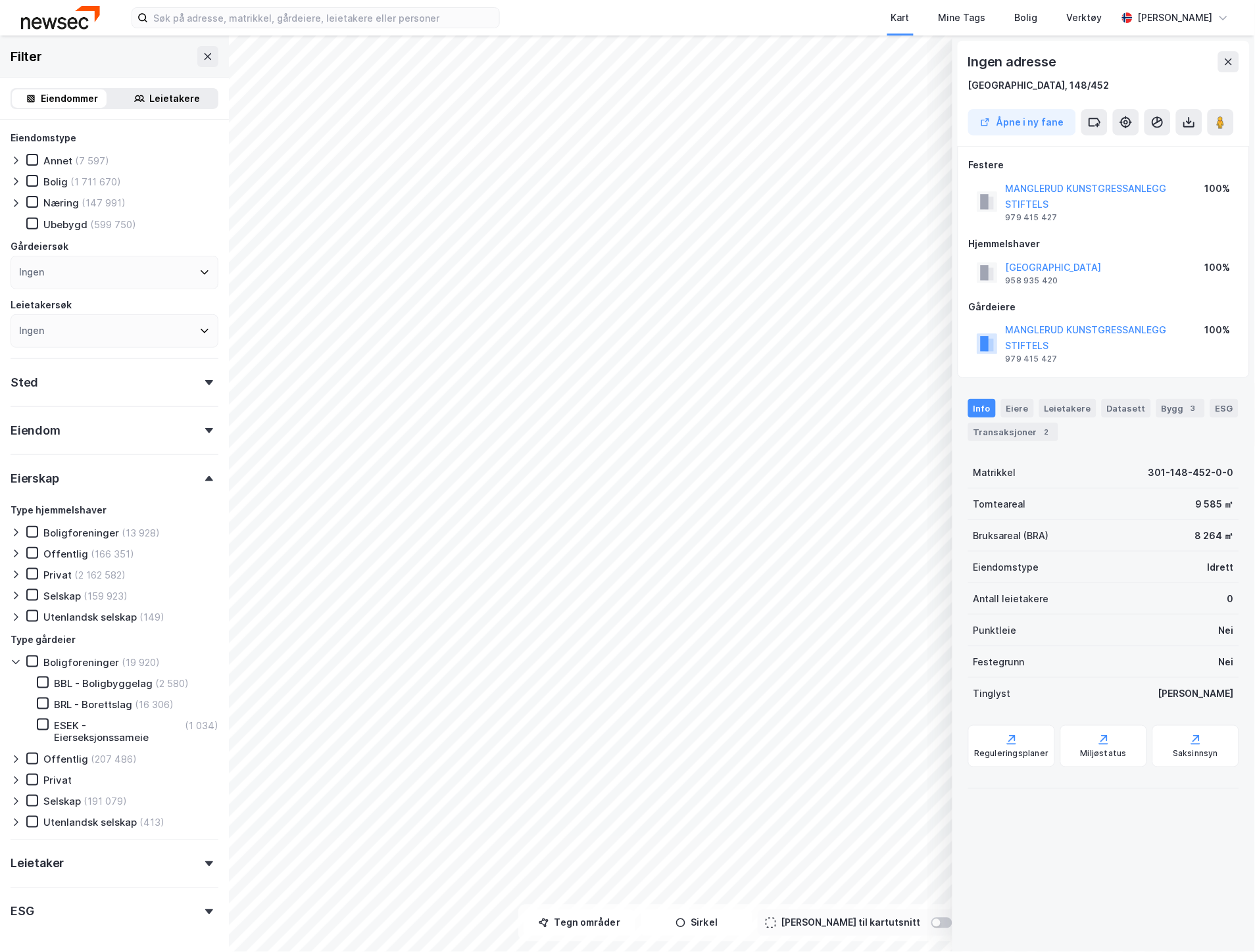
click at [18, 661] on icon at bounding box center [15, 662] width 11 height 11
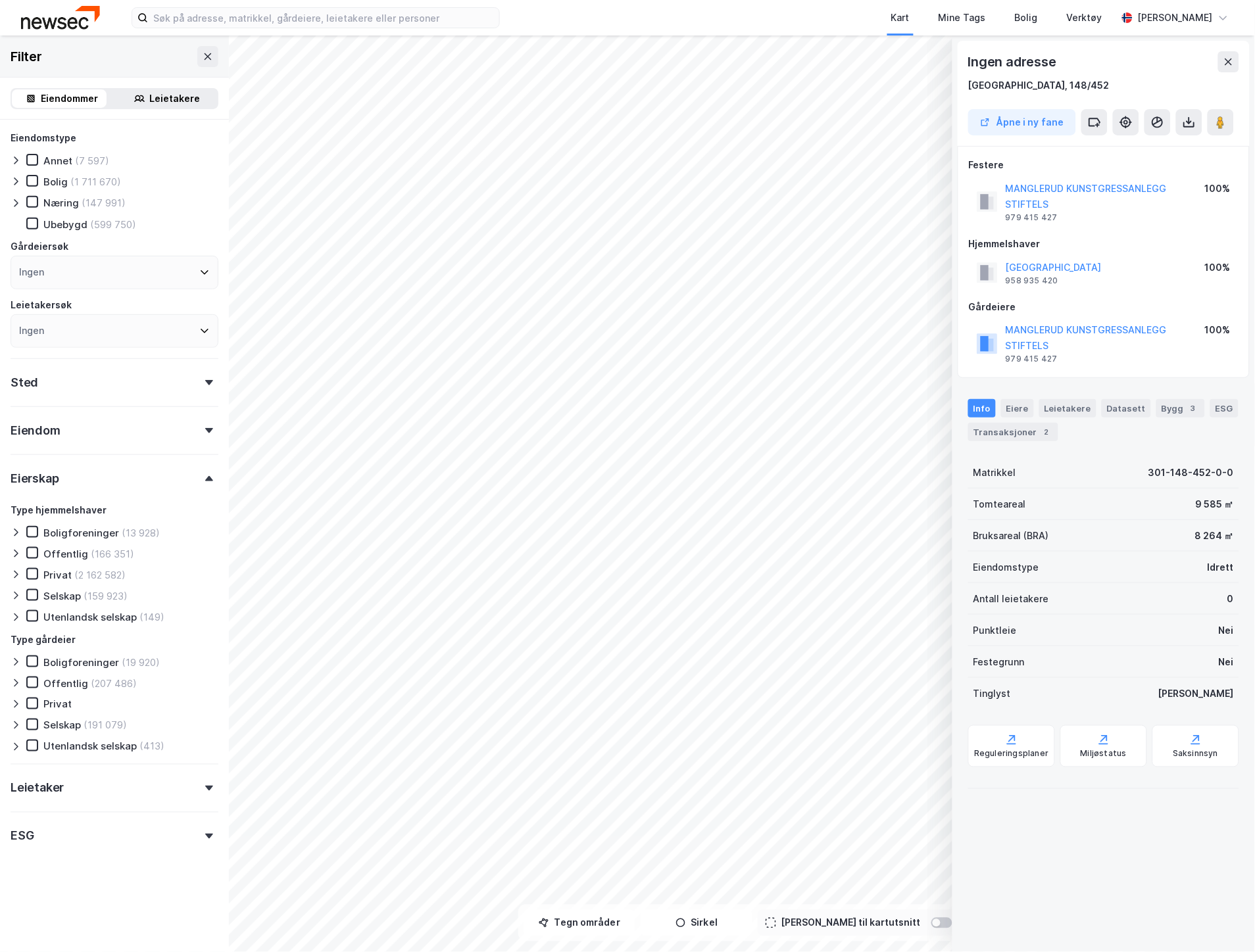
click at [18, 680] on icon at bounding box center [15, 683] width 11 height 11
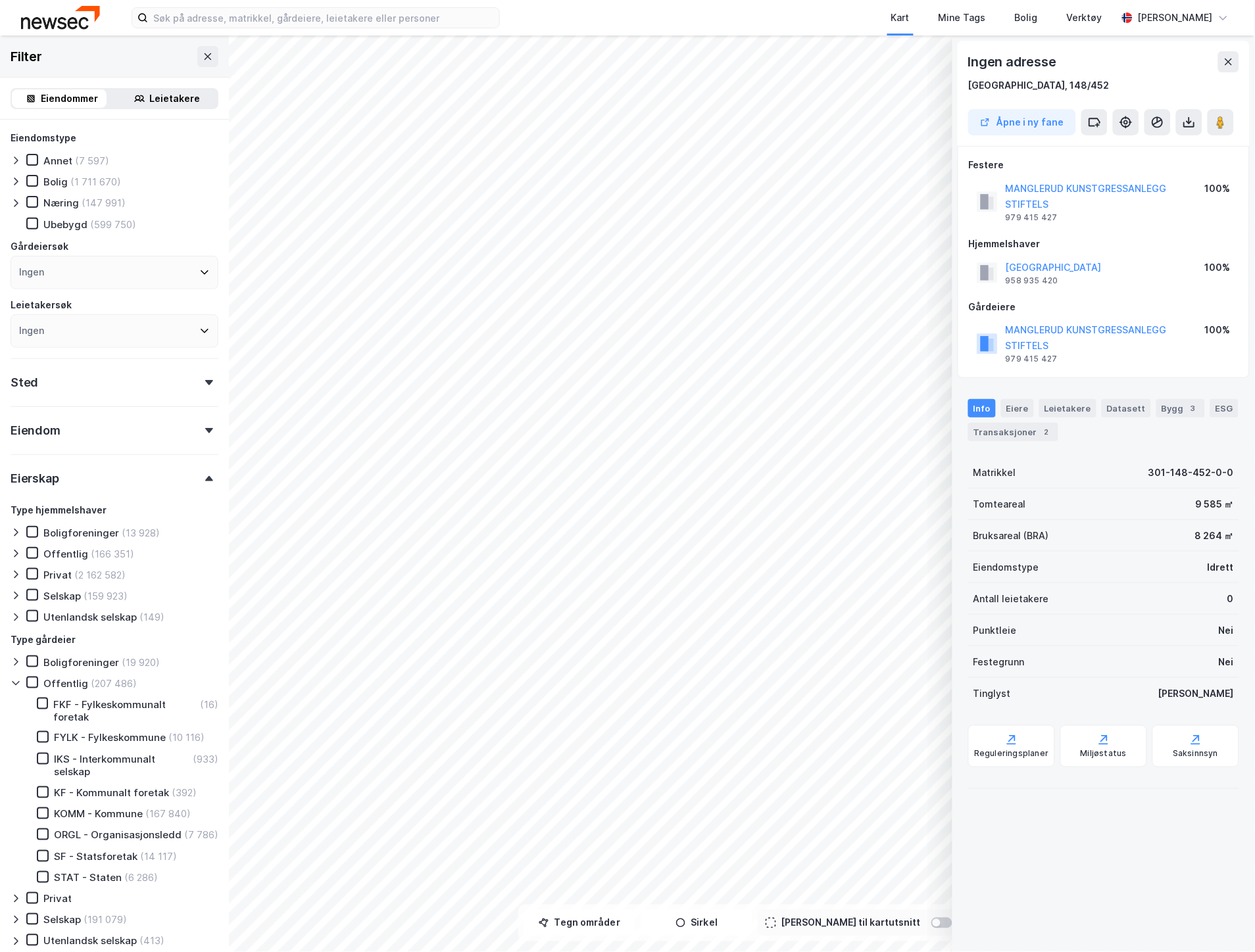
click at [18, 681] on icon at bounding box center [15, 683] width 8 height 5
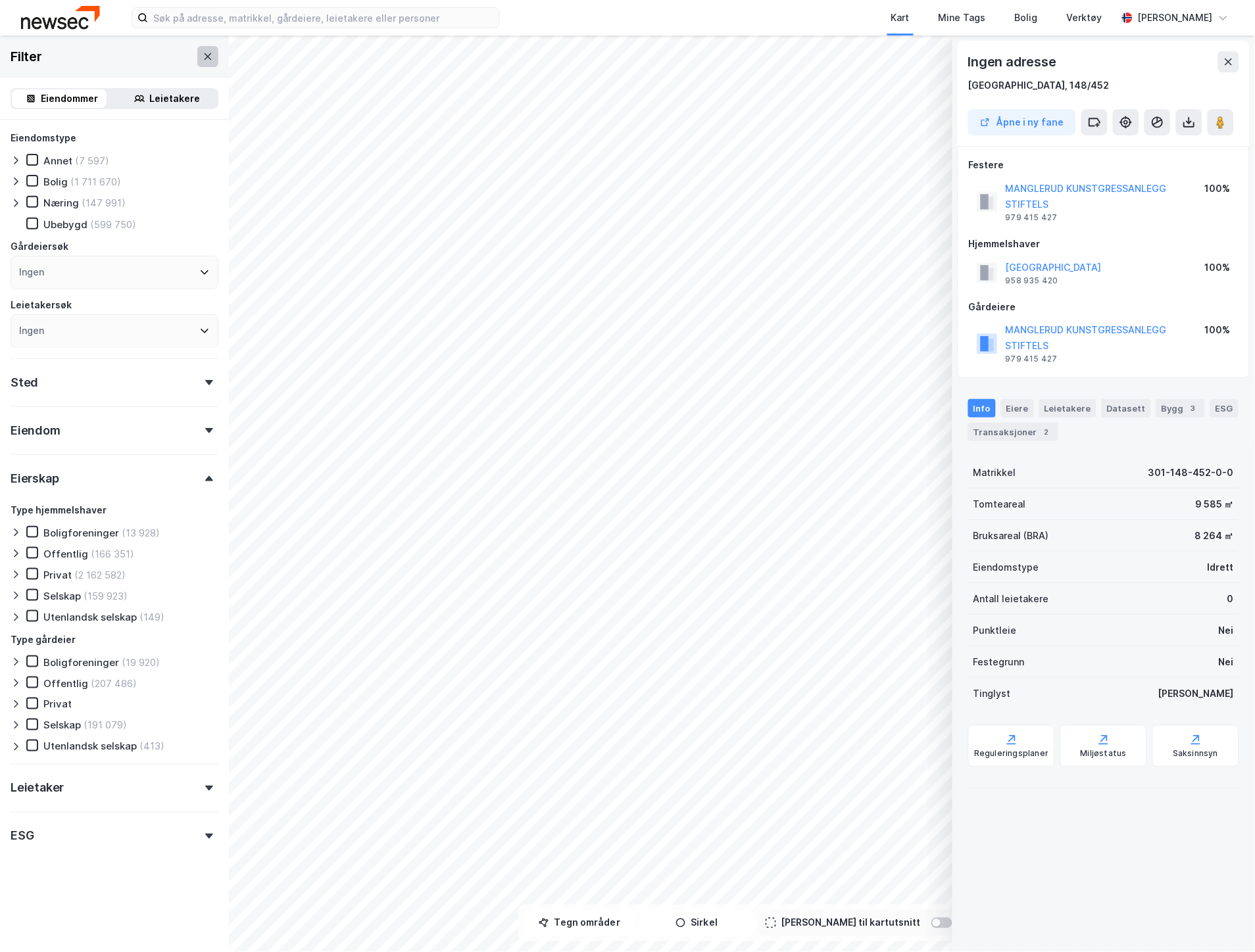
click at [197, 63] on button at bounding box center [208, 56] width 21 height 21
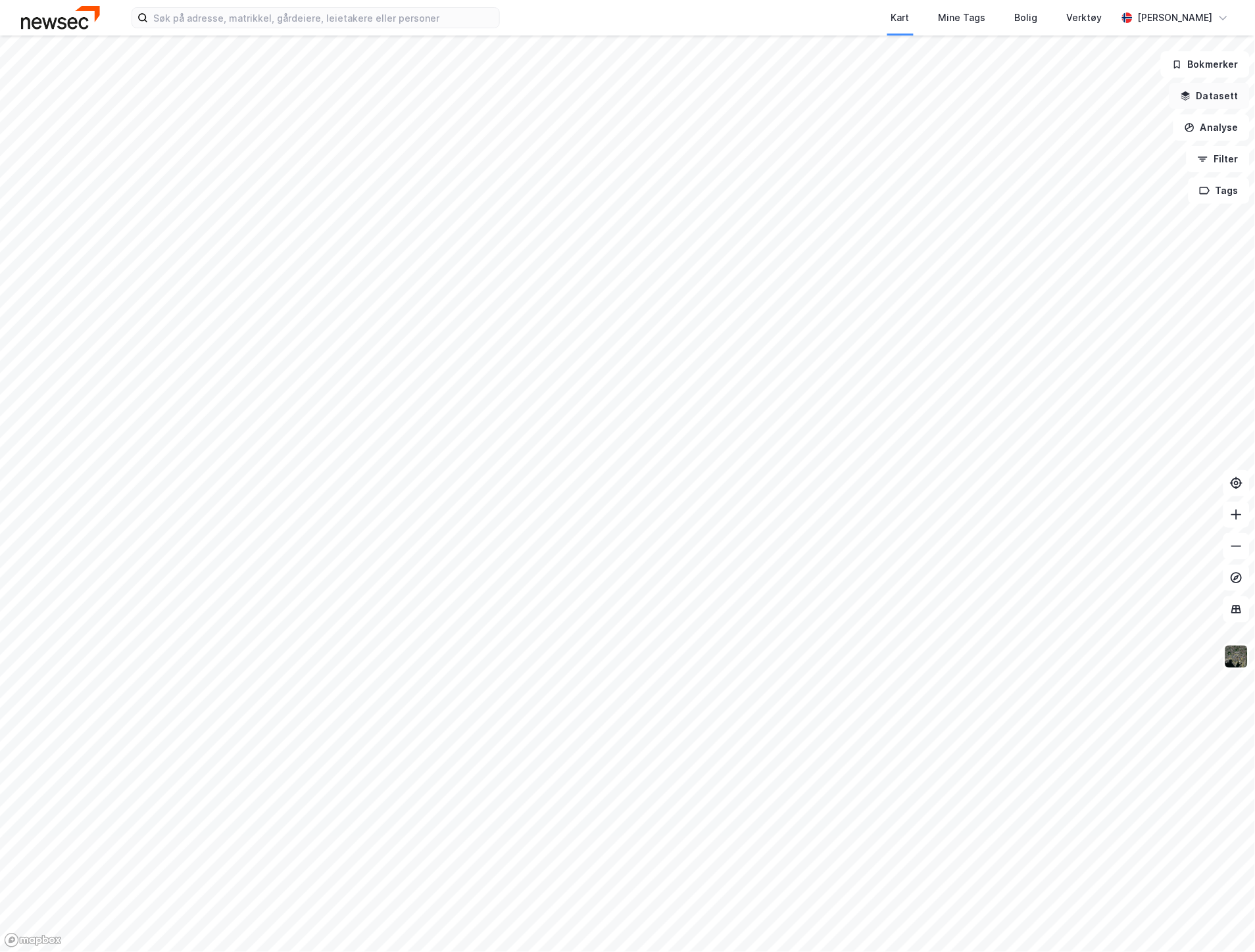
click at [1213, 88] on button "Datasett" at bounding box center [1210, 96] width 80 height 26
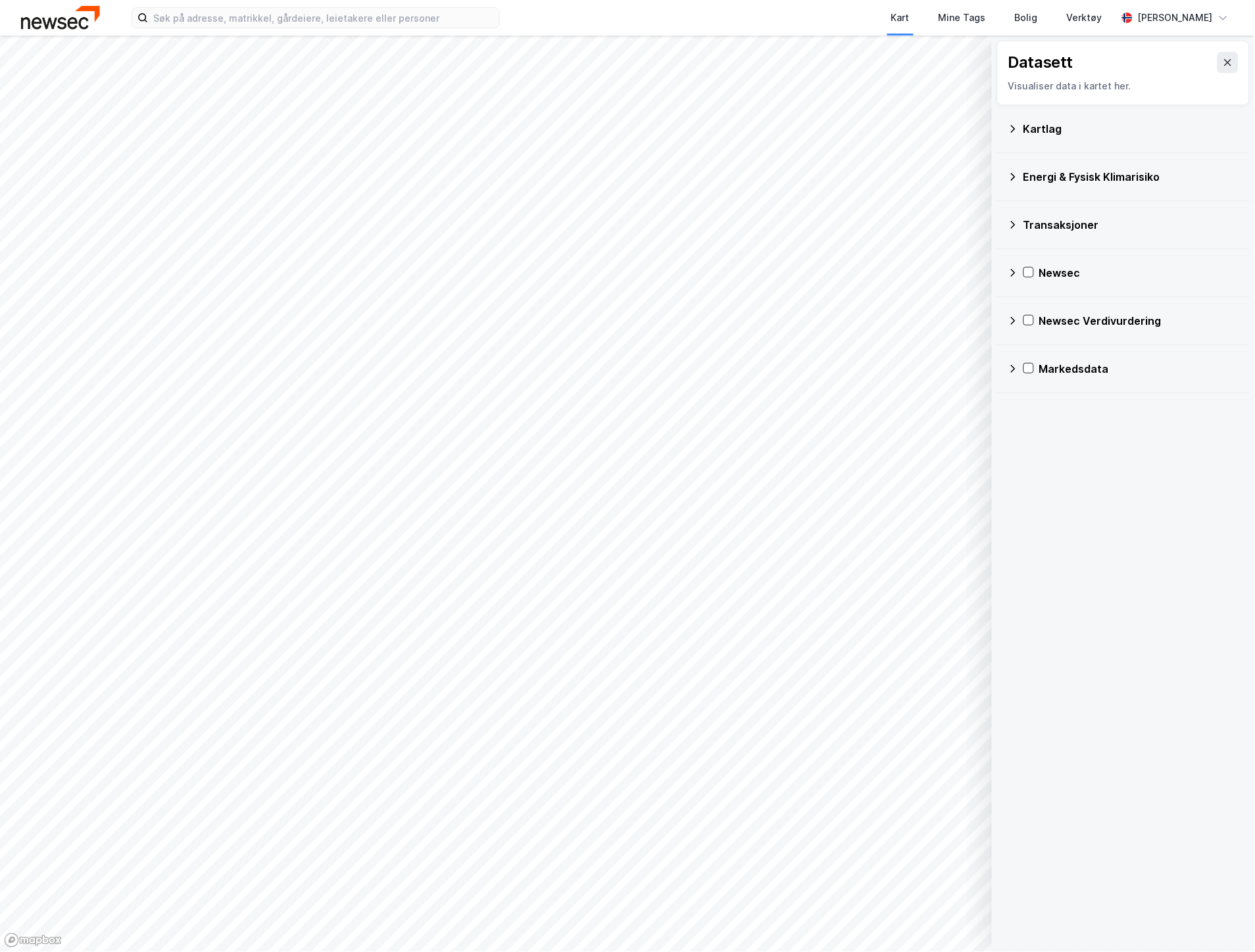
click at [1049, 113] on div "Kartlag" at bounding box center [1124, 128] width 232 height 32
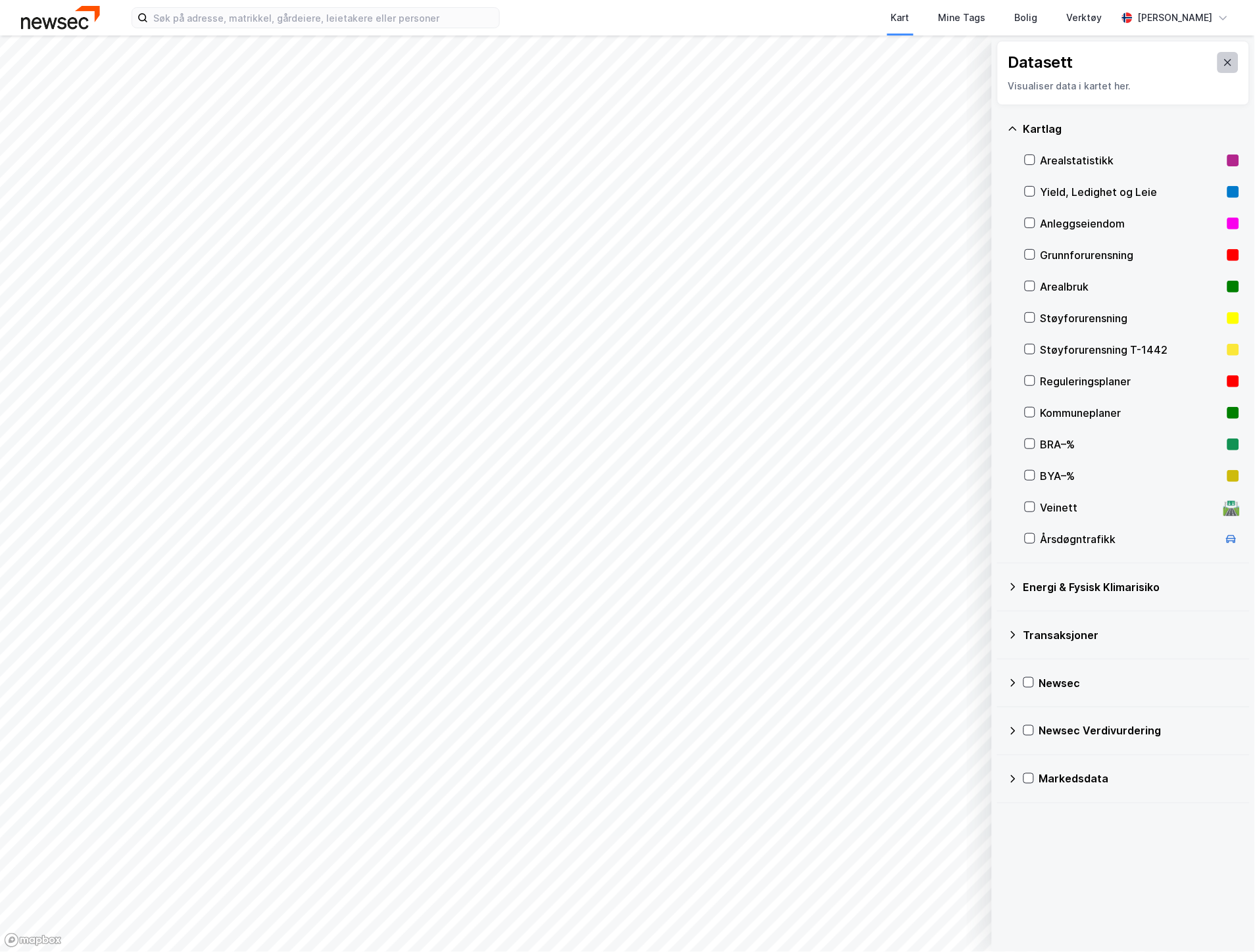
click at [1222, 69] on button at bounding box center [1228, 62] width 21 height 21
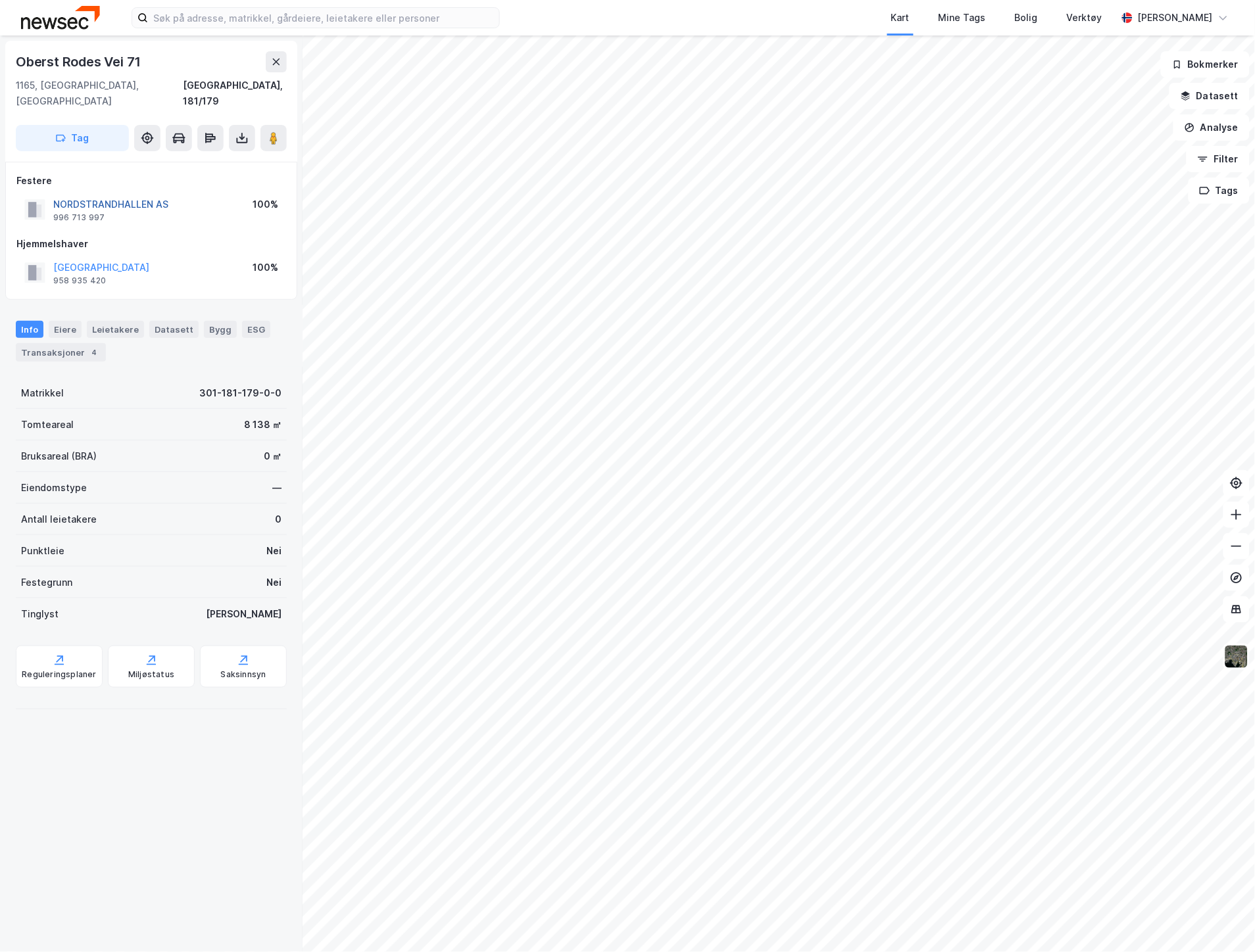
click at [0, 0] on button "NORDSTRANDHALLEN AS" at bounding box center [0, 0] width 0 height 0
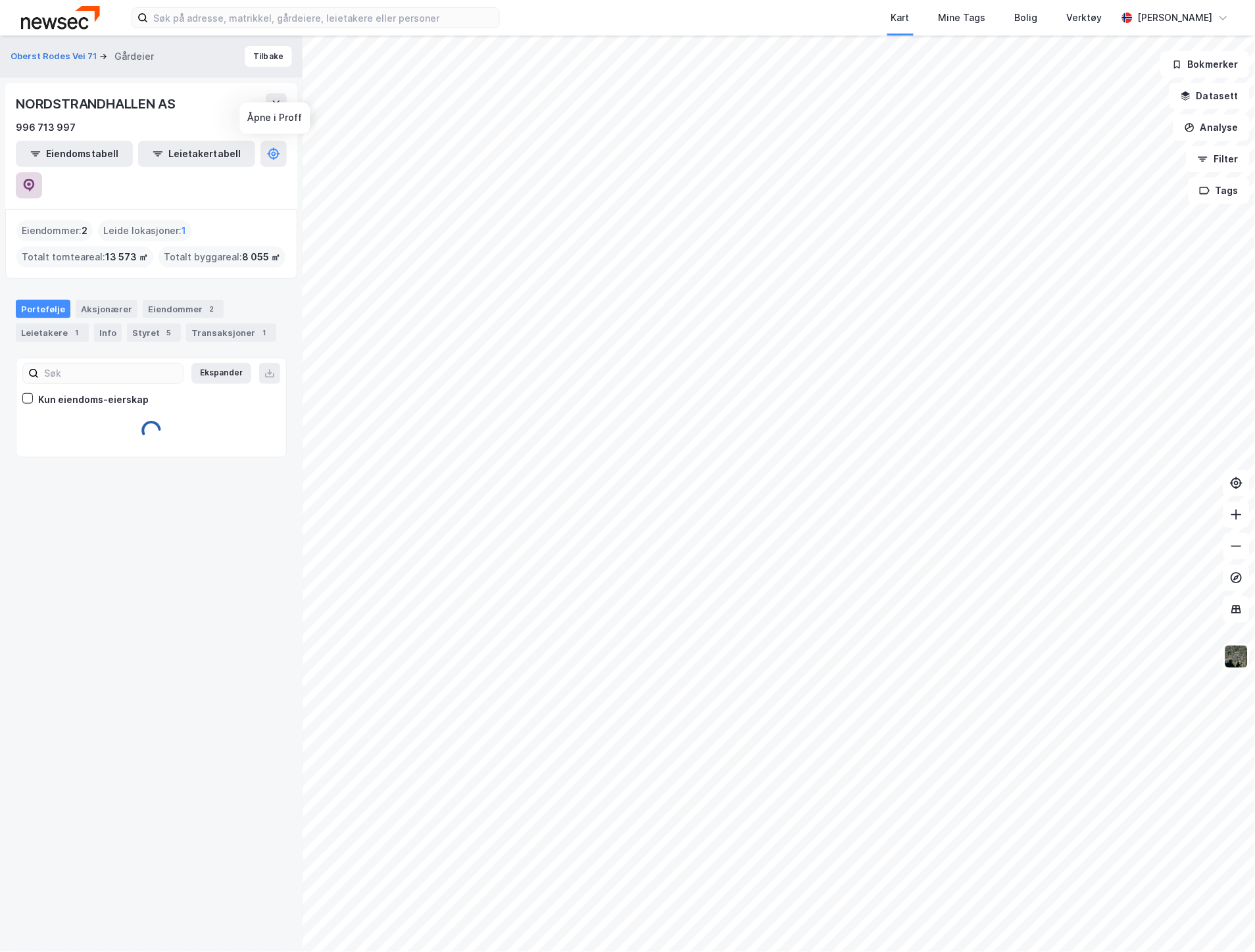
click at [34, 179] on icon at bounding box center [30, 186] width 11 height 13
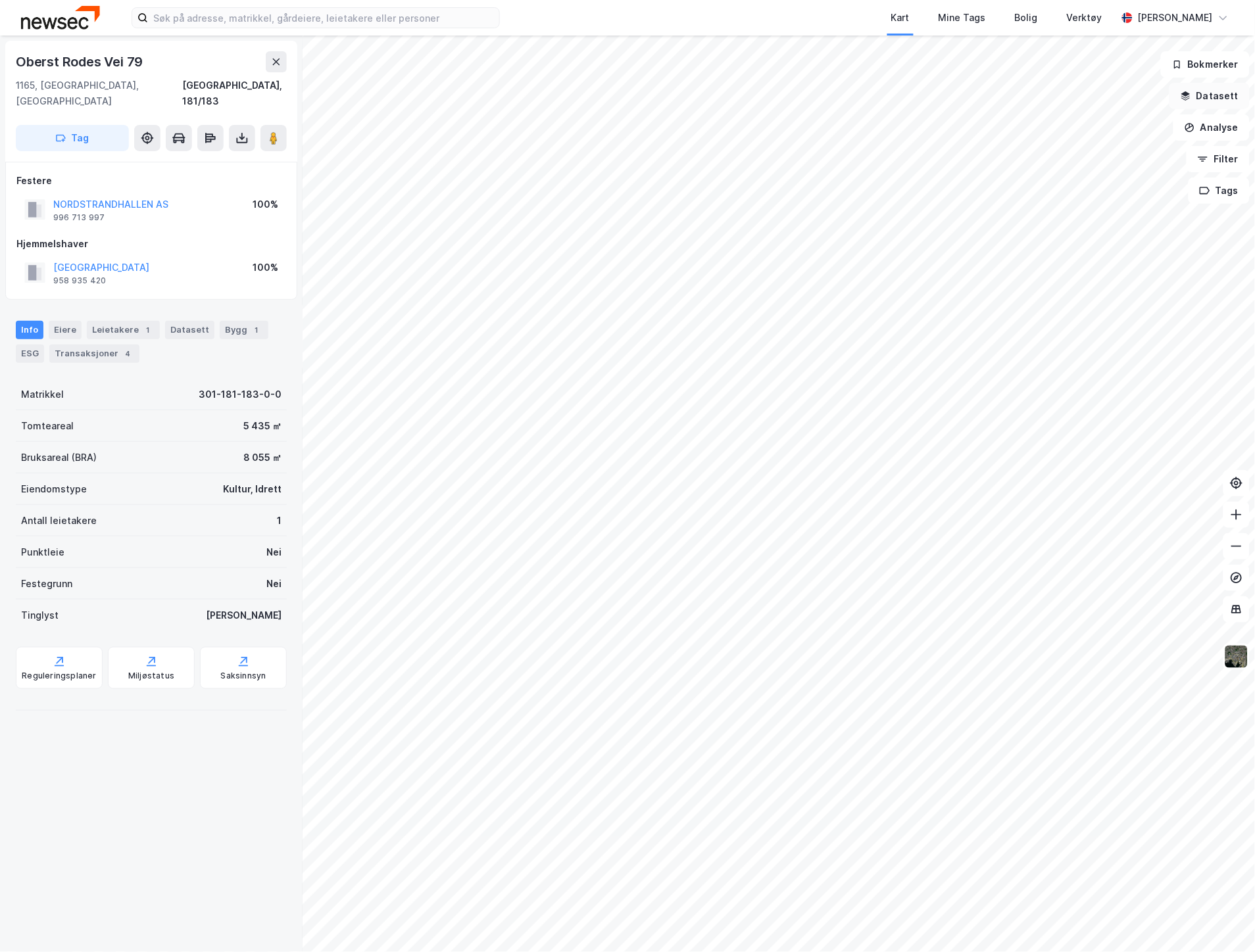
click at [1225, 92] on button "Datasett" at bounding box center [1210, 96] width 80 height 26
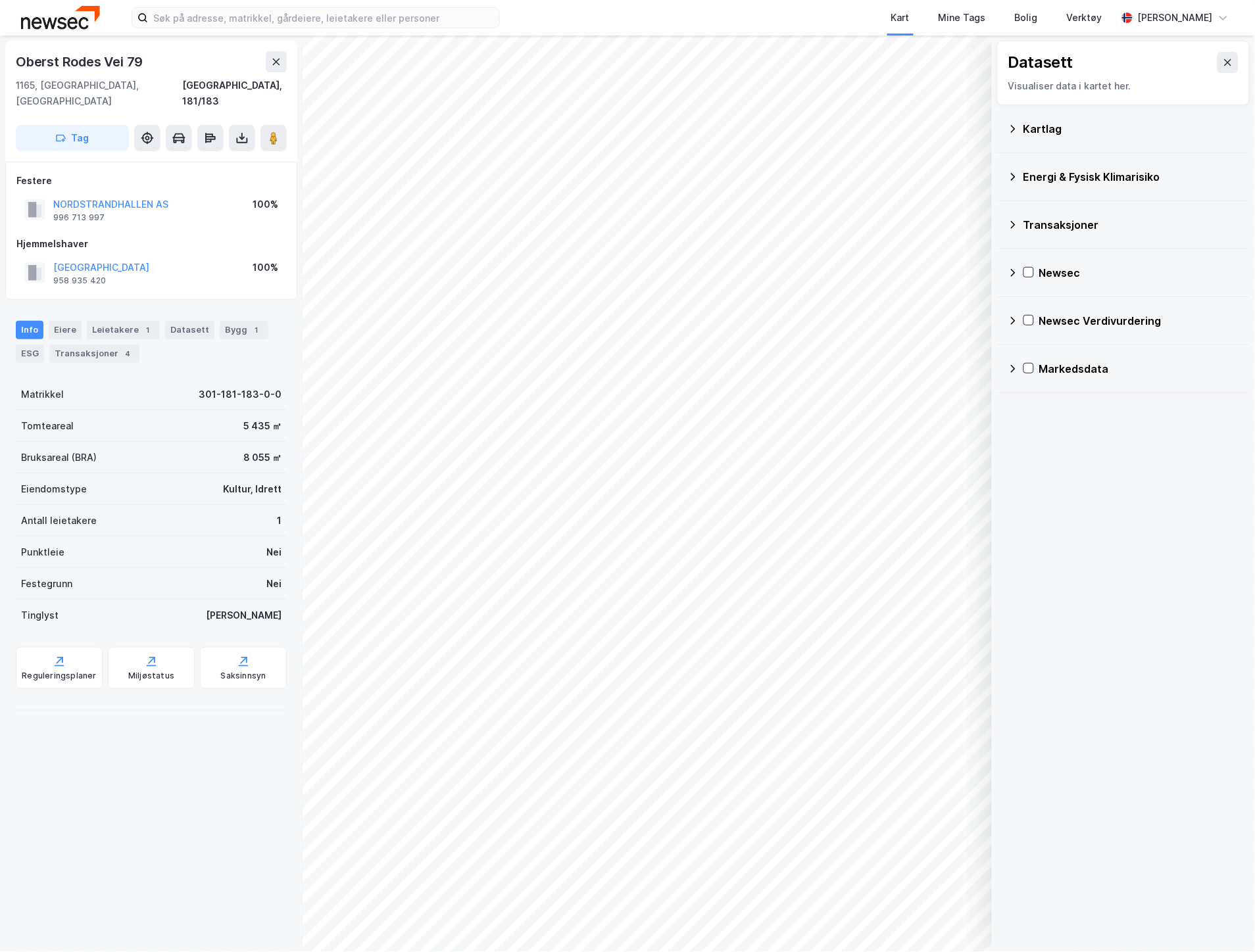
click at [1097, 325] on div "Newsec Verdivurdering" at bounding box center [1139, 321] width 200 height 15
click at [1034, 356] on icon at bounding box center [1030, 352] width 10 height 10
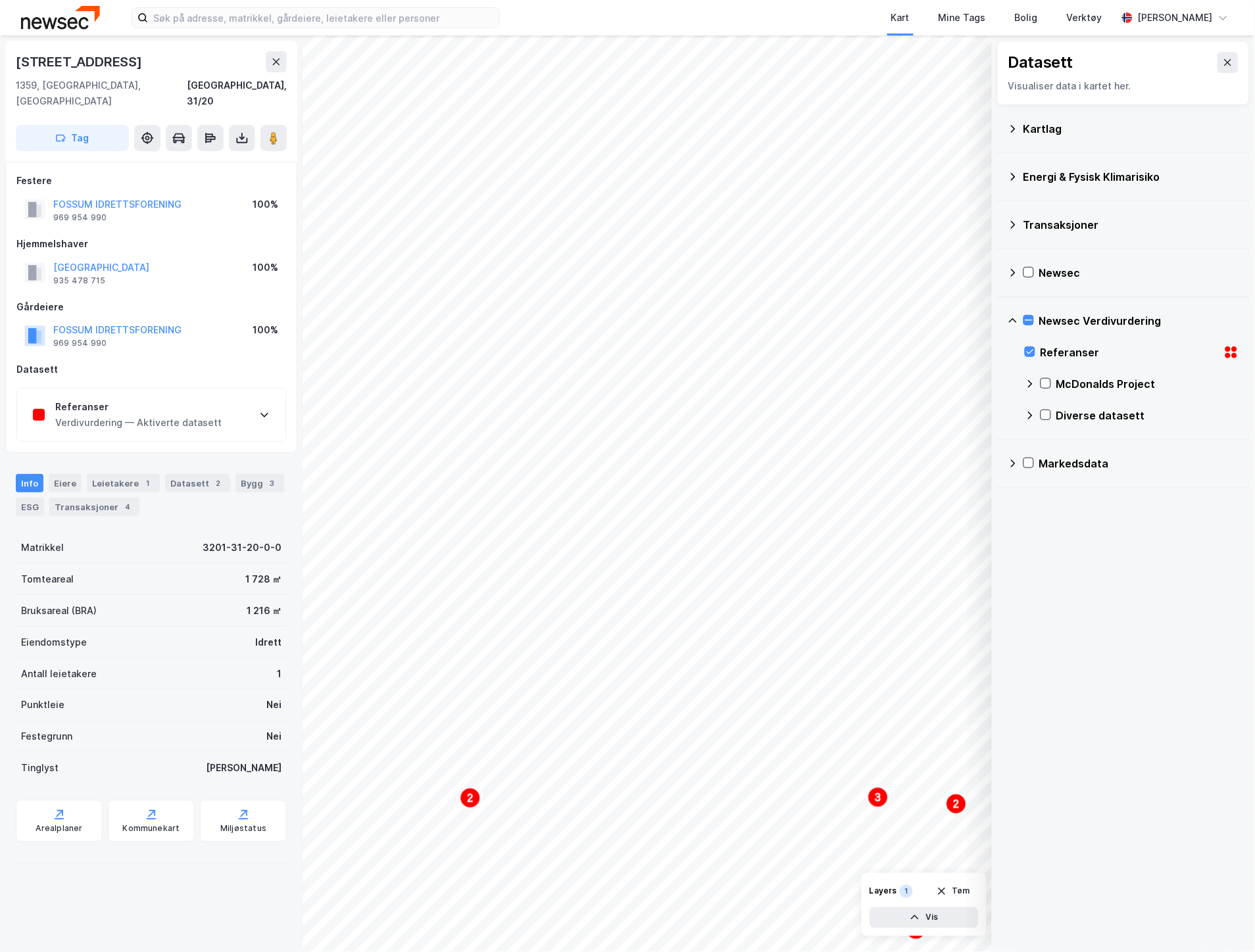
click at [194, 419] on div "Referanser Verdivurdering — Aktiverte datasett" at bounding box center [151, 414] width 268 height 53
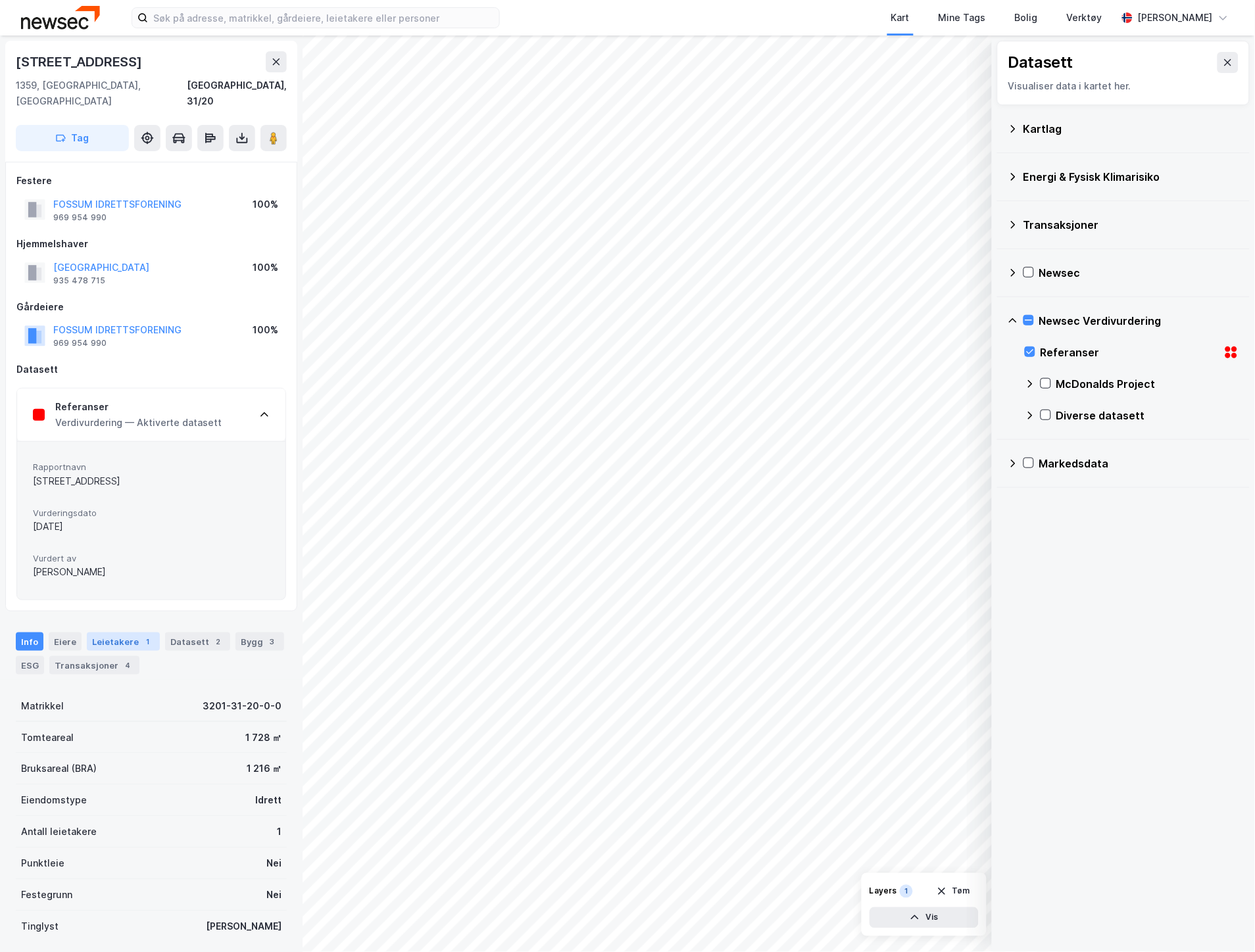
click at [94, 633] on div "Leietakere 1" at bounding box center [123, 641] width 73 height 18
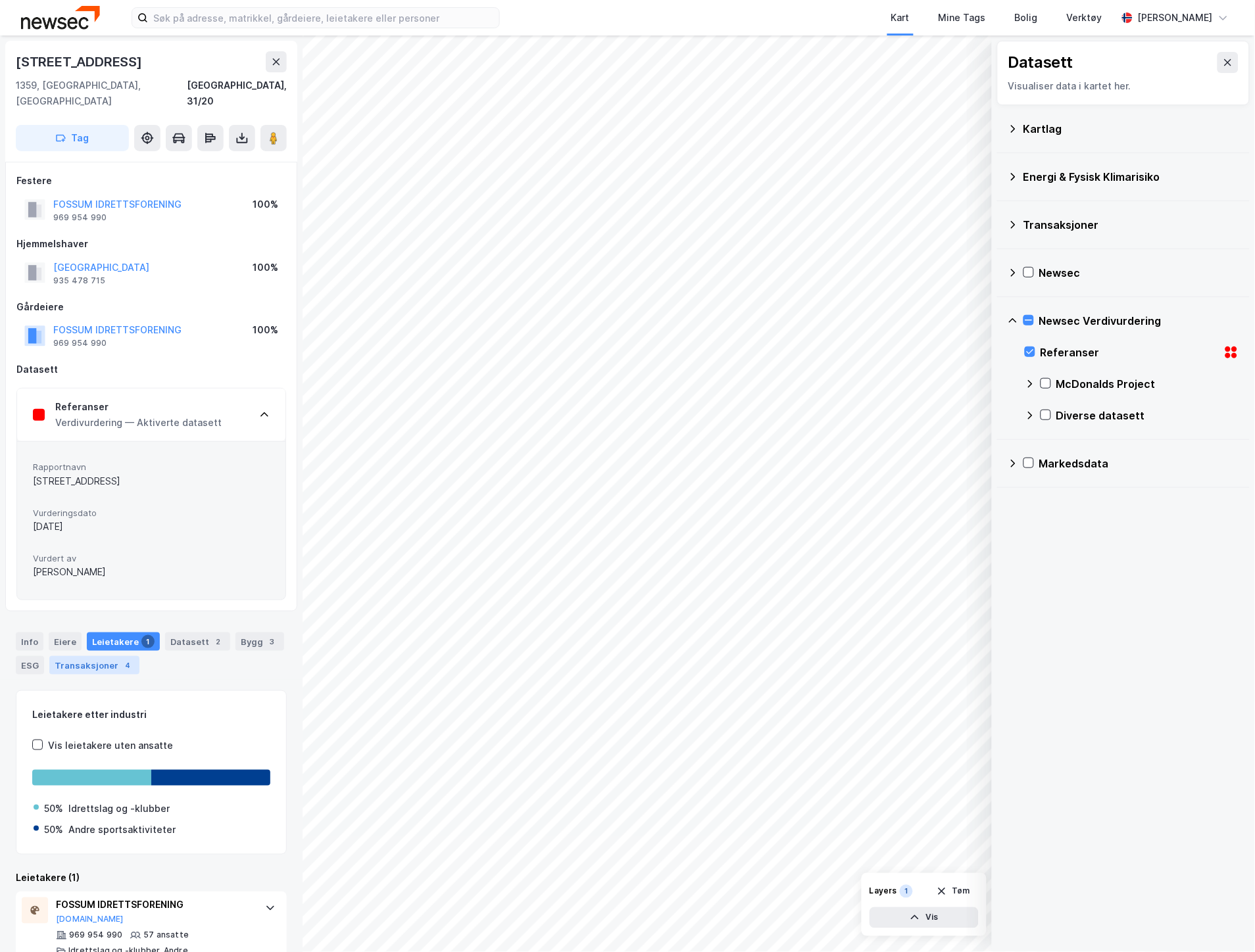
click at [99, 656] on div "Transaksjoner 4" at bounding box center [95, 665] width 90 height 18
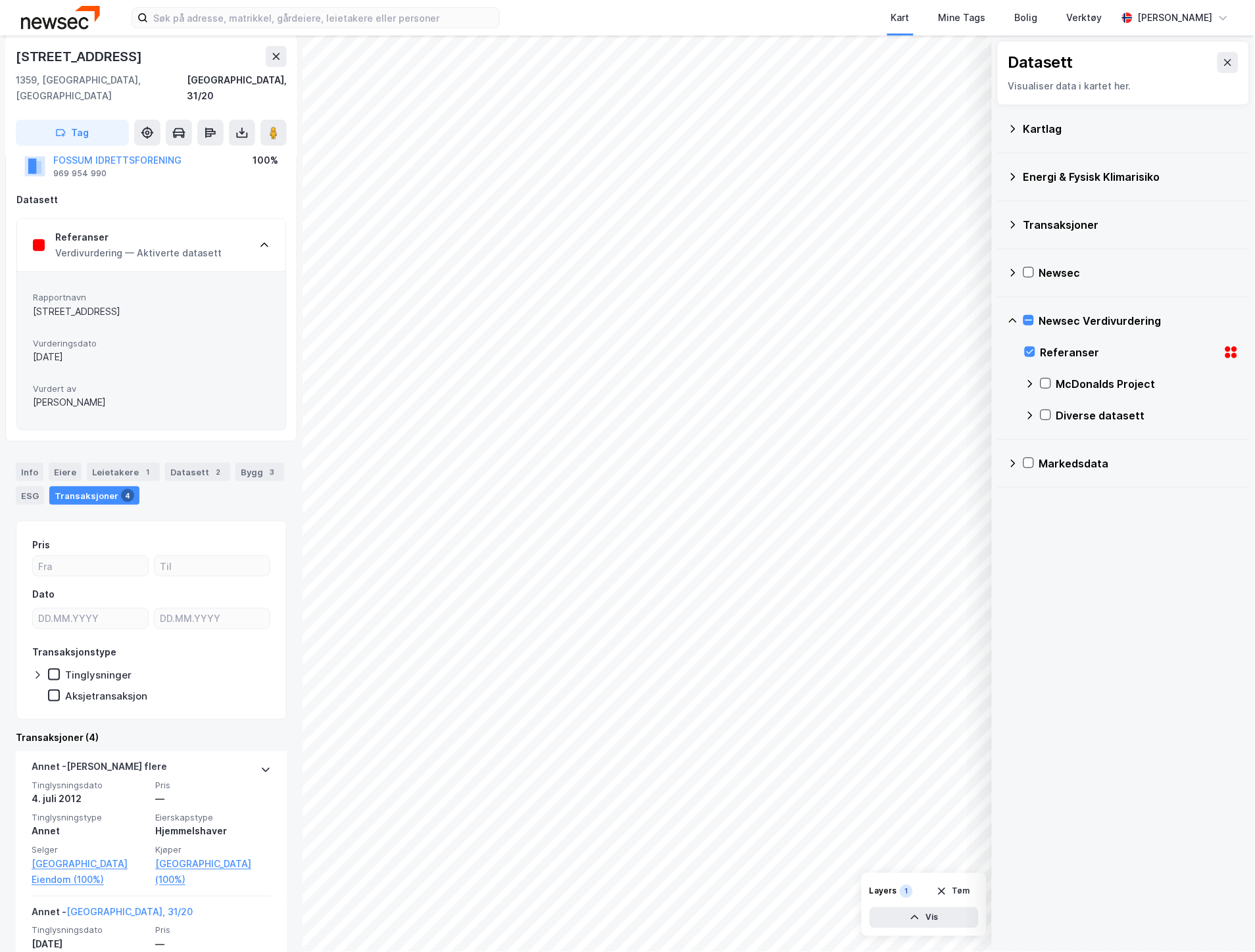
scroll to position [292, 0]
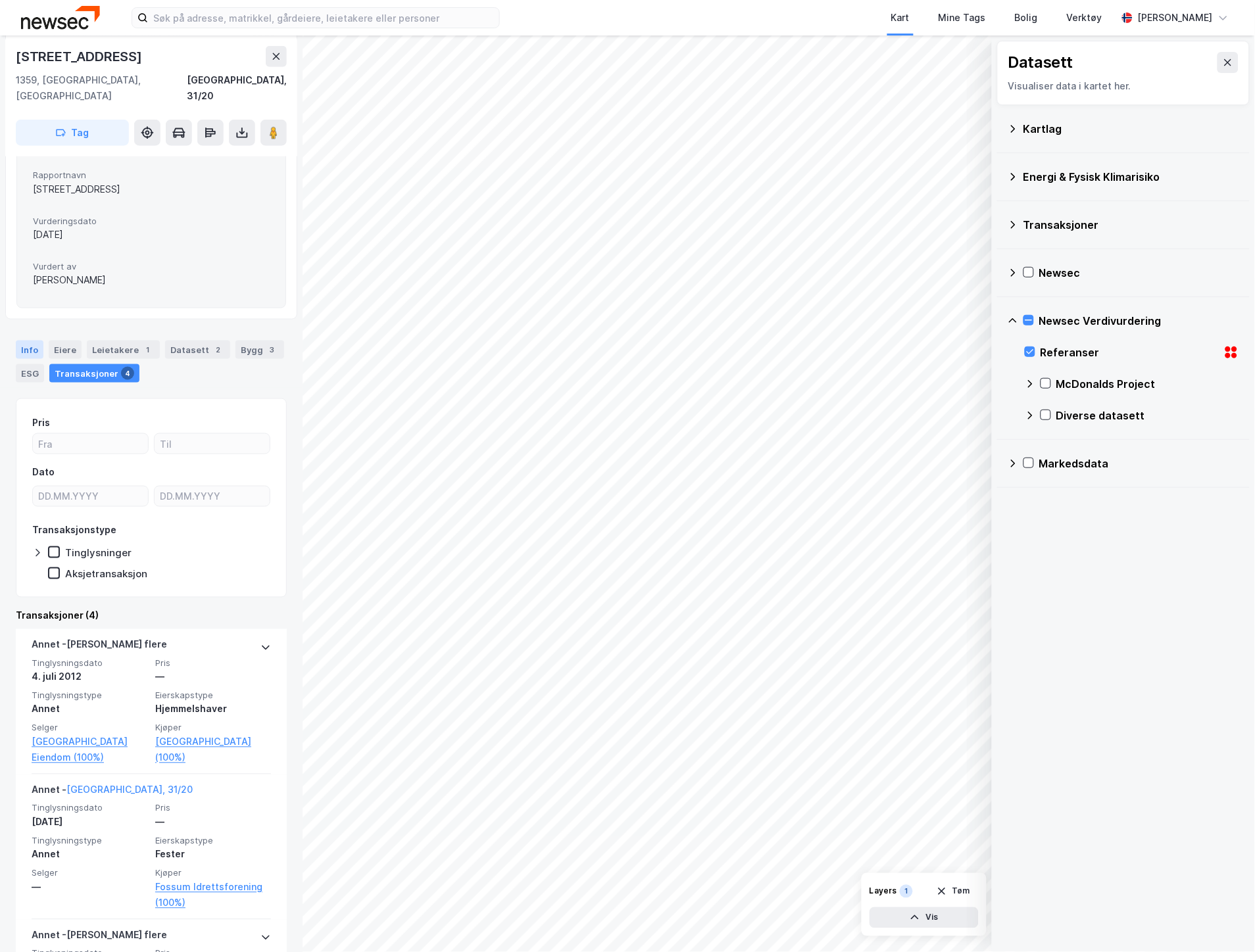
click at [29, 341] on div "Info" at bounding box center [29, 349] width 28 height 18
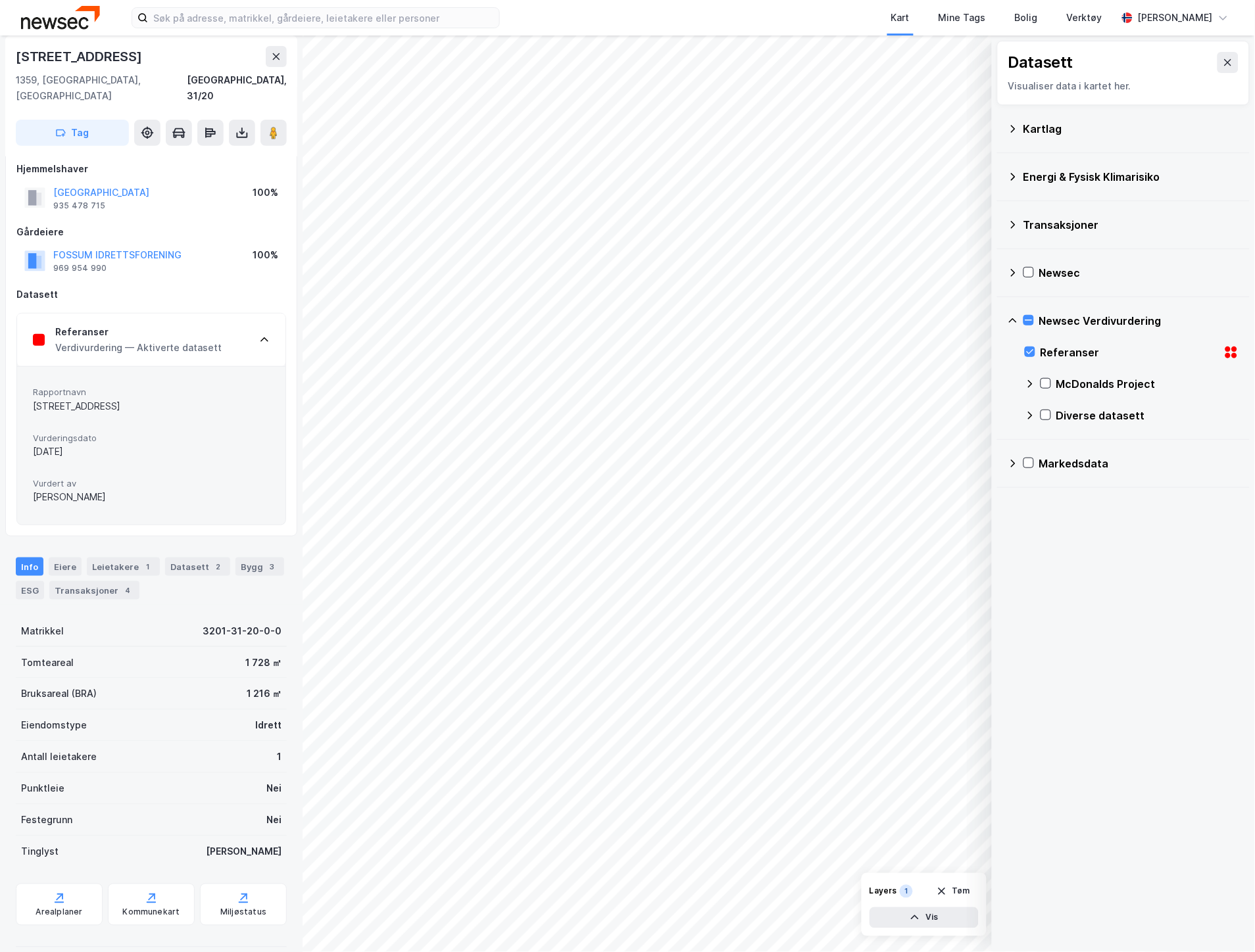
click at [137, 340] on div "Verdivurdering — Aktiverte datasett" at bounding box center [139, 347] width 167 height 15
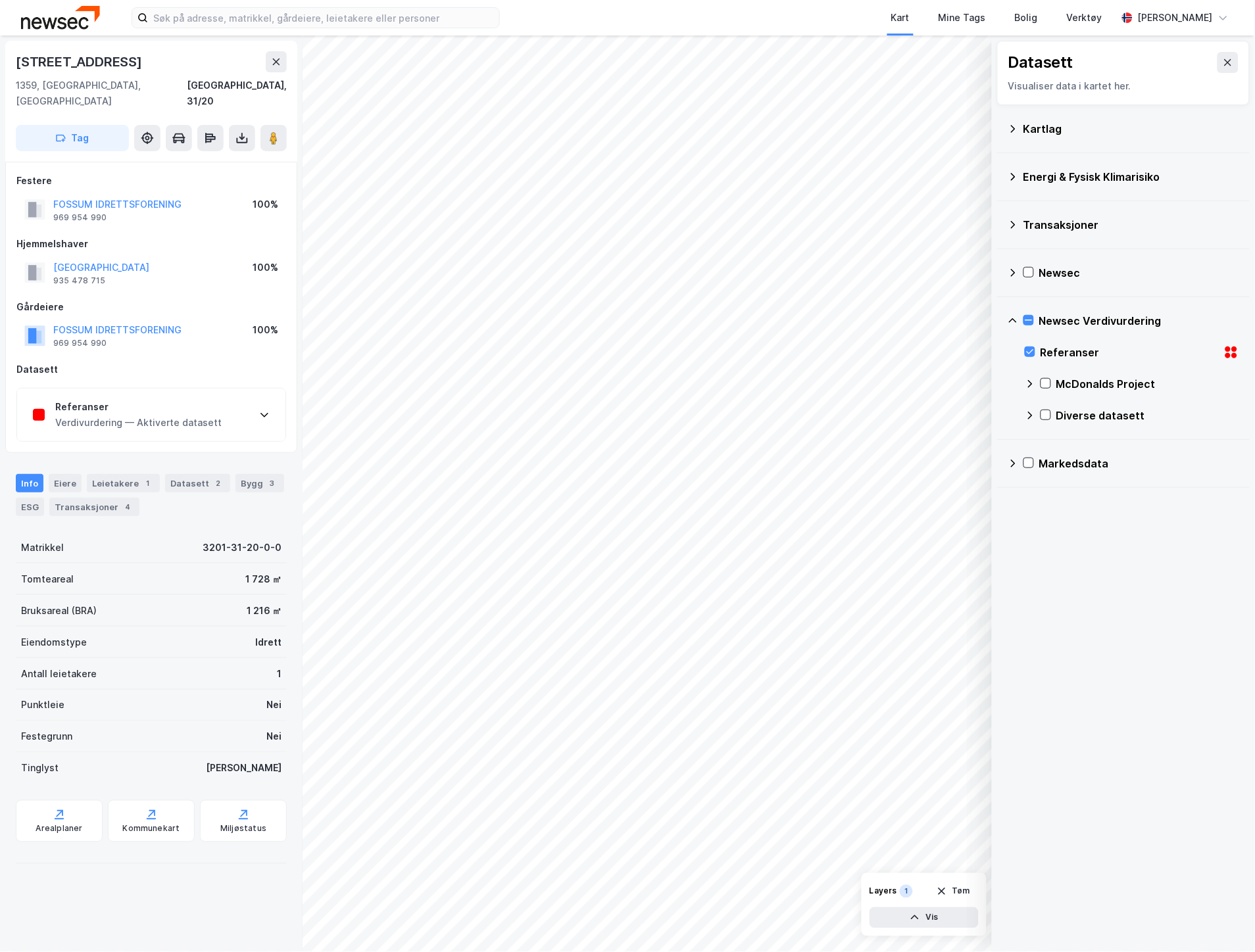
scroll to position [0, 0]
click at [137, 323] on div "FOSSUM IDRETTSFORENING 969 954 990" at bounding box center [118, 335] width 128 height 26
click at [110, 399] on div "Referanser" at bounding box center [139, 407] width 167 height 15
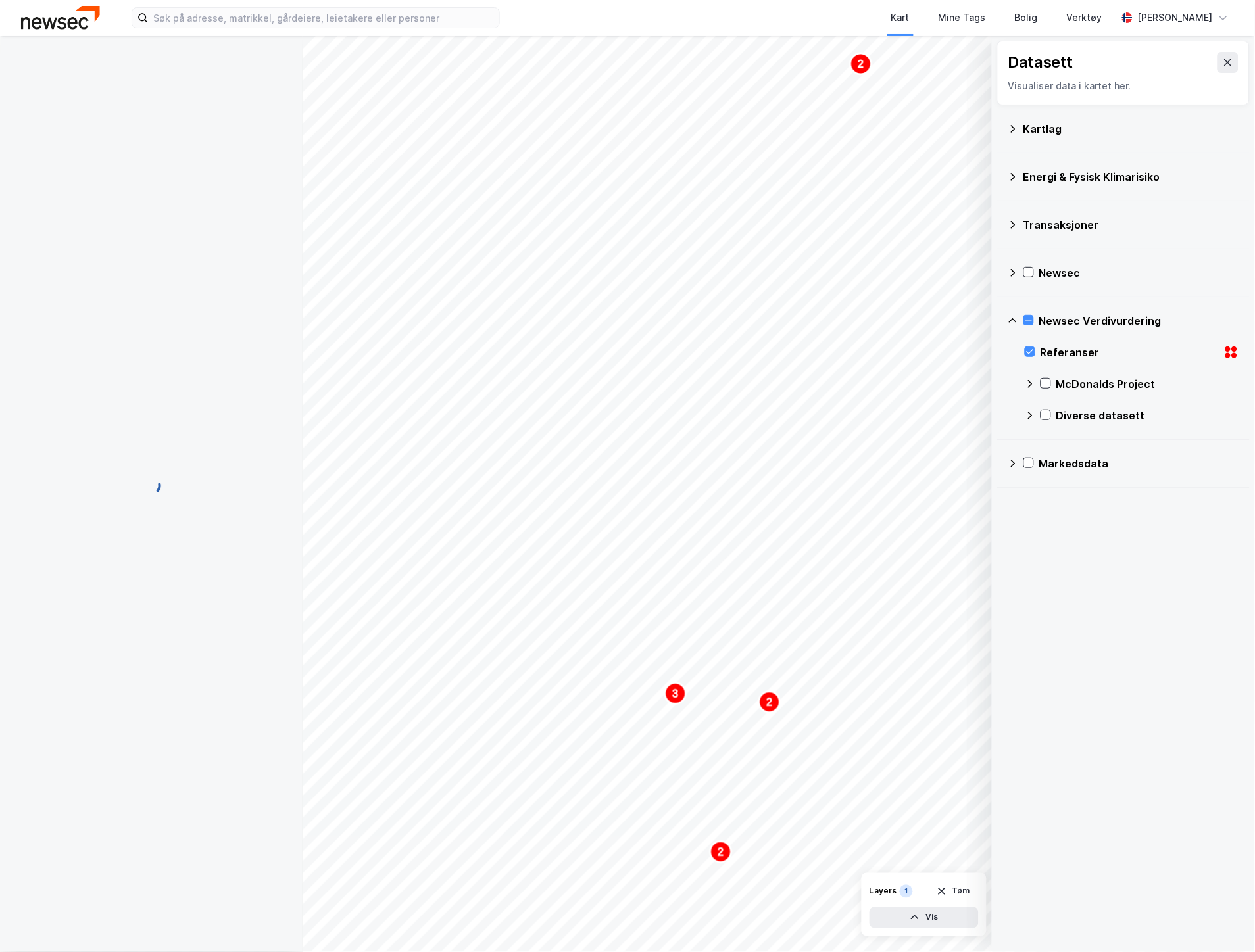
scroll to position [33, 0]
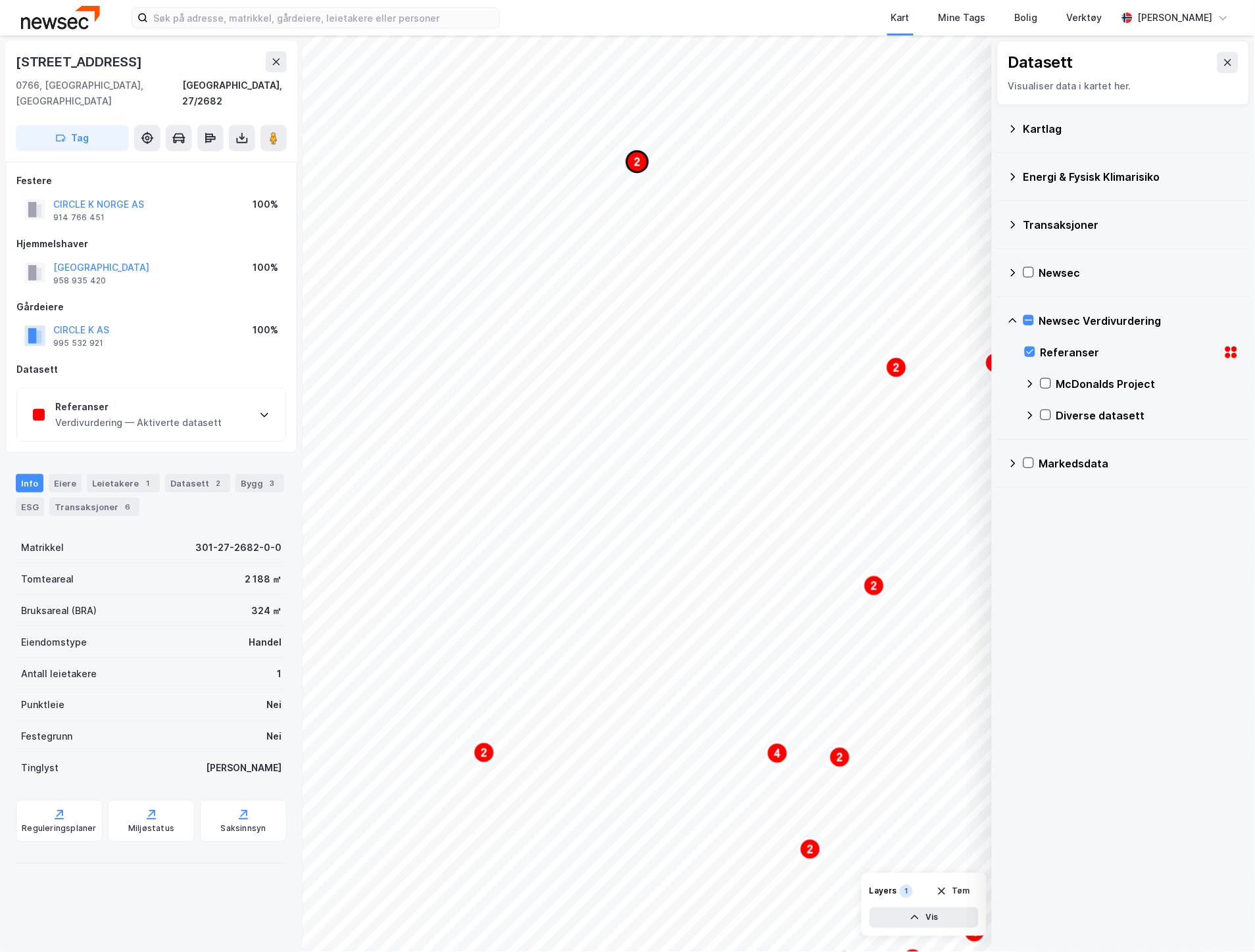
click at [639, 161] on text "2" at bounding box center [638, 163] width 6 height 11
click at [719, 327] on text "2" at bounding box center [719, 331] width 6 height 11
click at [716, 333] on text "2" at bounding box center [719, 331] width 6 height 11
click at [1223, 62] on icon at bounding box center [1228, 62] width 11 height 11
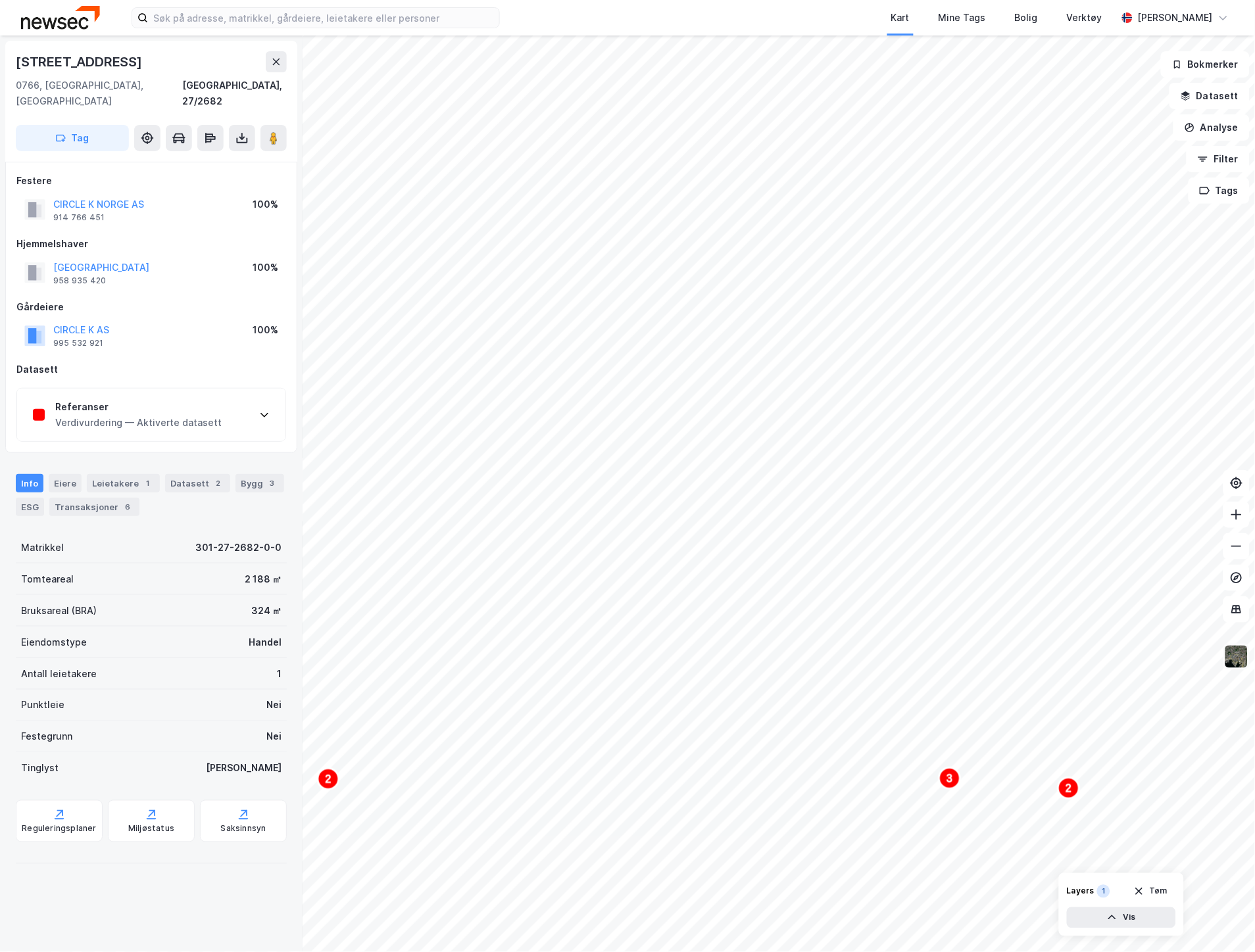
click at [1247, 648] on img at bounding box center [1237, 657] width 25 height 25
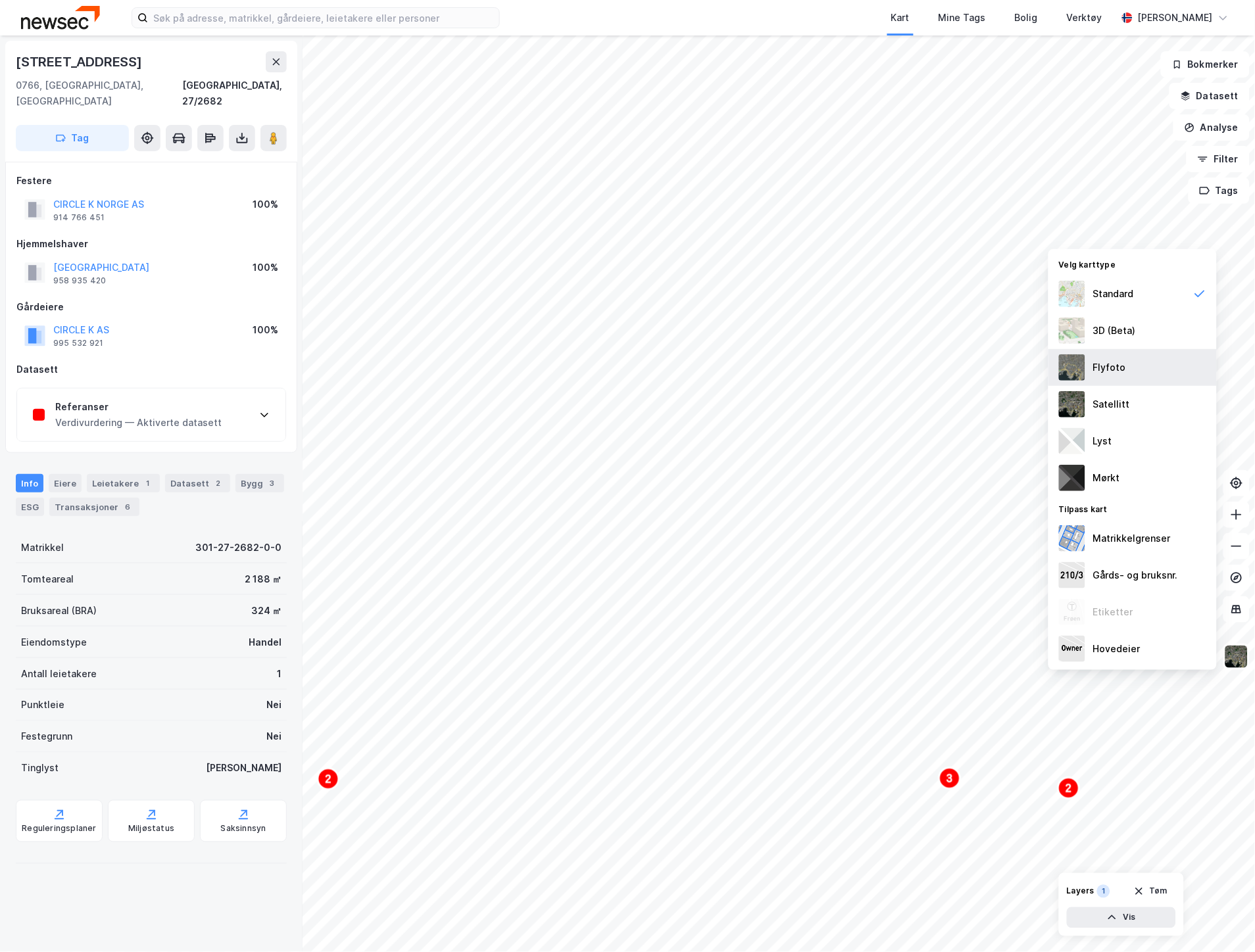
click at [1120, 369] on div "Flyfoto" at bounding box center [1109, 367] width 33 height 15
